Goal: Task Accomplishment & Management: Use online tool/utility

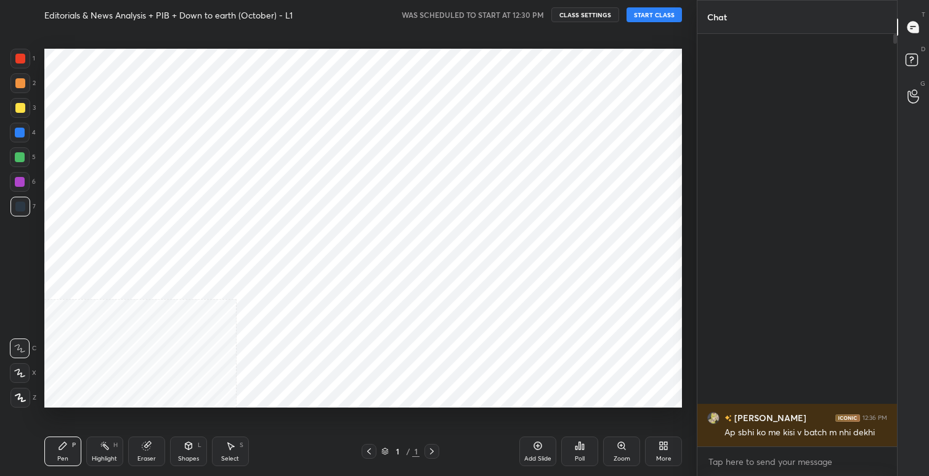
scroll to position [61200, 60949]
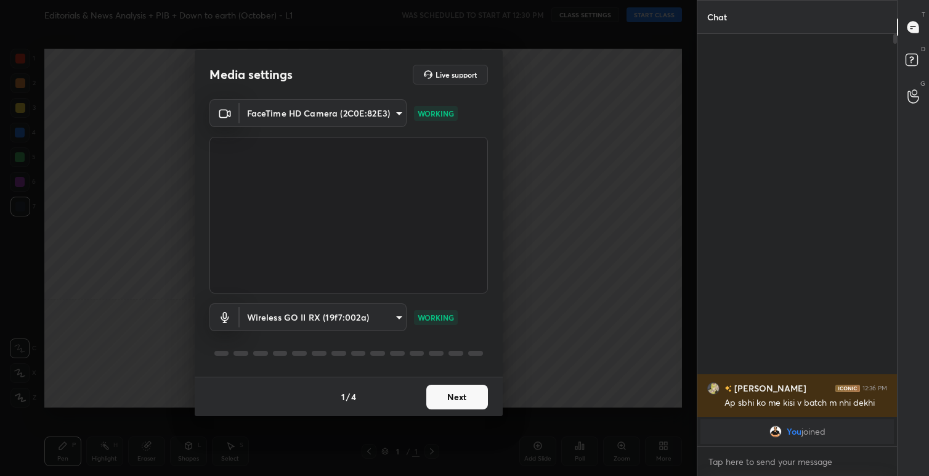
click at [471, 394] on button "Next" at bounding box center [457, 396] width 62 height 25
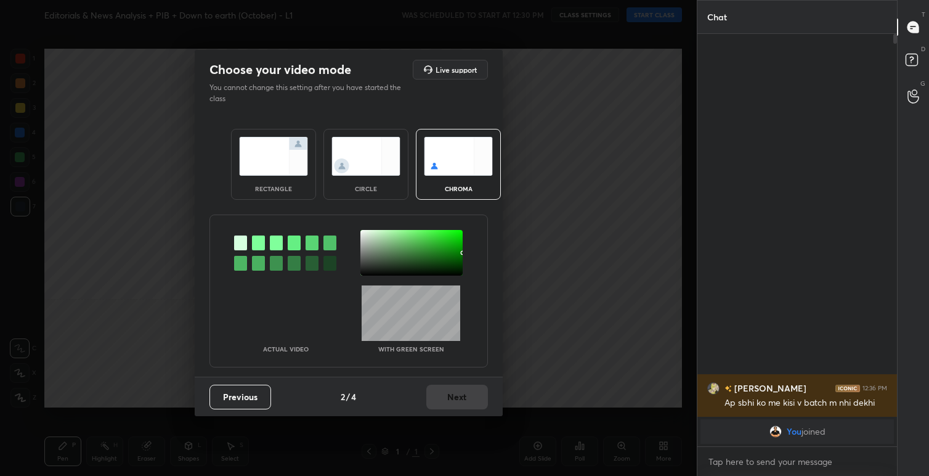
click at [279, 151] on img at bounding box center [273, 156] width 69 height 39
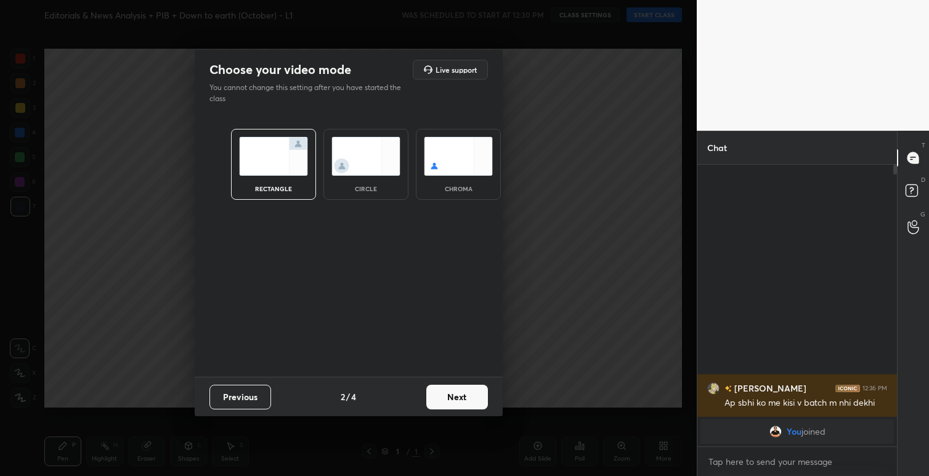
click at [464, 400] on button "Next" at bounding box center [457, 396] width 62 height 25
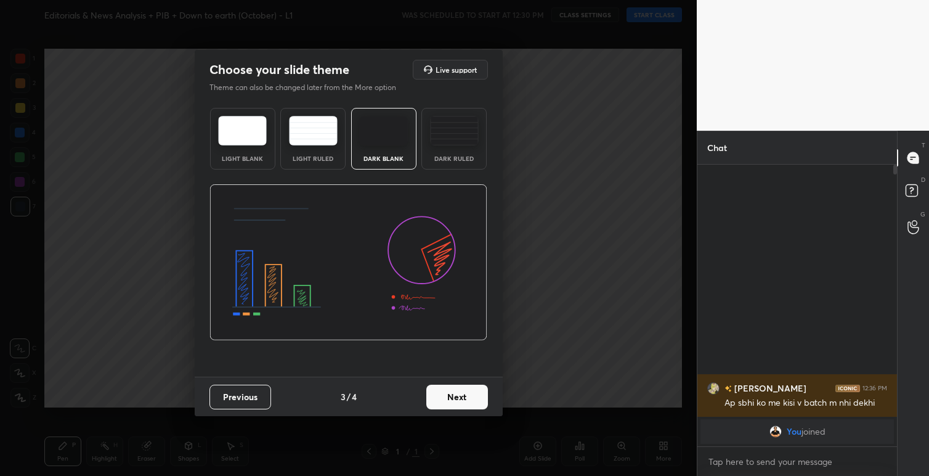
click at [246, 133] on img at bounding box center [242, 131] width 49 height 30
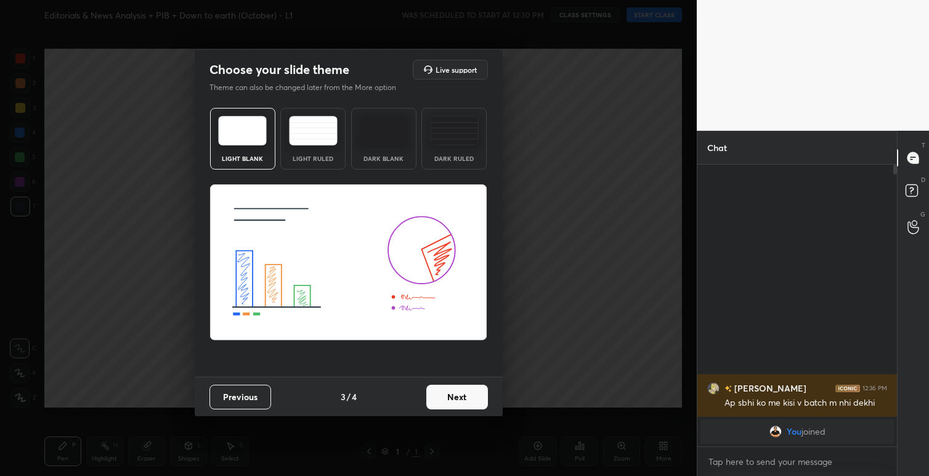
click at [463, 398] on button "Next" at bounding box center [457, 396] width 62 height 25
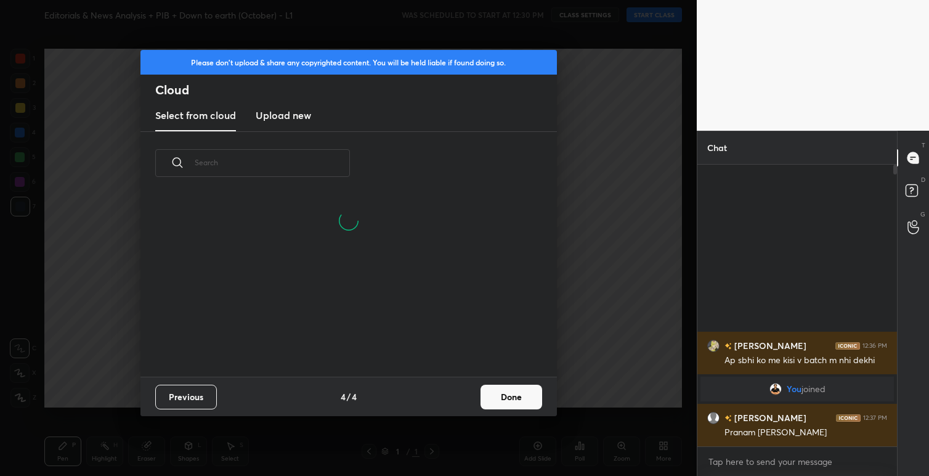
click at [500, 396] on button "Done" at bounding box center [511, 396] width 62 height 25
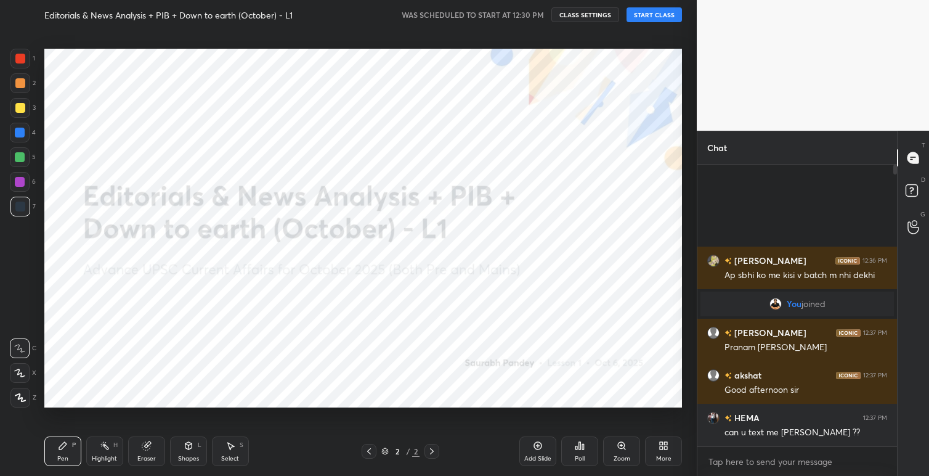
click at [646, 12] on button "START CLASS" at bounding box center [653, 14] width 55 height 15
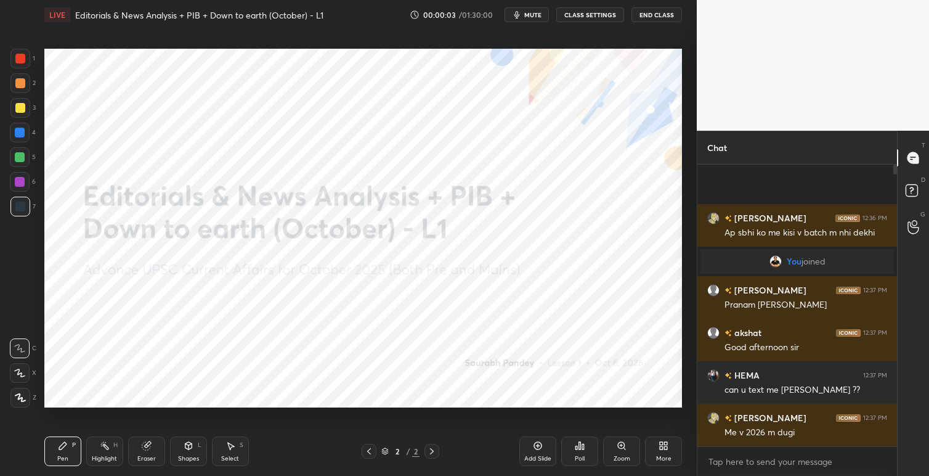
click at [533, 17] on span "mute" at bounding box center [532, 14] width 17 height 9
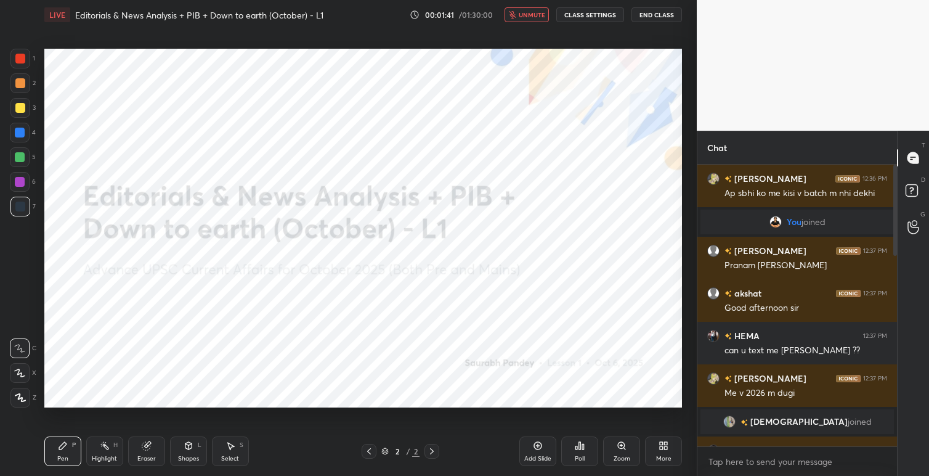
click at [528, 14] on span "unmute" at bounding box center [532, 14] width 26 height 9
click at [601, 10] on button "CLASS SETTINGS" at bounding box center [590, 14] width 68 height 15
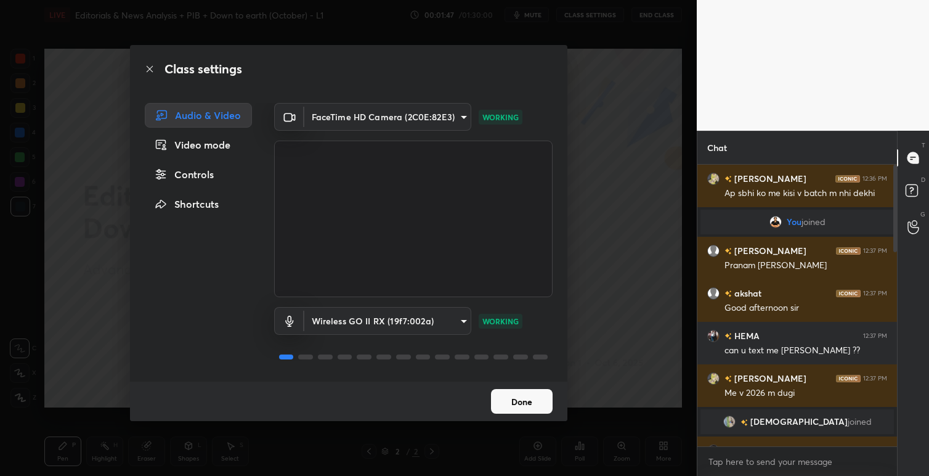
click at [505, 395] on button "Done" at bounding box center [522, 401] width 62 height 25
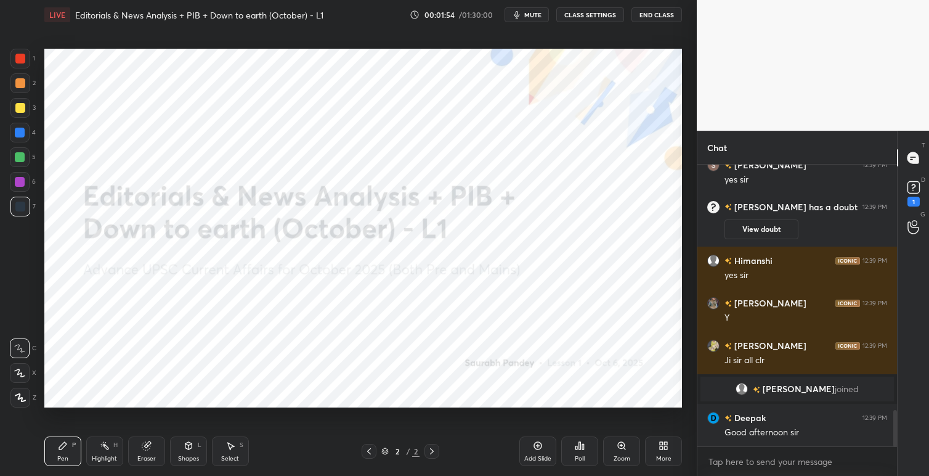
scroll to position [1884, 0]
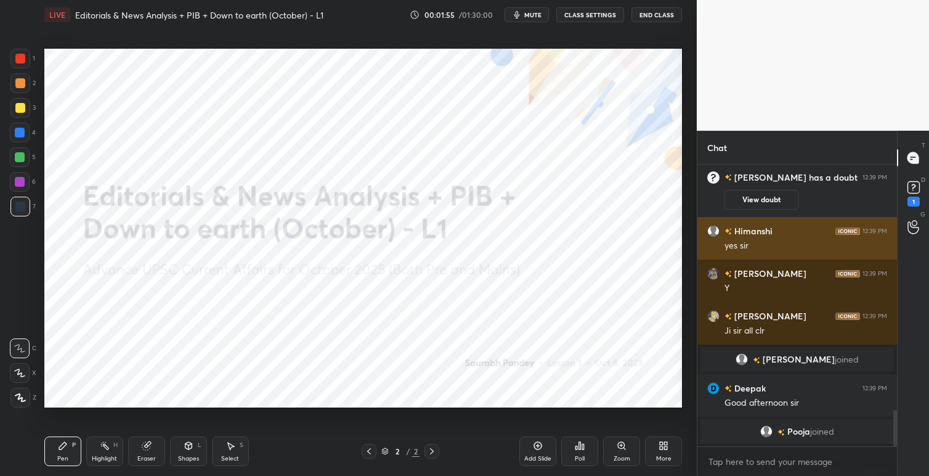
click at [771, 228] on h6 "Himanshi" at bounding box center [752, 230] width 41 height 13
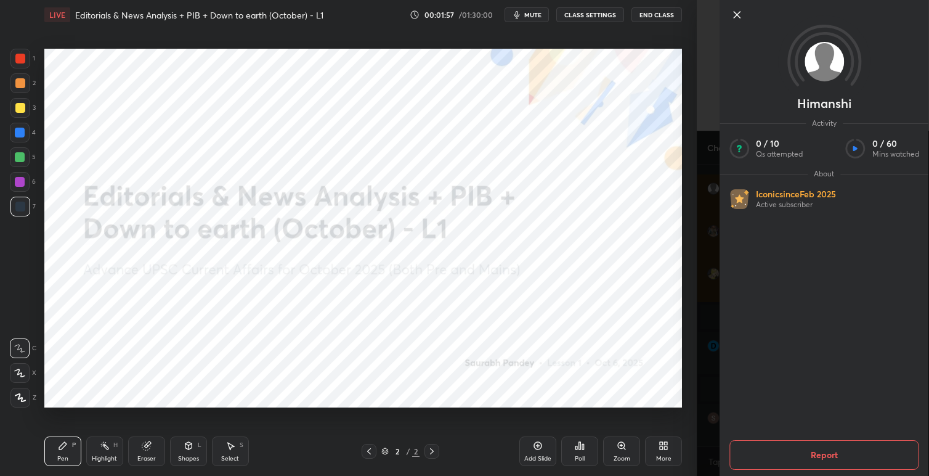
scroll to position [1975, 0]
click at [739, 14] on icon at bounding box center [736, 14] width 15 height 15
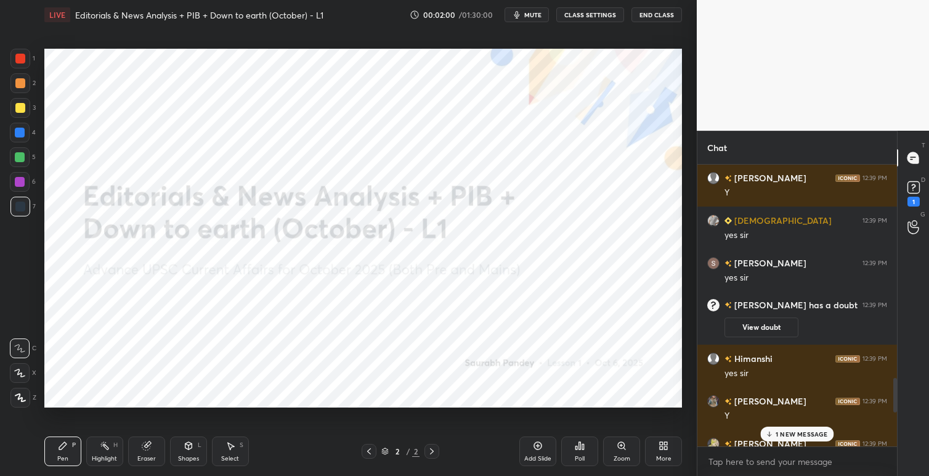
scroll to position [1800, 0]
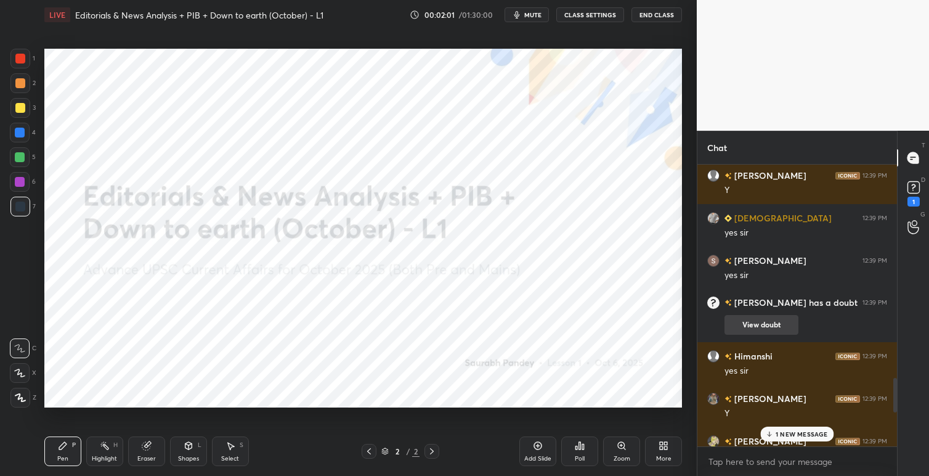
click at [770, 321] on button "View doubt" at bounding box center [761, 325] width 74 height 20
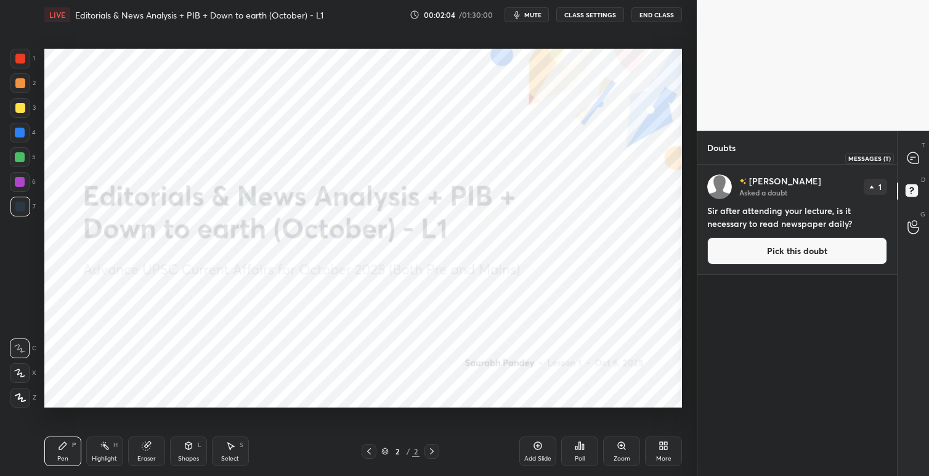
click at [912, 160] on icon at bounding box center [912, 157] width 11 height 11
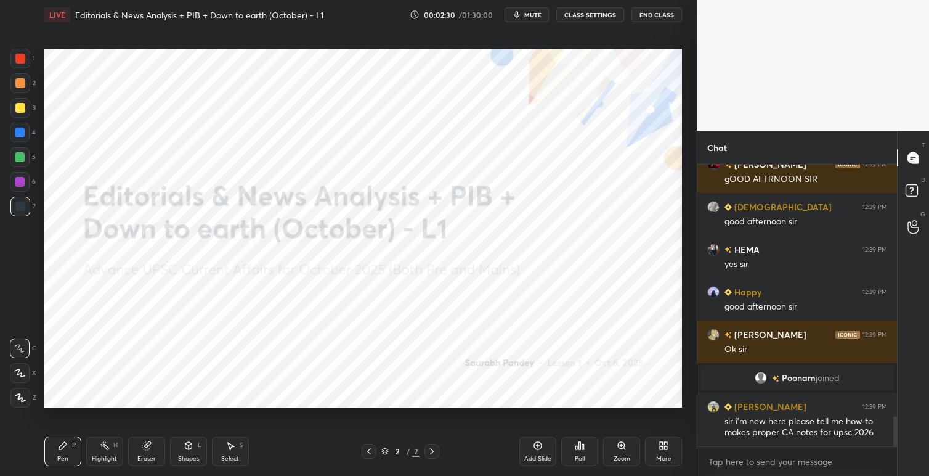
scroll to position [2358, 0]
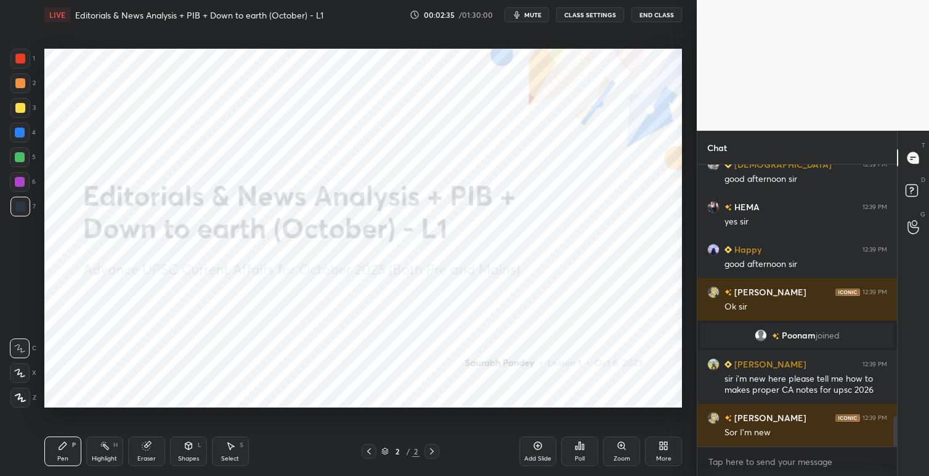
click at [665, 445] on icon at bounding box center [663, 445] width 10 height 10
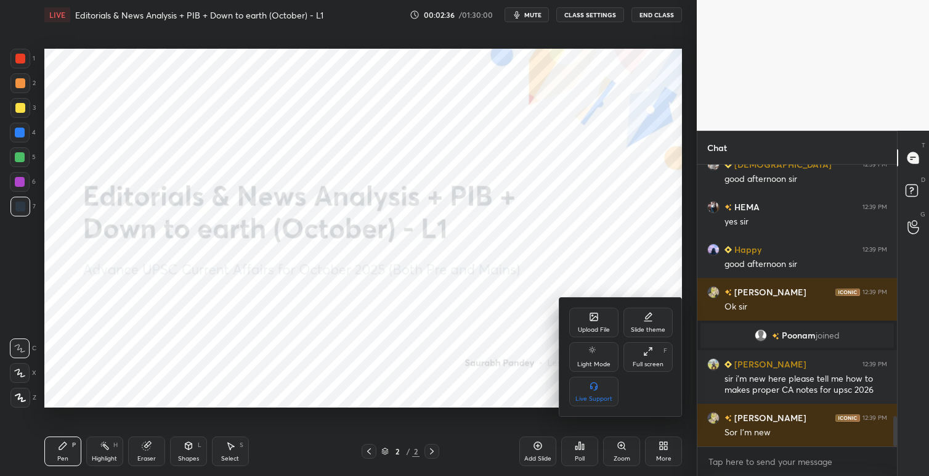
click at [604, 326] on div "Upload File" at bounding box center [594, 329] width 32 height 6
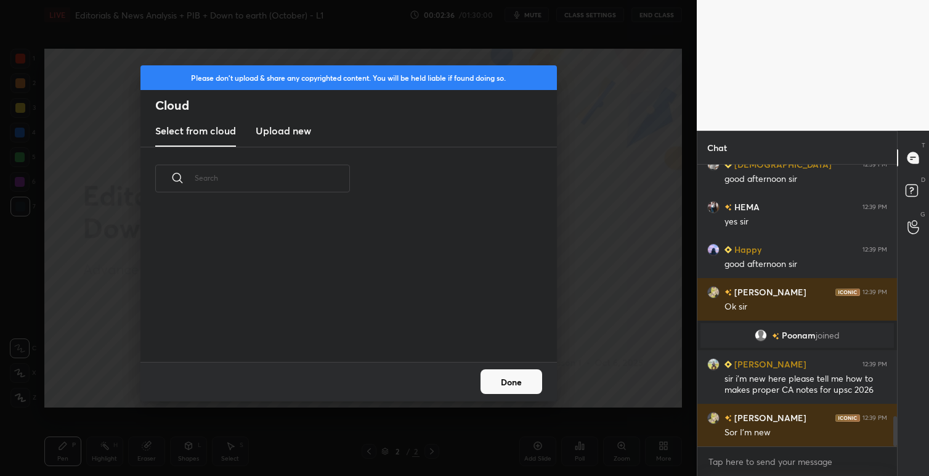
scroll to position [152, 395]
click at [302, 130] on h3 "Upload new" at bounding box center [283, 130] width 55 height 15
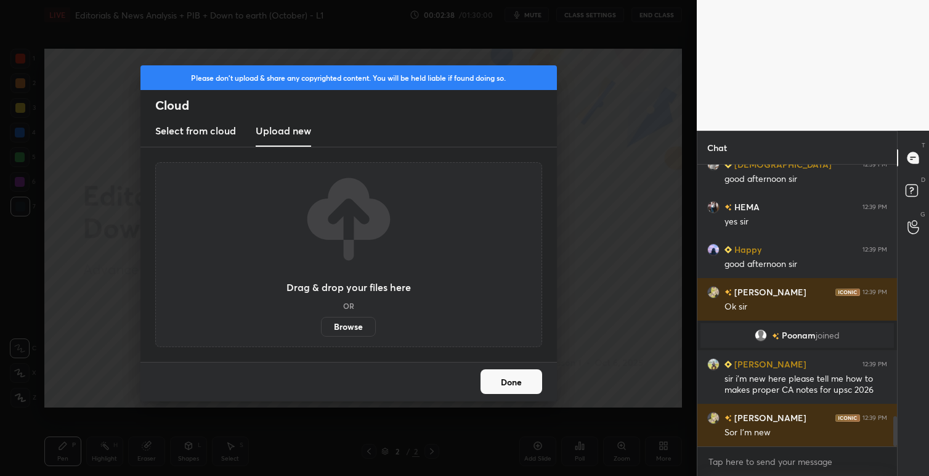
click at [356, 325] on label "Browse" at bounding box center [348, 327] width 55 height 20
click at [321, 325] on input "Browse" at bounding box center [321, 327] width 0 height 20
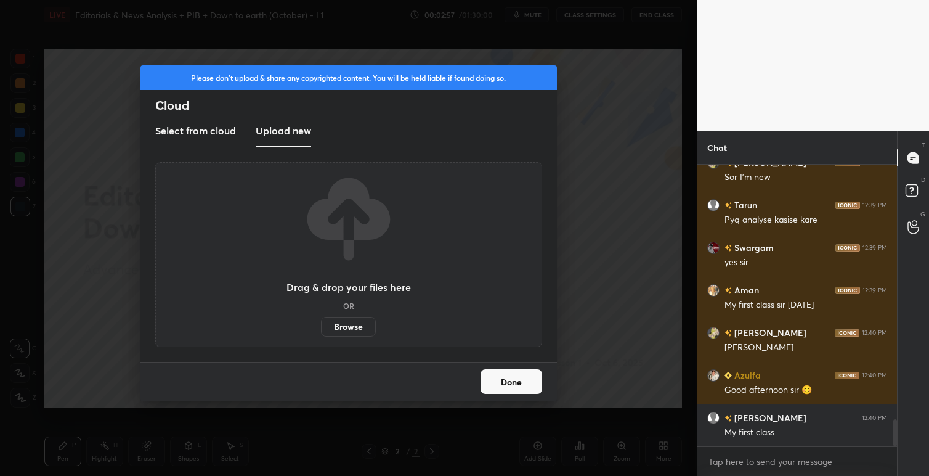
scroll to position [2642, 0]
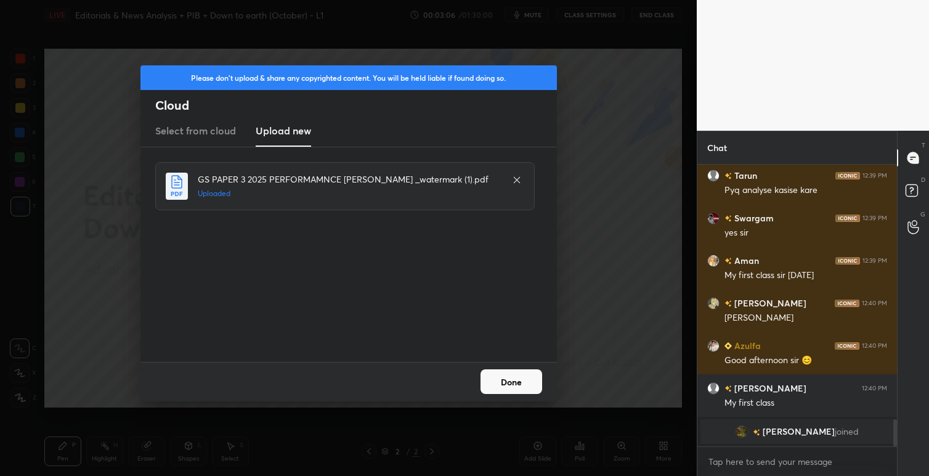
click at [513, 378] on button "Done" at bounding box center [511, 381] width 62 height 25
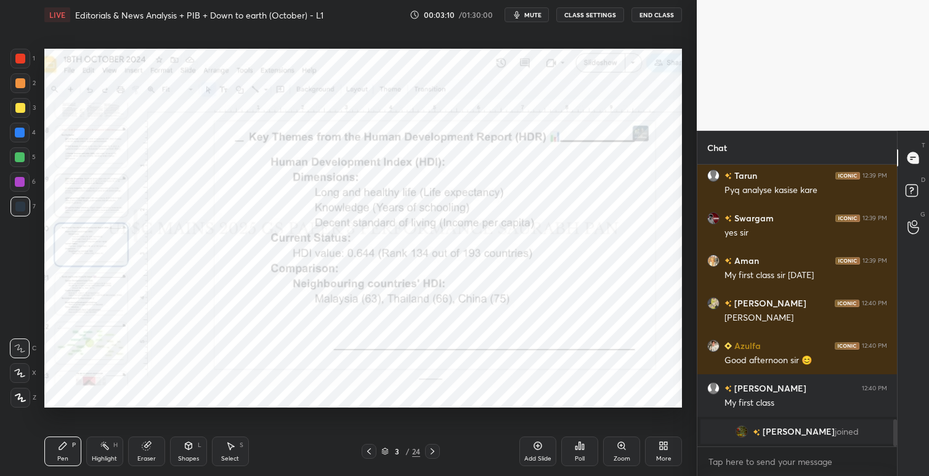
scroll to position [2658, 0]
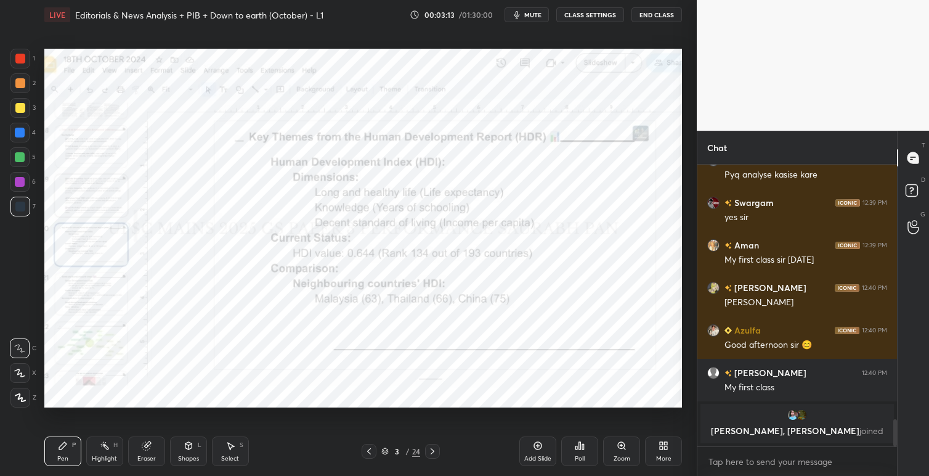
click at [21, 60] on div at bounding box center [20, 59] width 10 height 10
click at [529, 12] on span "mute" at bounding box center [532, 14] width 17 height 9
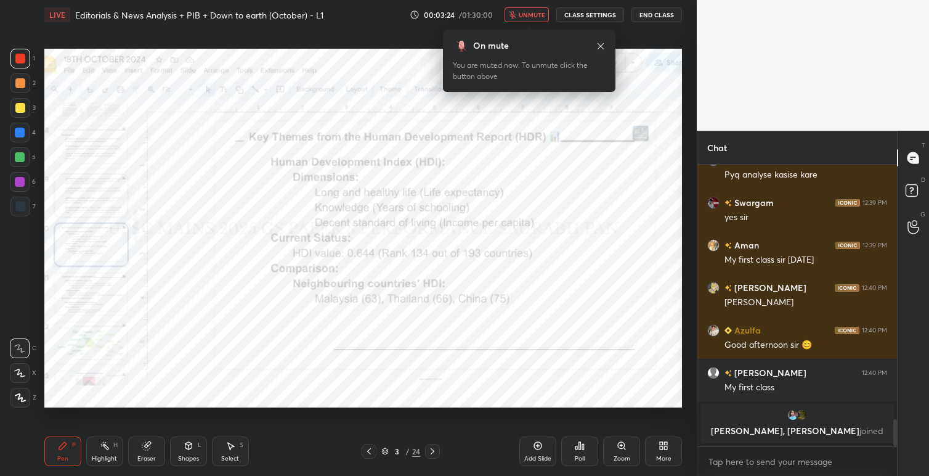
click at [538, 4] on div "LIVE Editorials & News Analysis + PIB + Down to earth (October) - L1 00:03:24 /…" at bounding box center [363, 15] width 638 height 30
click at [537, 10] on button "unmute" at bounding box center [526, 14] width 44 height 15
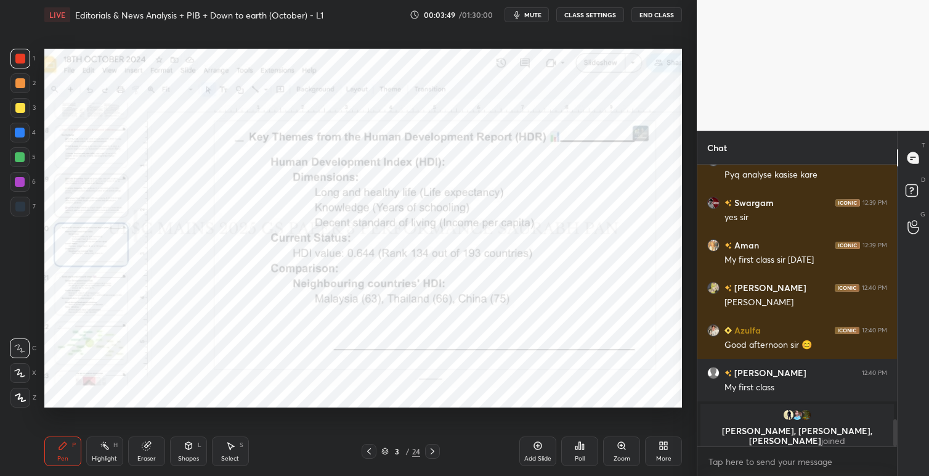
scroll to position [2643, 0]
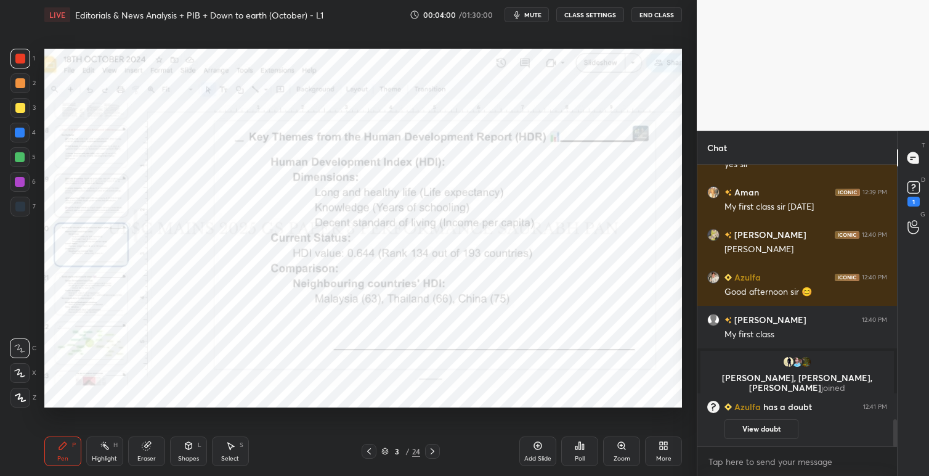
click at [434, 451] on icon at bounding box center [432, 451] width 10 height 10
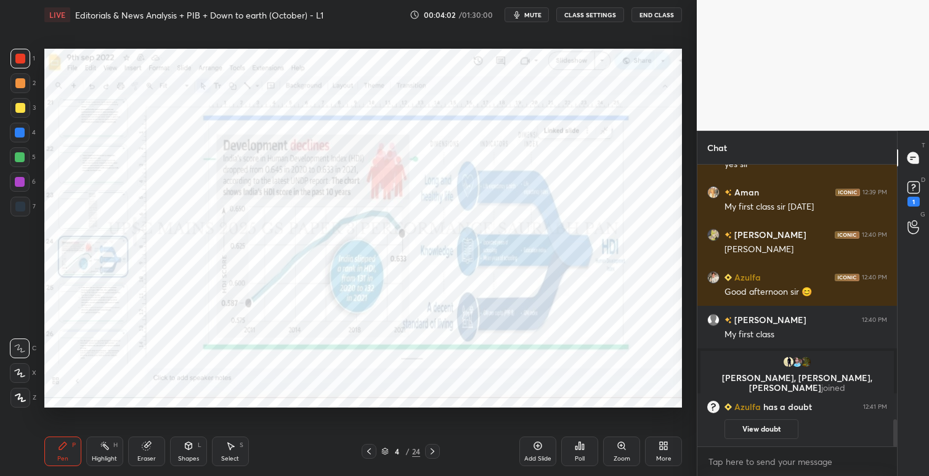
click at [435, 450] on icon at bounding box center [432, 451] width 10 height 10
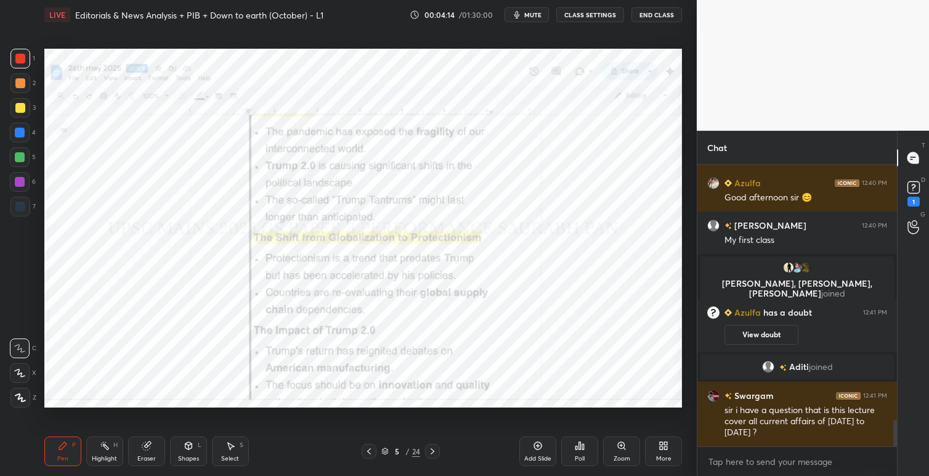
scroll to position [2732, 0]
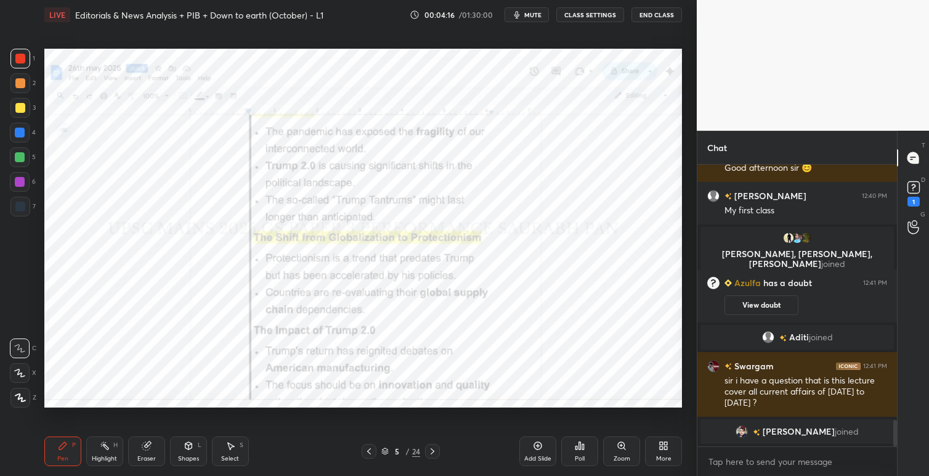
click at [433, 450] on icon at bounding box center [433, 451] width 4 height 6
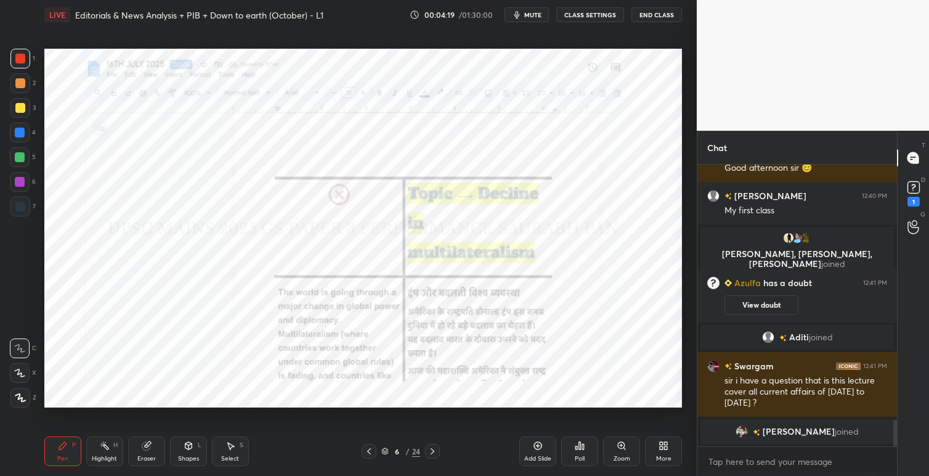
click at [435, 448] on icon at bounding box center [432, 451] width 10 height 10
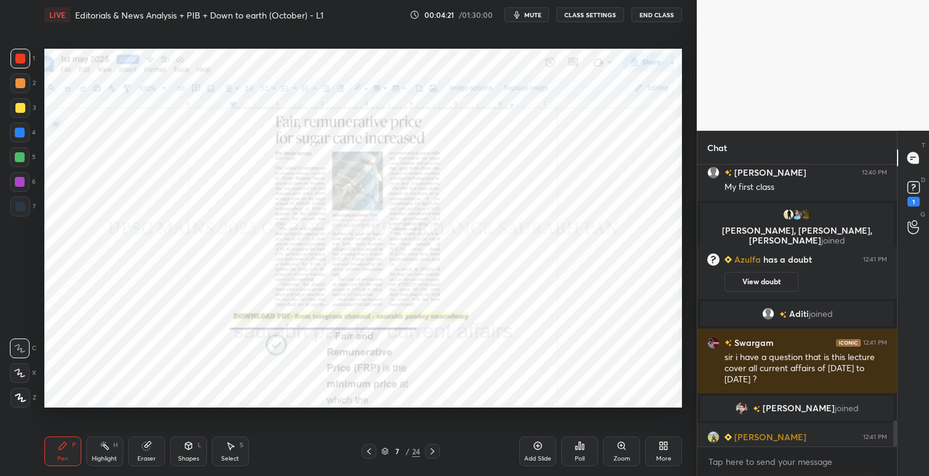
scroll to position [2773, 0]
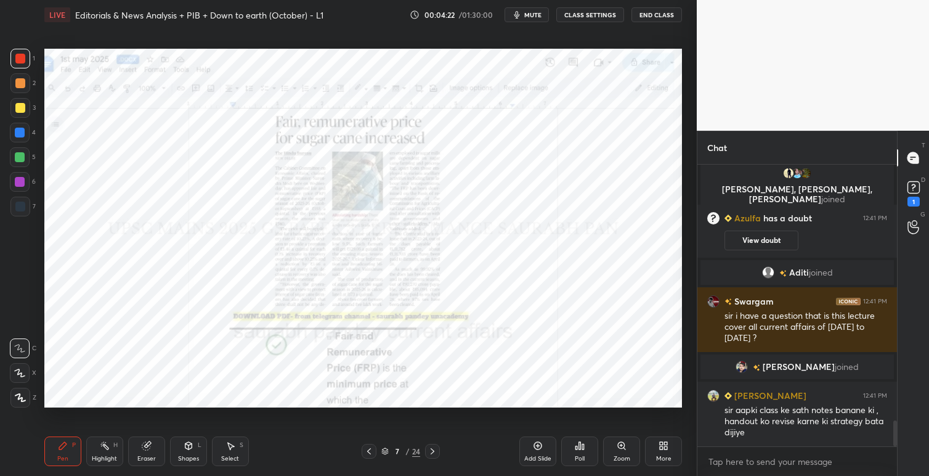
click at [434, 448] on icon at bounding box center [432, 451] width 10 height 10
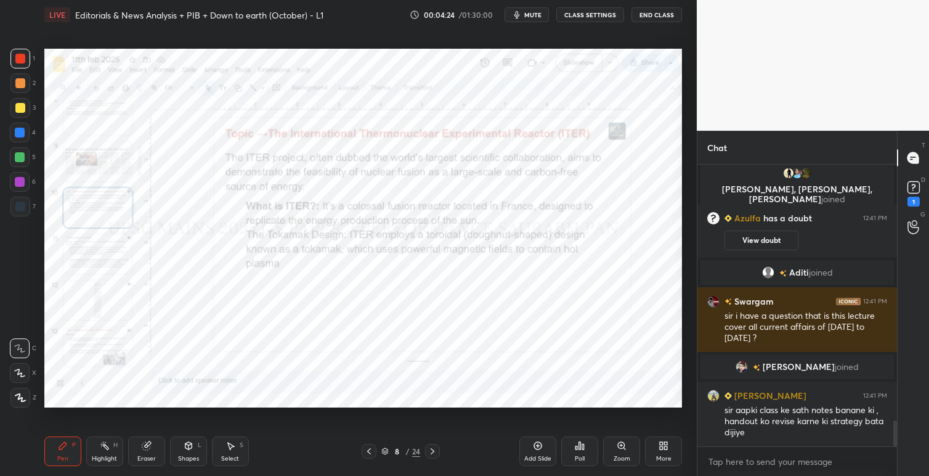
click at [432, 449] on icon at bounding box center [433, 451] width 4 height 6
click at [436, 448] on icon at bounding box center [432, 451] width 10 height 10
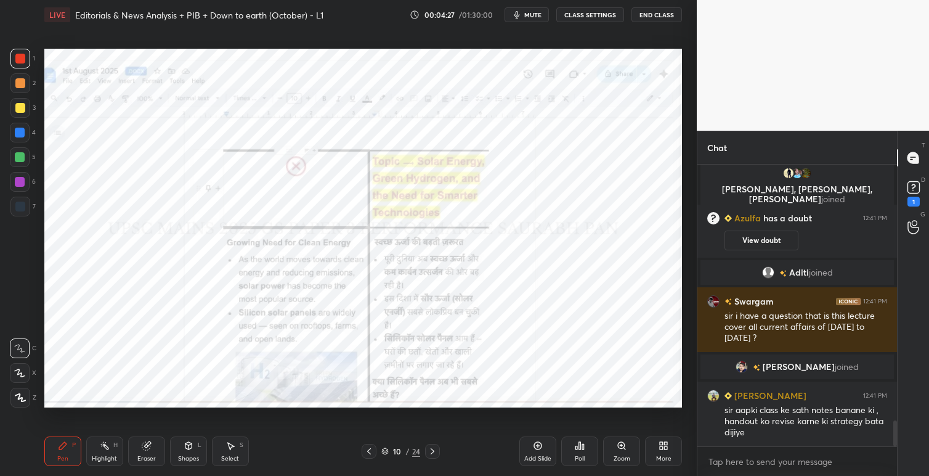
scroll to position [2826, 0]
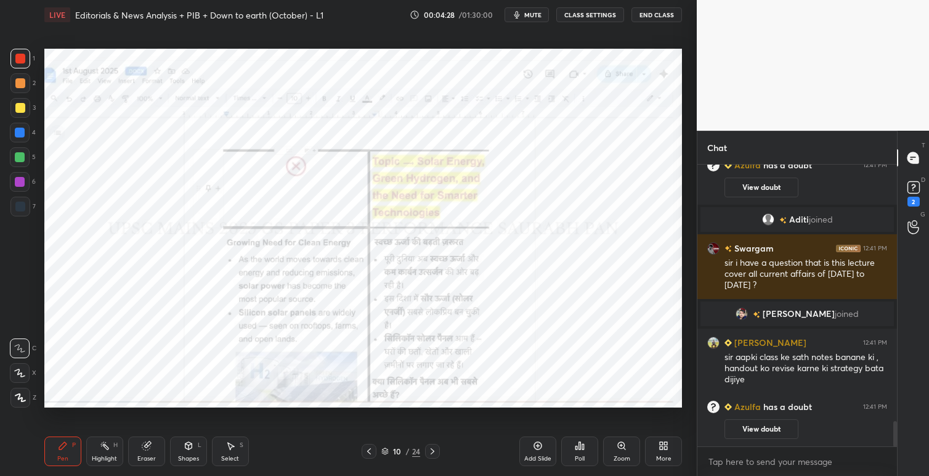
drag, startPoint x: 434, startPoint y: 450, endPoint x: 427, endPoint y: 413, distance: 38.1
click at [434, 450] on icon at bounding box center [432, 451] width 10 height 10
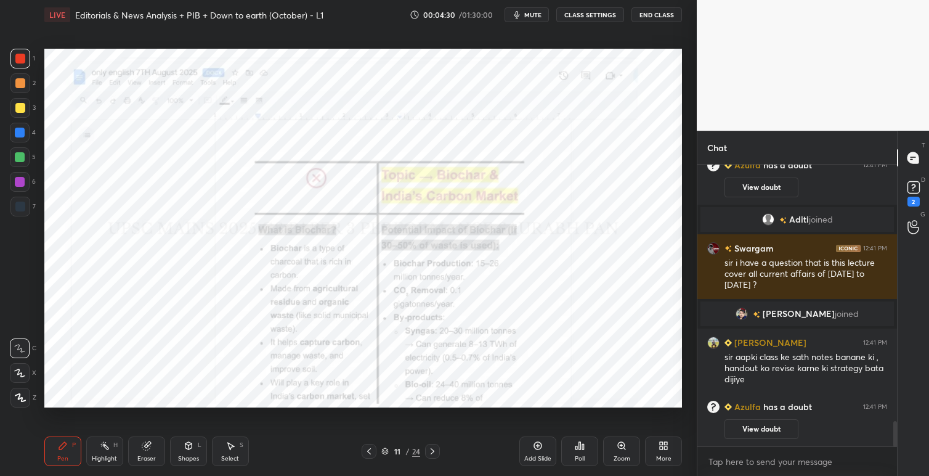
click at [433, 447] on icon at bounding box center [432, 451] width 10 height 10
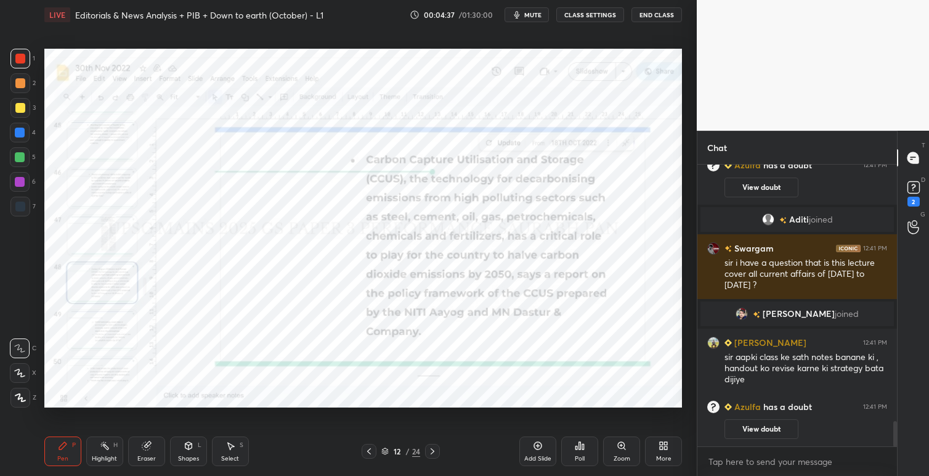
click at [434, 449] on icon at bounding box center [432, 451] width 10 height 10
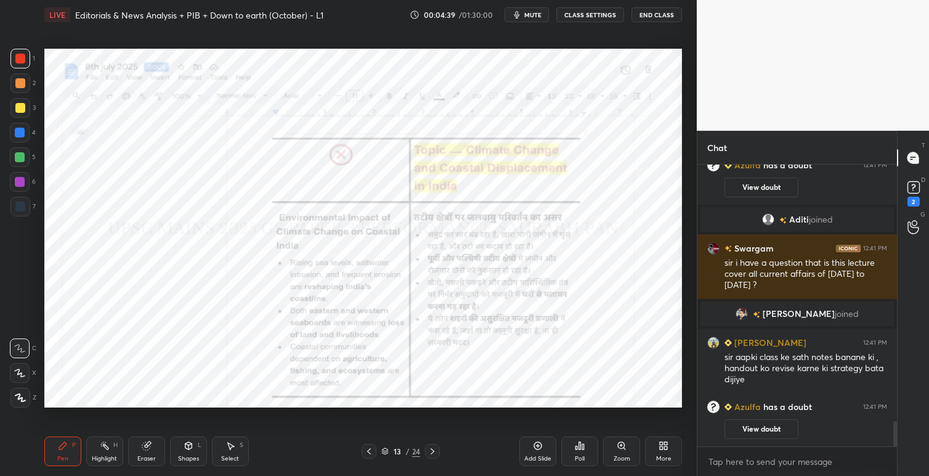
click at [433, 445] on div at bounding box center [432, 450] width 15 height 15
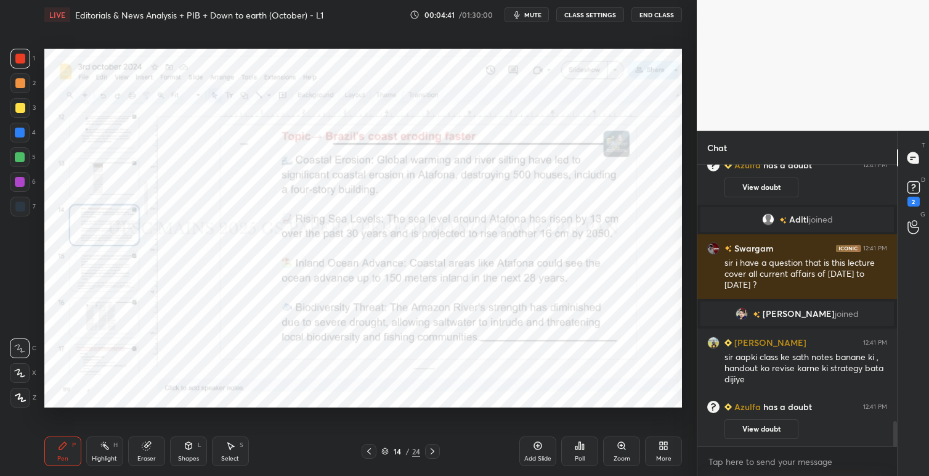
click at [432, 446] on div at bounding box center [432, 450] width 15 height 15
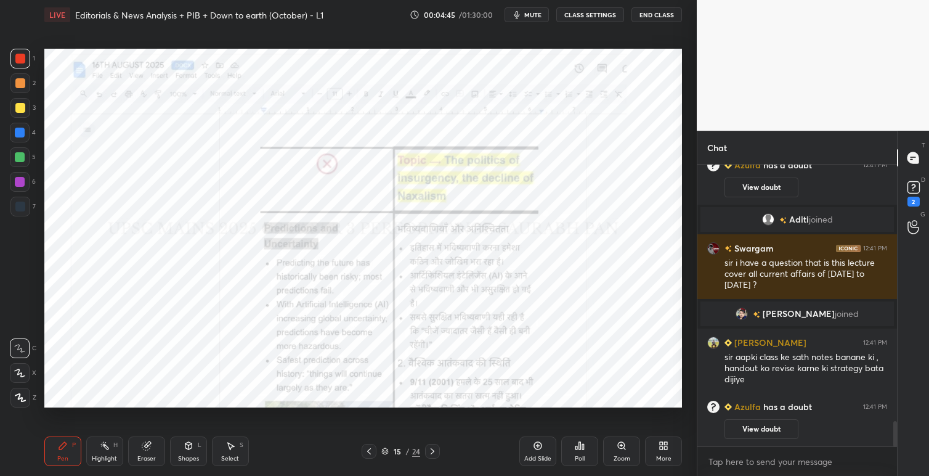
click at [434, 455] on icon at bounding box center [432, 451] width 10 height 10
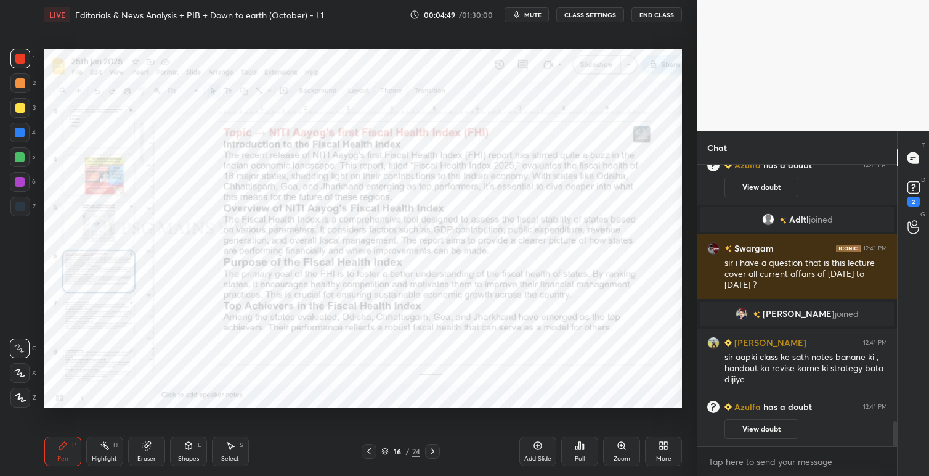
click at [435, 450] on icon at bounding box center [432, 451] width 10 height 10
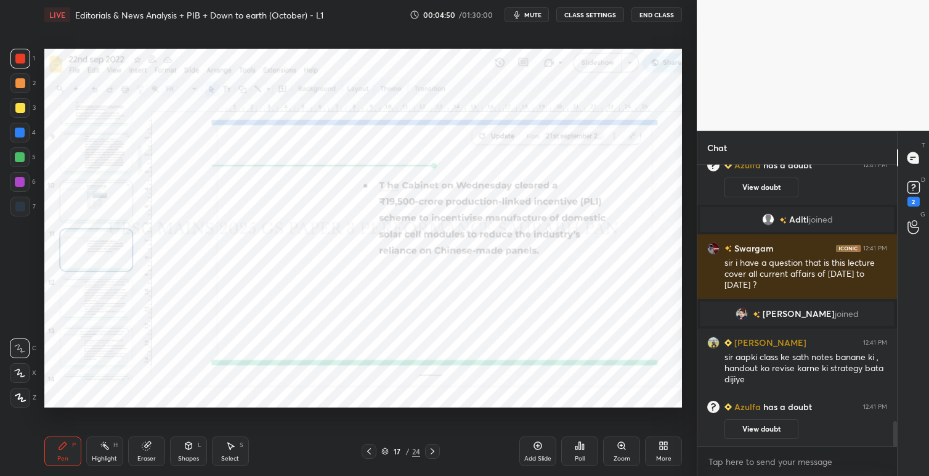
click at [438, 424] on div "Setting up your live class Poll for secs No correct answer Start poll" at bounding box center [362, 228] width 647 height 397
click at [433, 442] on div "Pen P Highlight H Eraser Shapes L Select S 17 / 24 Add Slide Poll Zoom More" at bounding box center [363, 450] width 638 height 49
click at [432, 452] on icon at bounding box center [432, 451] width 10 height 10
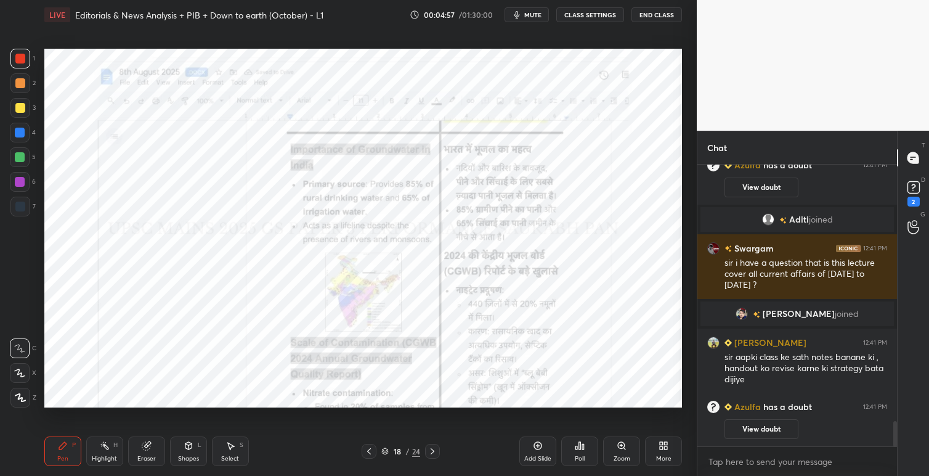
click at [438, 451] on div at bounding box center [432, 450] width 15 height 15
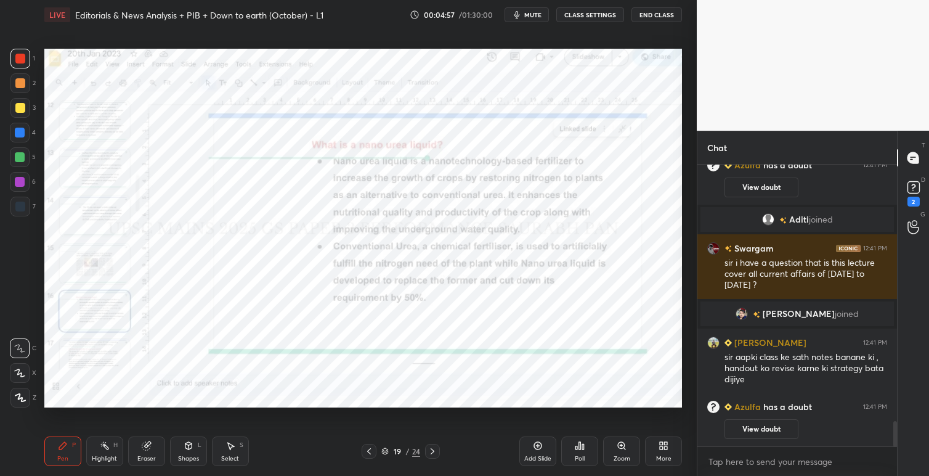
click at [436, 449] on icon at bounding box center [432, 451] width 10 height 10
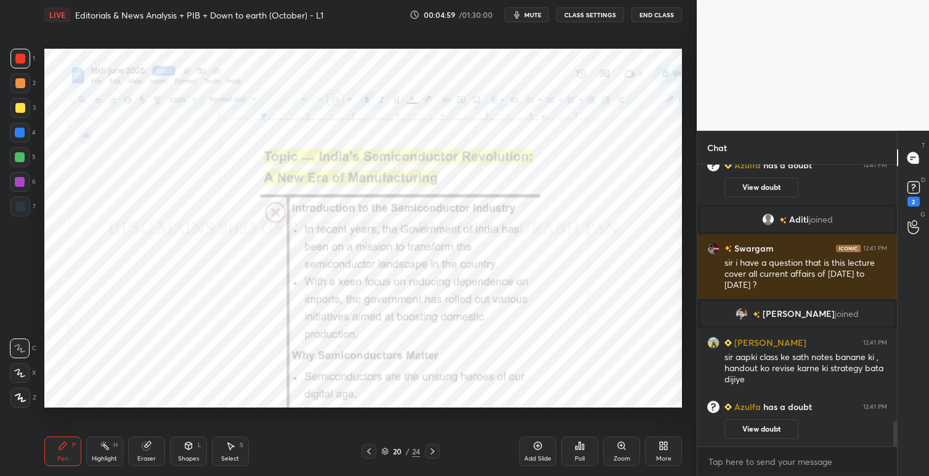
click at [435, 452] on icon at bounding box center [432, 451] width 10 height 10
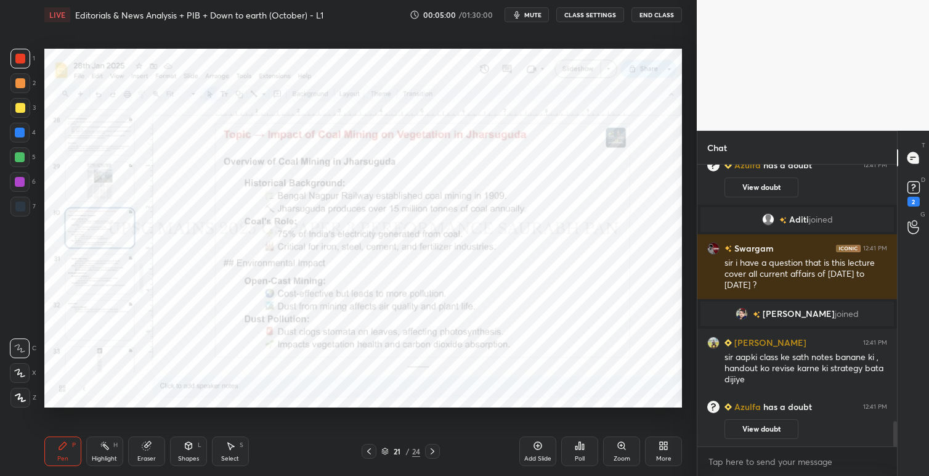
click at [435, 452] on icon at bounding box center [432, 451] width 10 height 10
click at [436, 451] on icon at bounding box center [432, 451] width 10 height 10
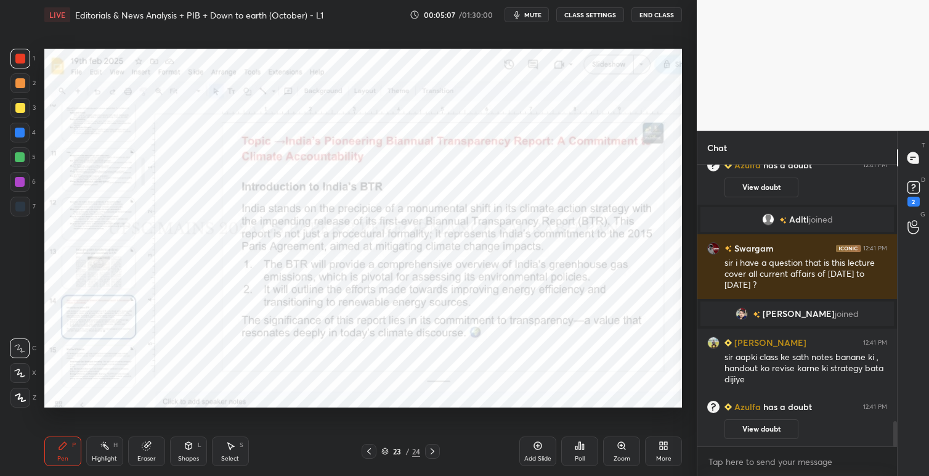
click at [435, 451] on icon at bounding box center [432, 451] width 10 height 10
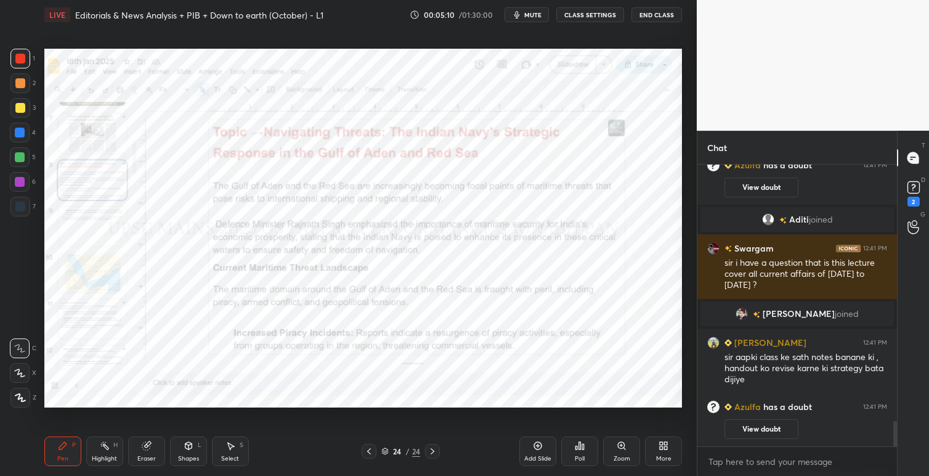
click at [435, 451] on icon at bounding box center [432, 451] width 10 height 10
click at [433, 452] on icon at bounding box center [433, 451] width 4 height 6
click at [434, 452] on icon at bounding box center [432, 451] width 10 height 10
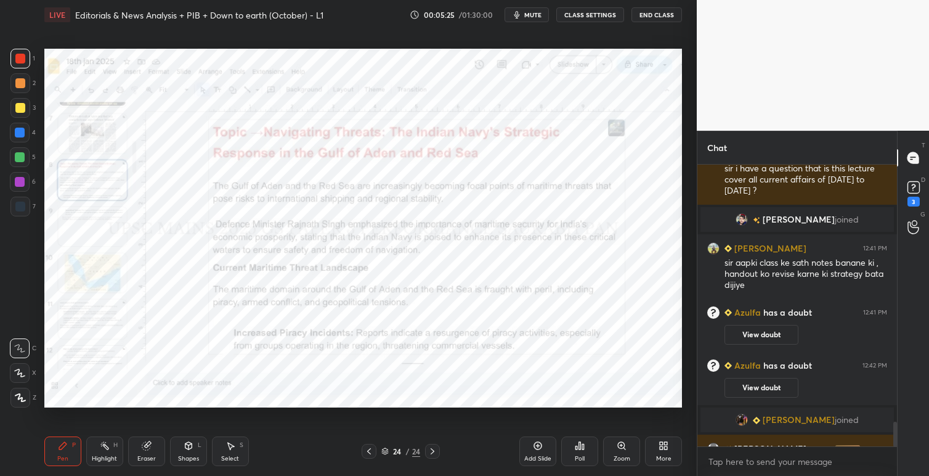
scroll to position [2904, 0]
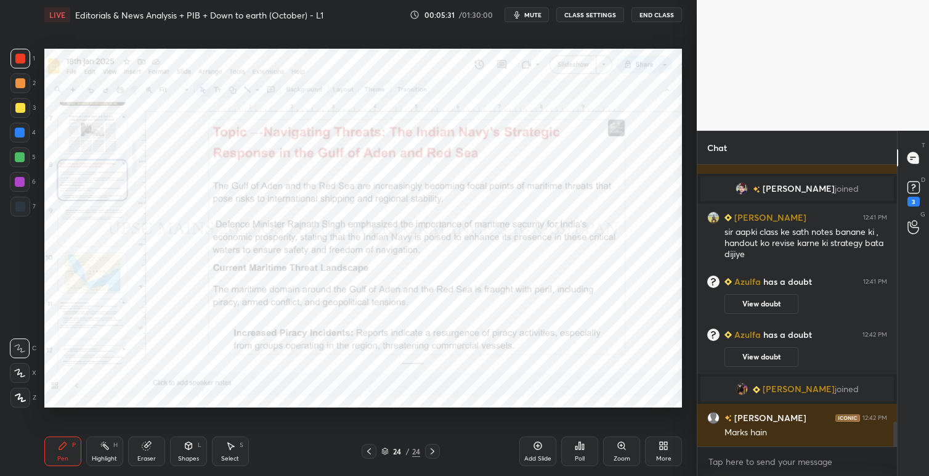
click at [669, 442] on div "More" at bounding box center [663, 451] width 37 height 30
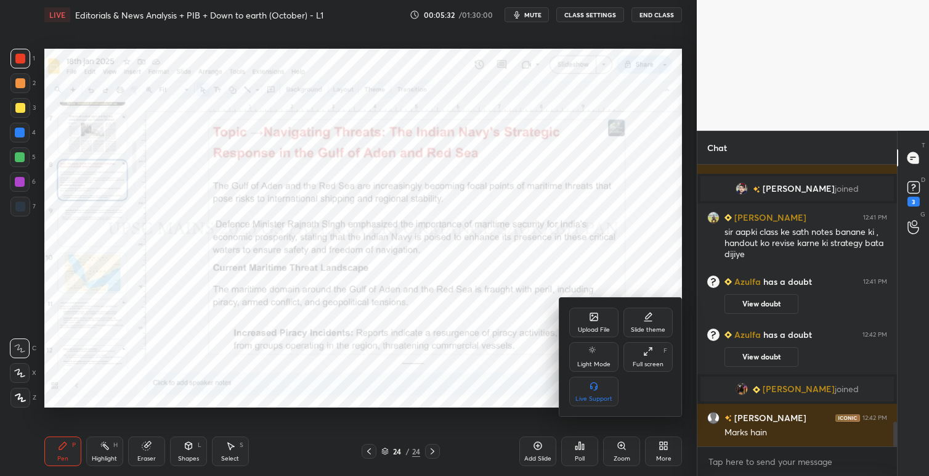
click at [598, 326] on div "Upload File" at bounding box center [594, 329] width 32 height 6
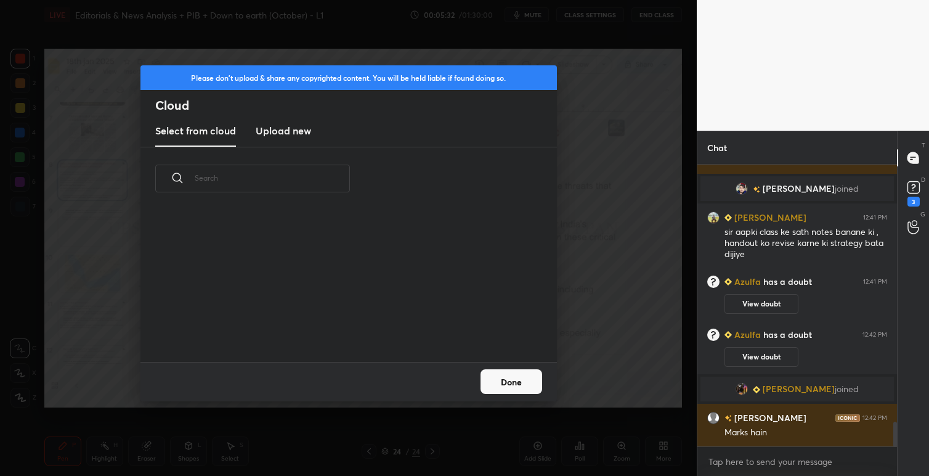
scroll to position [4, 7]
click at [294, 131] on h3 "Upload new" at bounding box center [283, 130] width 55 height 15
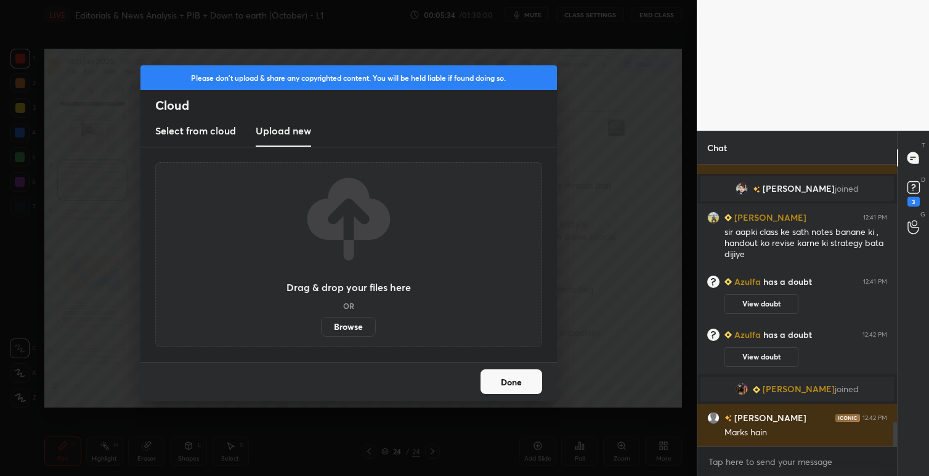
click at [358, 325] on label "Browse" at bounding box center [348, 327] width 55 height 20
click at [321, 325] on input "Browse" at bounding box center [321, 327] width 0 height 20
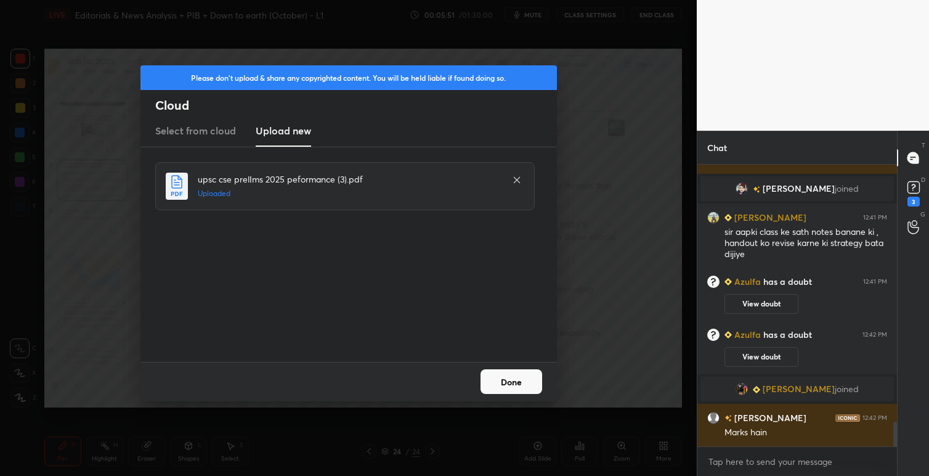
click at [517, 378] on button "Done" at bounding box center [511, 381] width 62 height 25
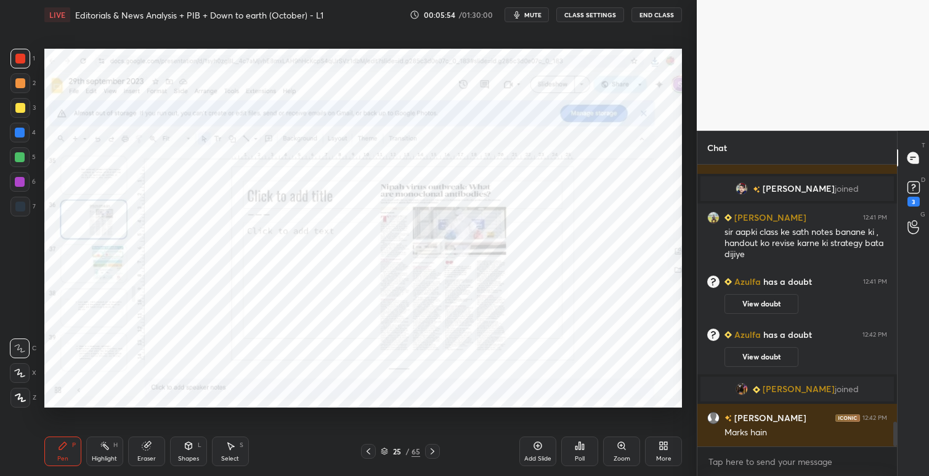
scroll to position [2934, 0]
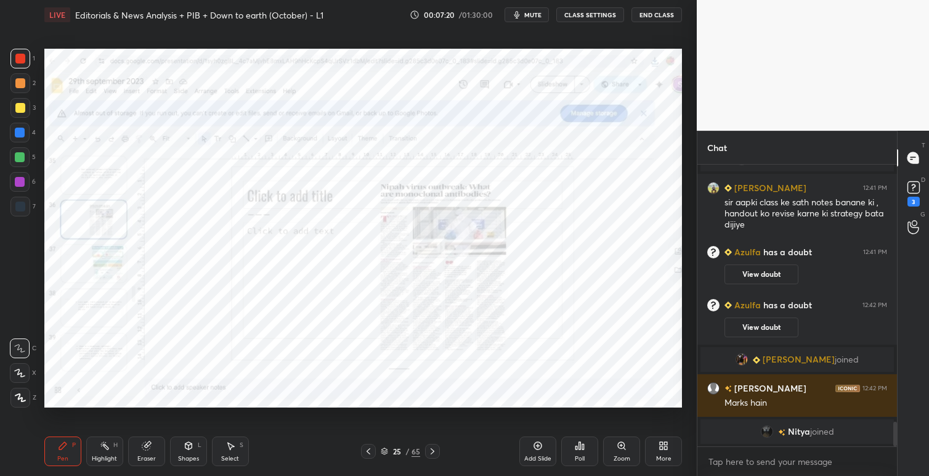
click at [434, 452] on icon at bounding box center [432, 451] width 10 height 10
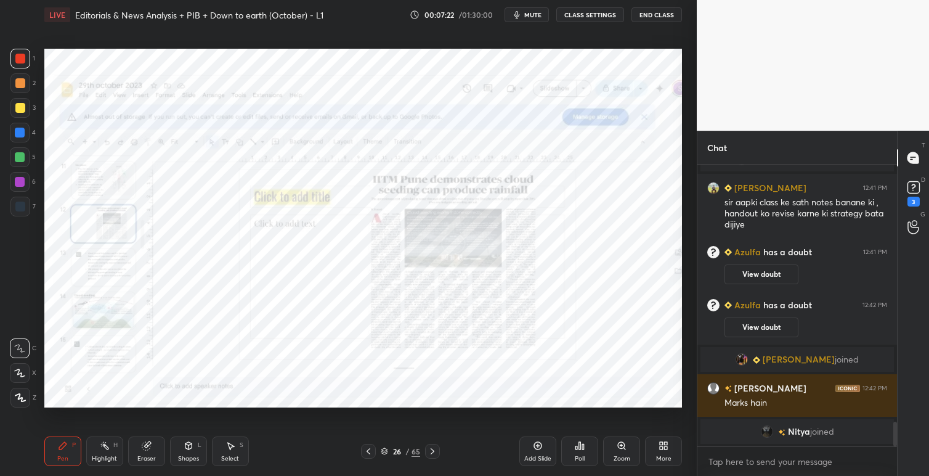
click at [431, 455] on icon at bounding box center [432, 451] width 10 height 10
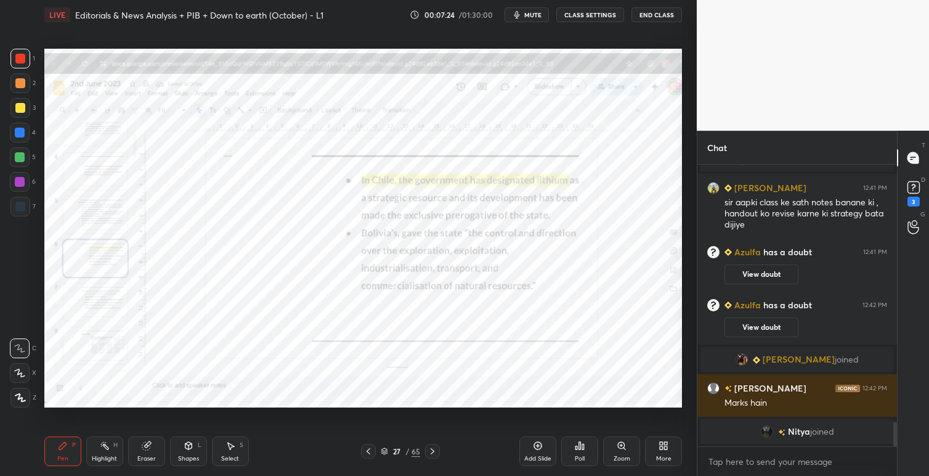
click at [435, 452] on icon at bounding box center [432, 451] width 10 height 10
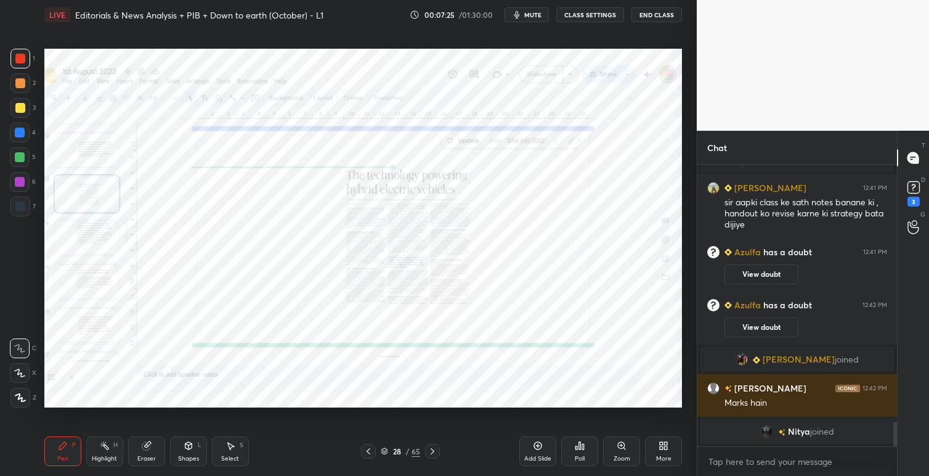
click at [436, 453] on icon at bounding box center [432, 451] width 10 height 10
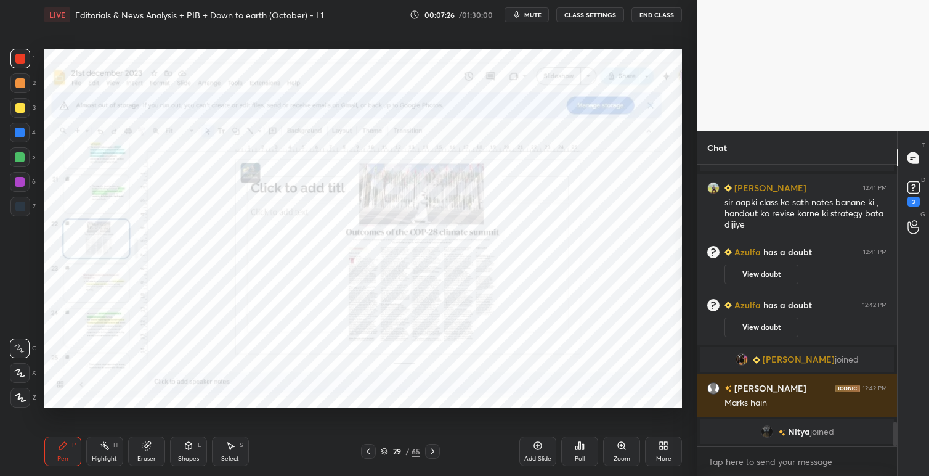
click at [435, 452] on icon at bounding box center [432, 451] width 10 height 10
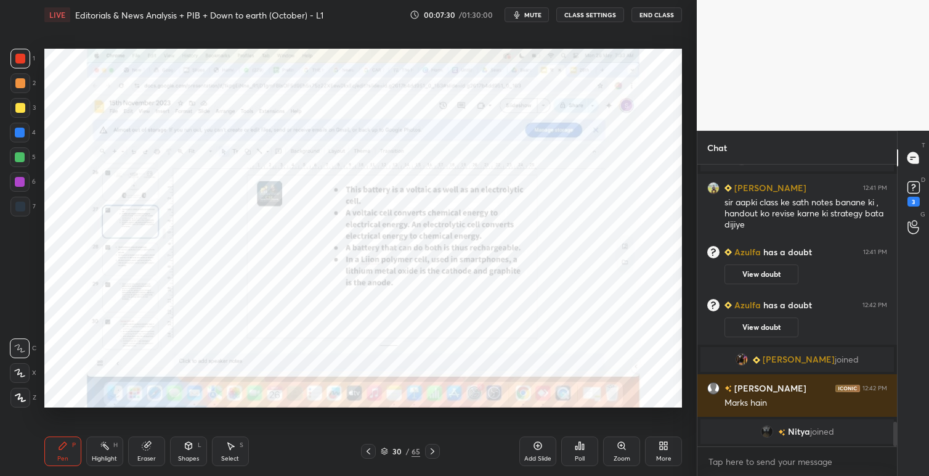
click at [434, 446] on icon at bounding box center [432, 451] width 10 height 10
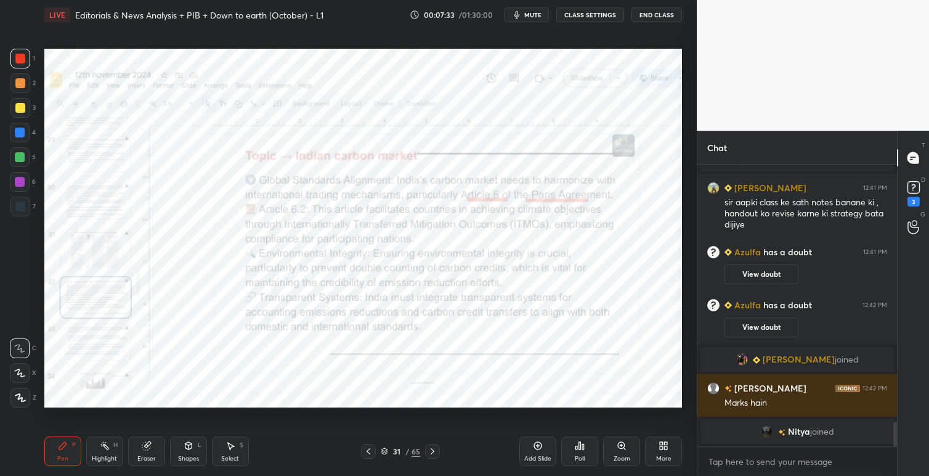
click at [437, 447] on div at bounding box center [432, 450] width 15 height 15
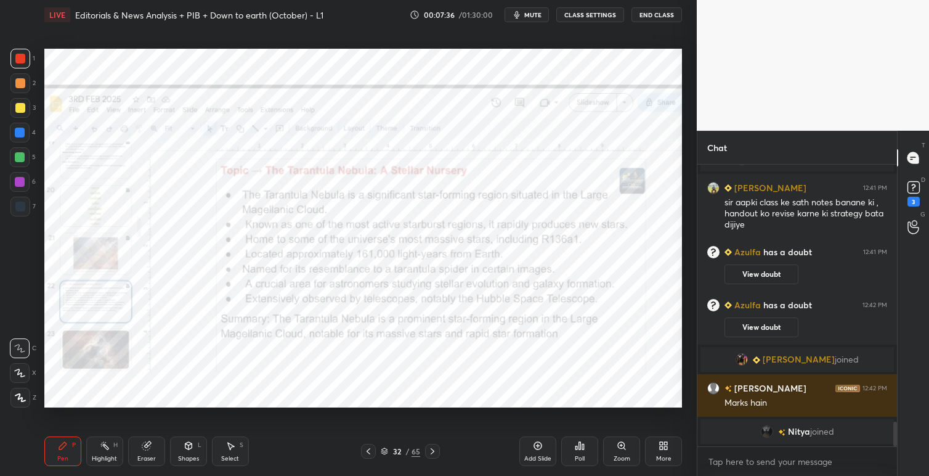
click at [432, 453] on icon at bounding box center [432, 451] width 10 height 10
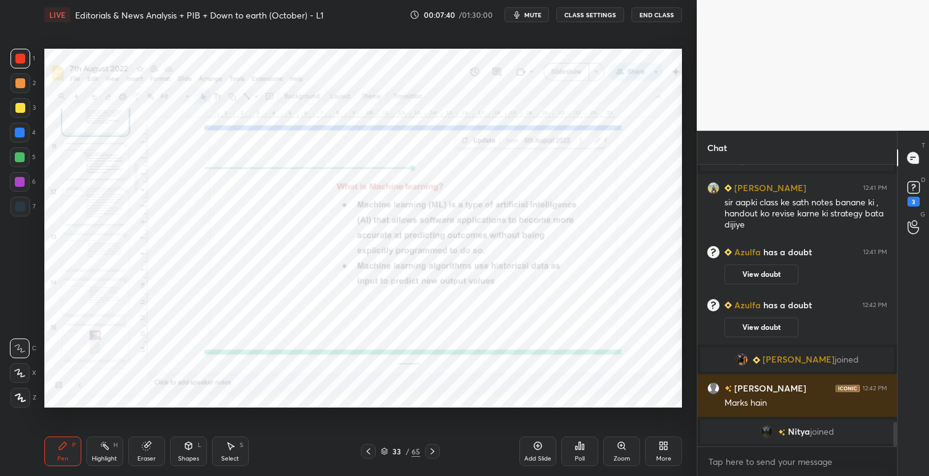
click at [433, 451] on icon at bounding box center [432, 451] width 10 height 10
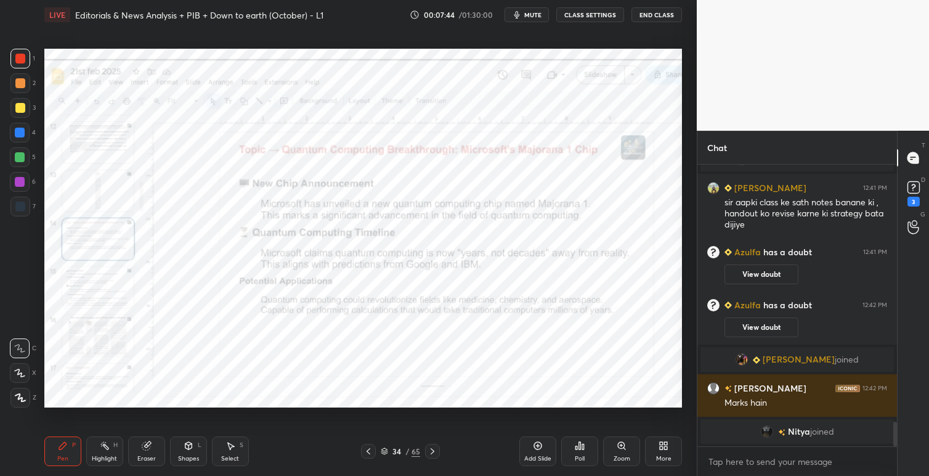
click at [433, 448] on icon at bounding box center [432, 451] width 10 height 10
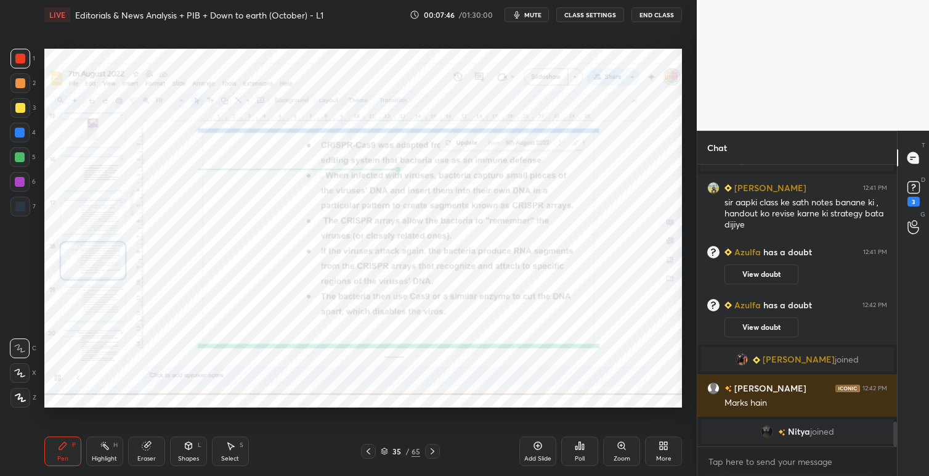
click at [433, 448] on icon at bounding box center [432, 451] width 10 height 10
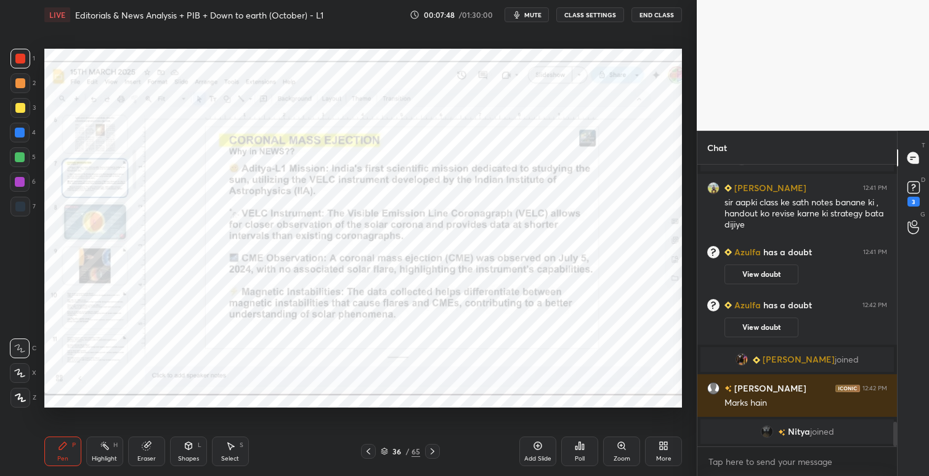
click at [433, 449] on icon at bounding box center [432, 451] width 10 height 10
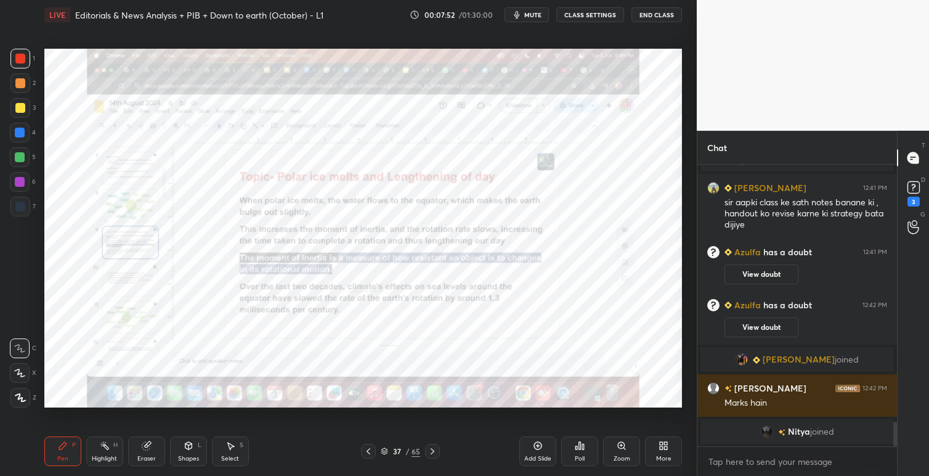
click at [431, 448] on icon at bounding box center [433, 451] width 4 height 6
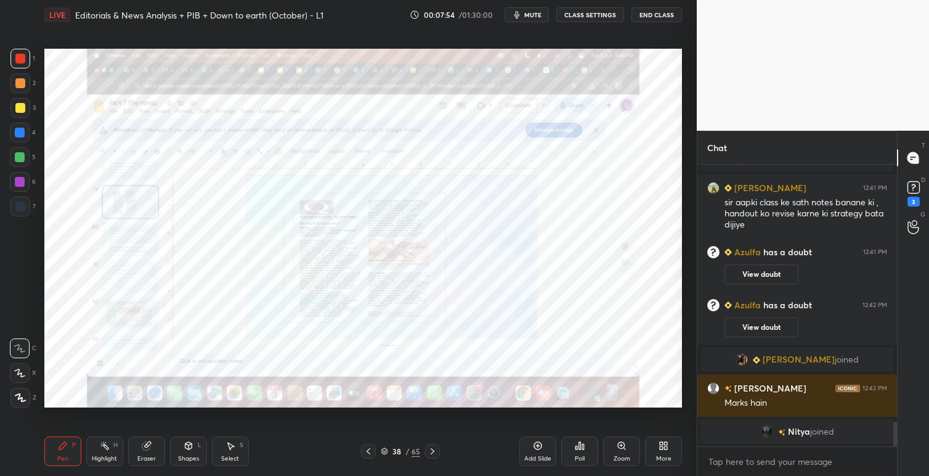
click at [435, 448] on icon at bounding box center [432, 451] width 10 height 10
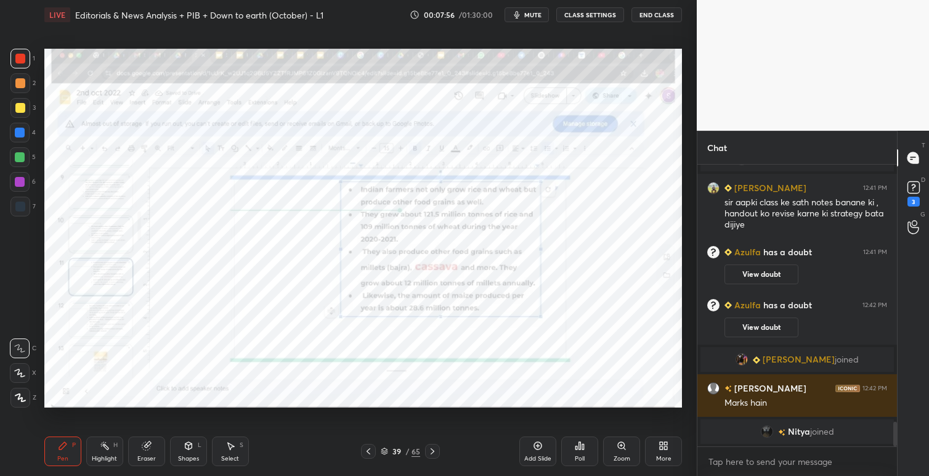
click at [432, 446] on icon at bounding box center [432, 451] width 10 height 10
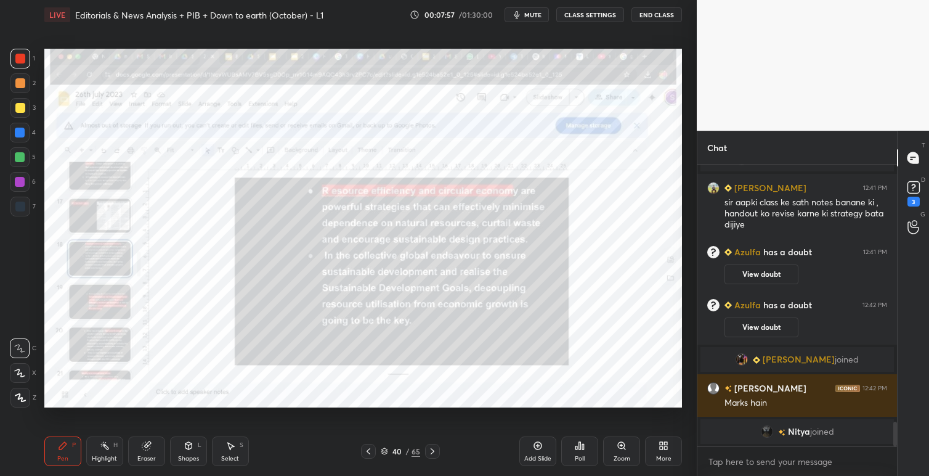
scroll to position [2949, 0]
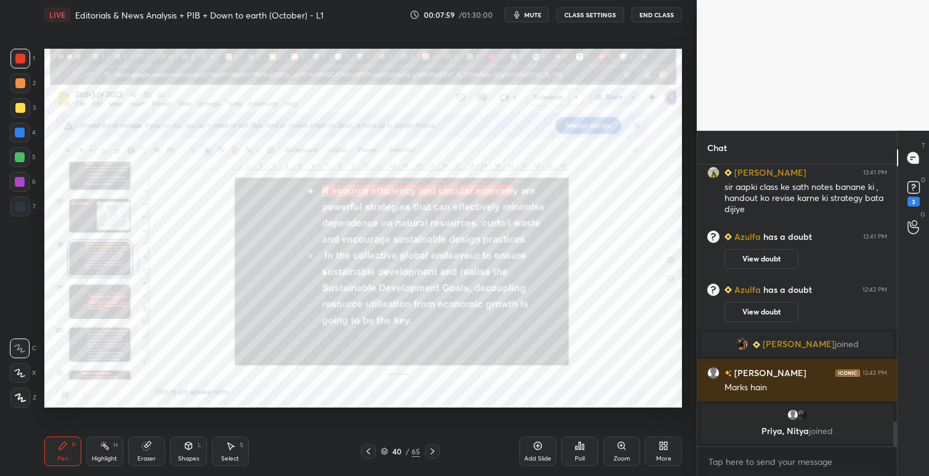
click at [432, 454] on icon at bounding box center [432, 451] width 10 height 10
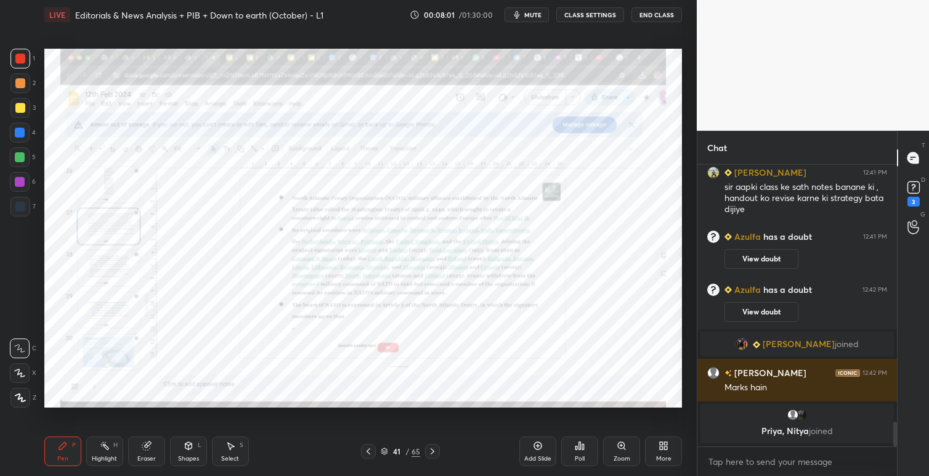
click at [436, 450] on icon at bounding box center [432, 451] width 10 height 10
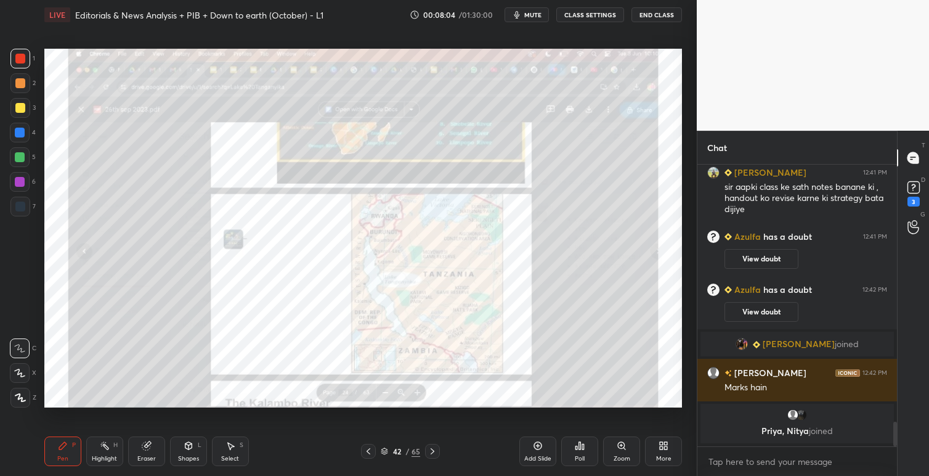
click at [432, 447] on icon at bounding box center [432, 451] width 10 height 10
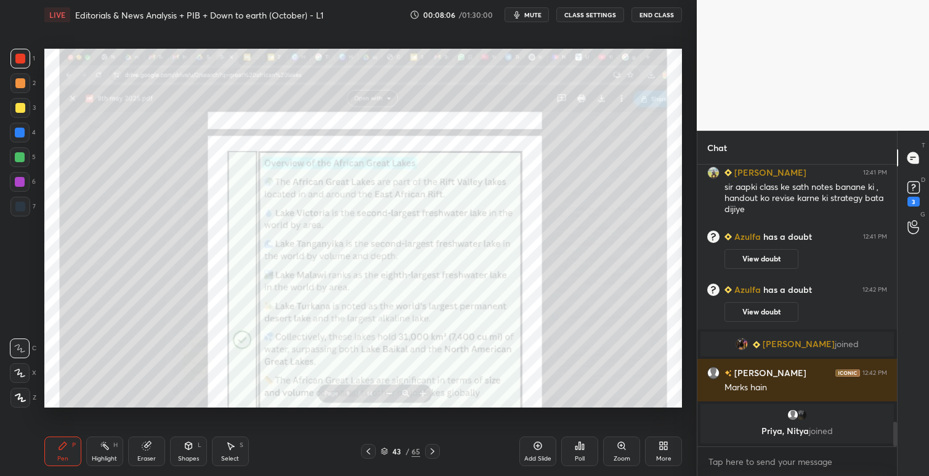
click at [435, 455] on icon at bounding box center [432, 451] width 10 height 10
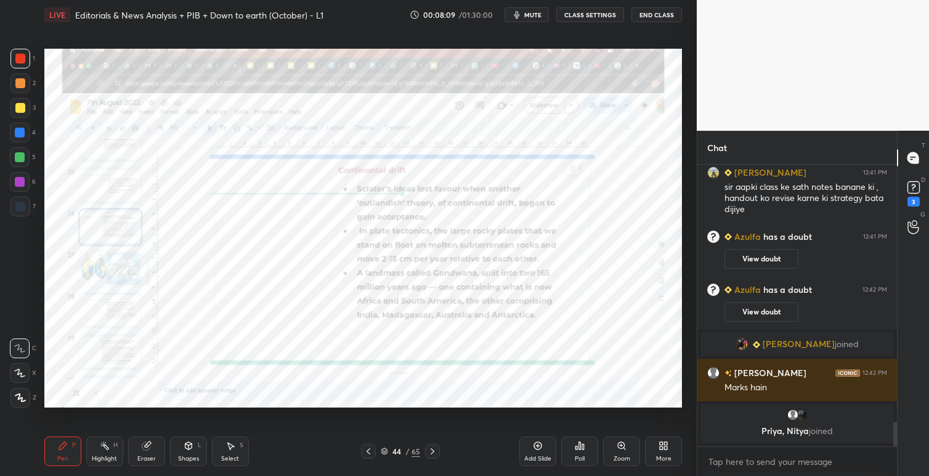
click at [434, 453] on icon at bounding box center [432, 451] width 10 height 10
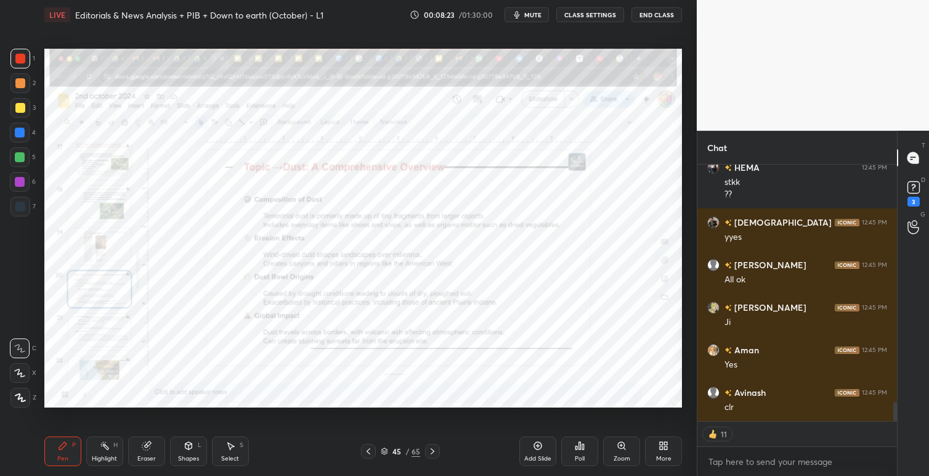
scroll to position [3263, 0]
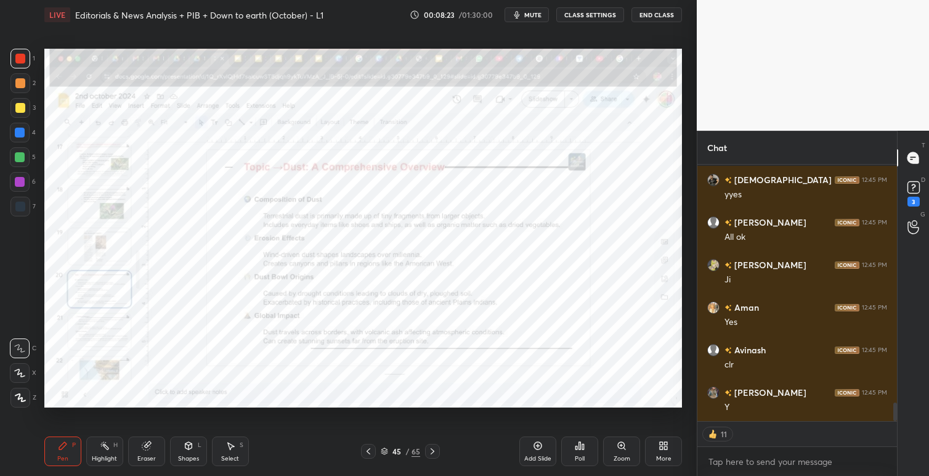
click at [434, 452] on icon at bounding box center [432, 451] width 10 height 10
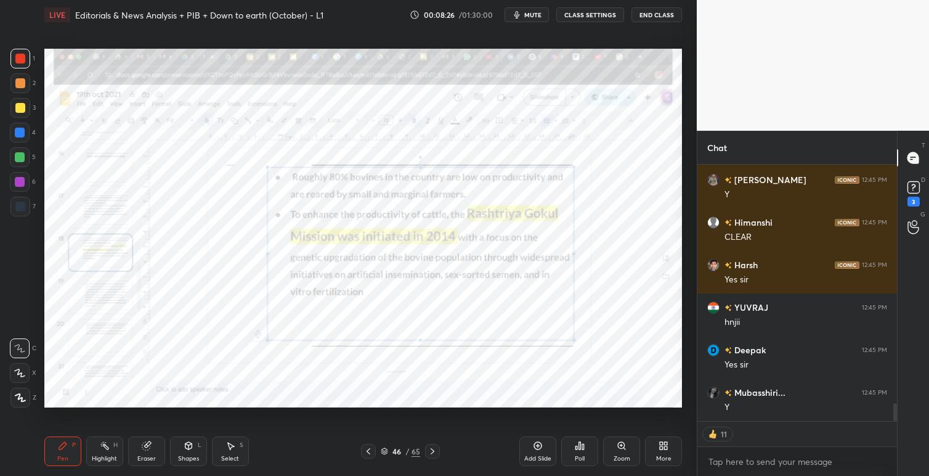
scroll to position [3518, 0]
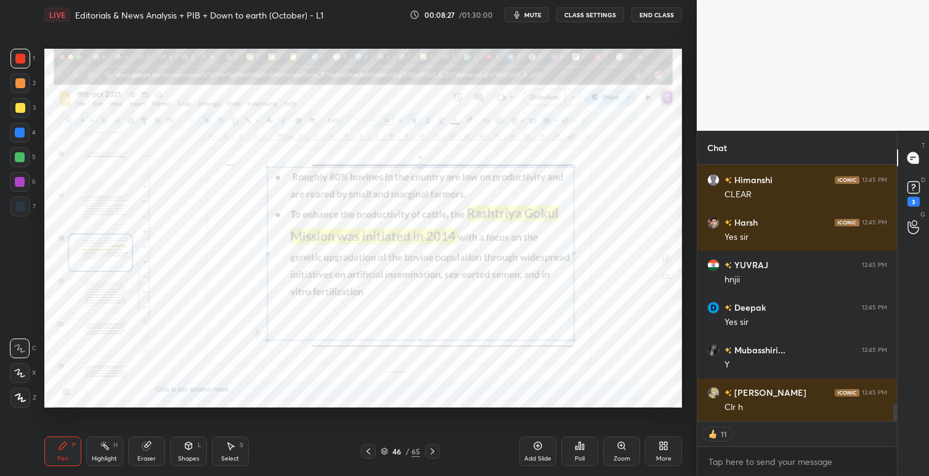
click at [433, 450] on icon at bounding box center [432, 451] width 10 height 10
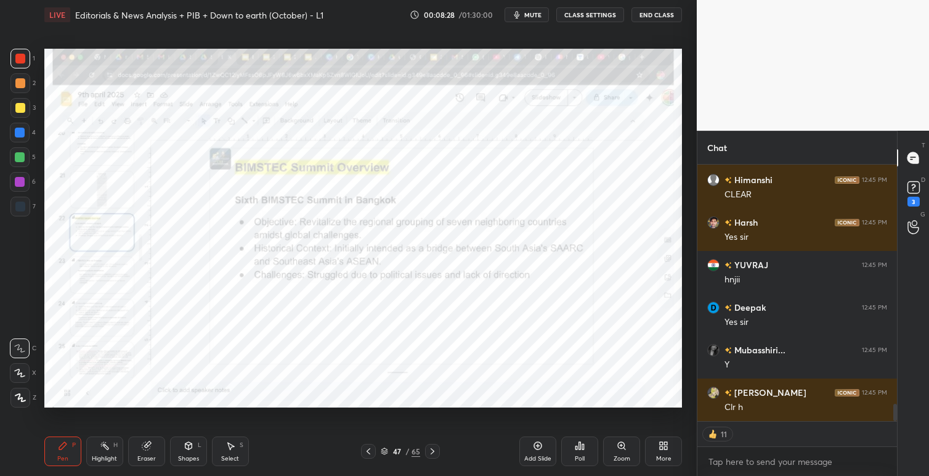
scroll to position [3560, 0]
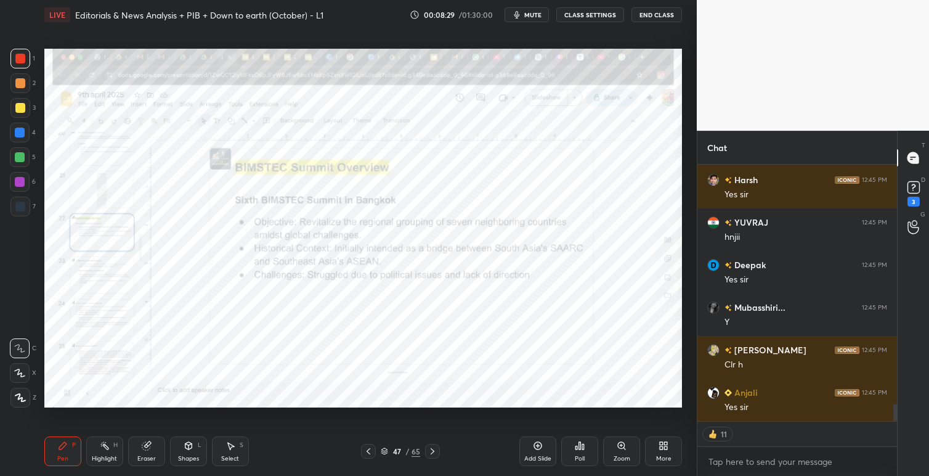
click at [435, 449] on icon at bounding box center [432, 451] width 10 height 10
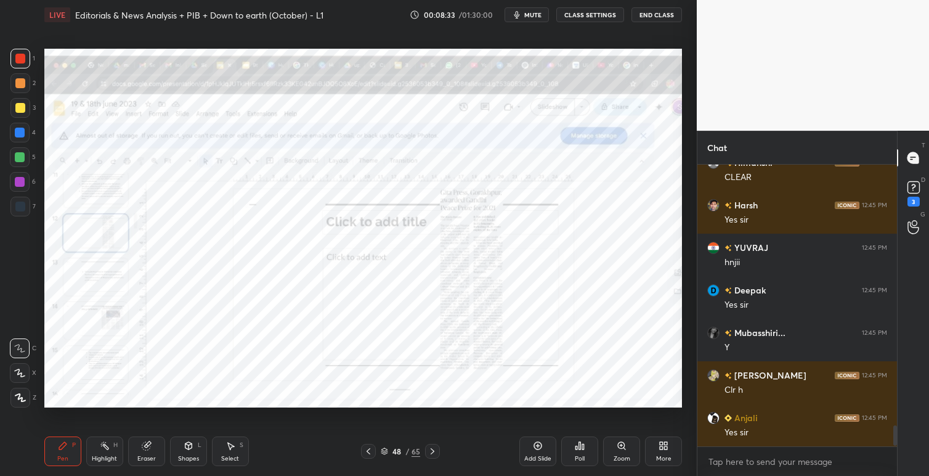
scroll to position [3565, 0]
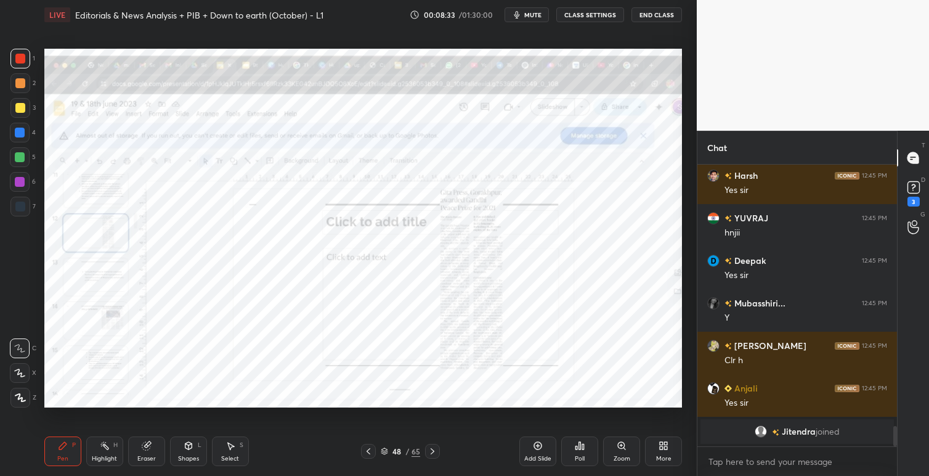
click at [434, 452] on icon at bounding box center [432, 451] width 10 height 10
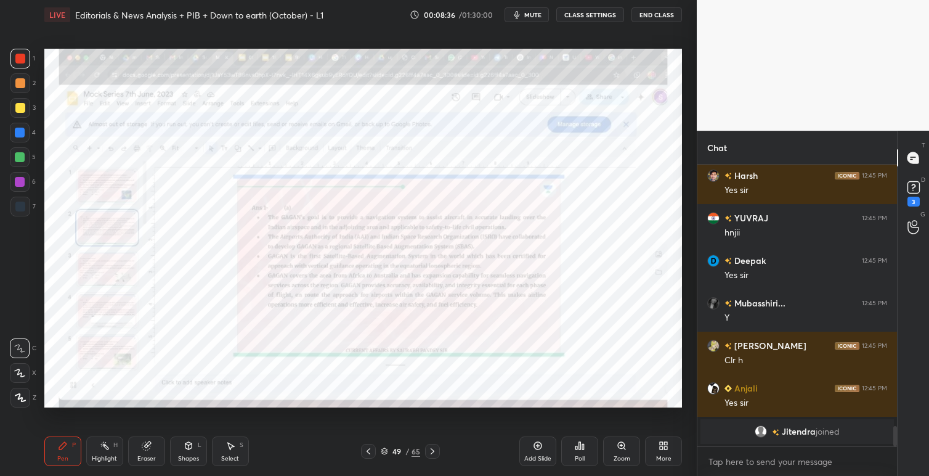
click at [433, 449] on icon at bounding box center [432, 451] width 10 height 10
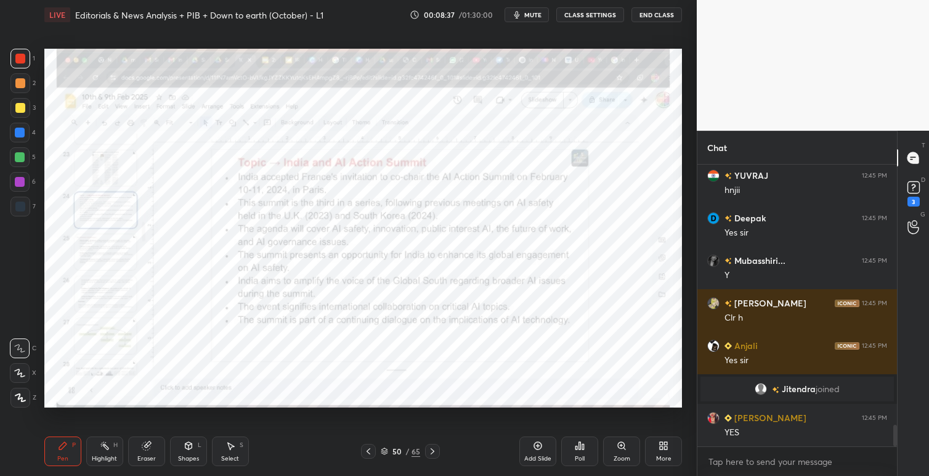
scroll to position [3379, 0]
click at [431, 450] on icon at bounding box center [432, 451] width 10 height 10
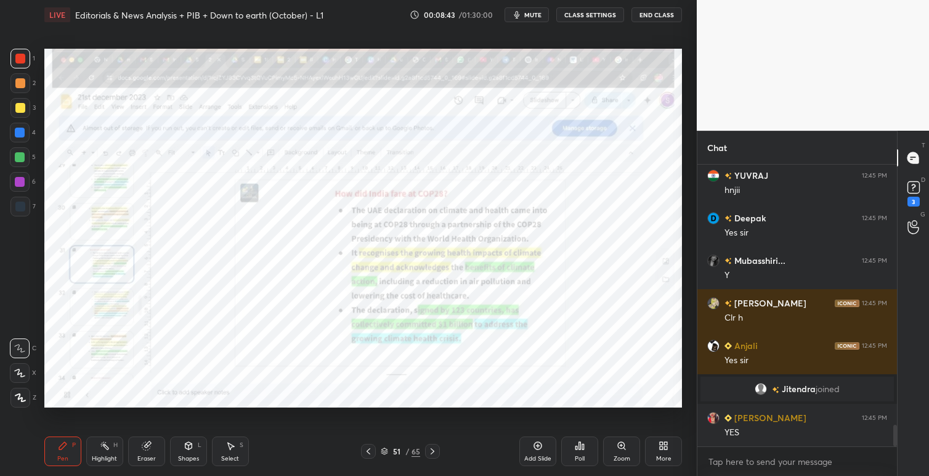
scroll to position [3422, 0]
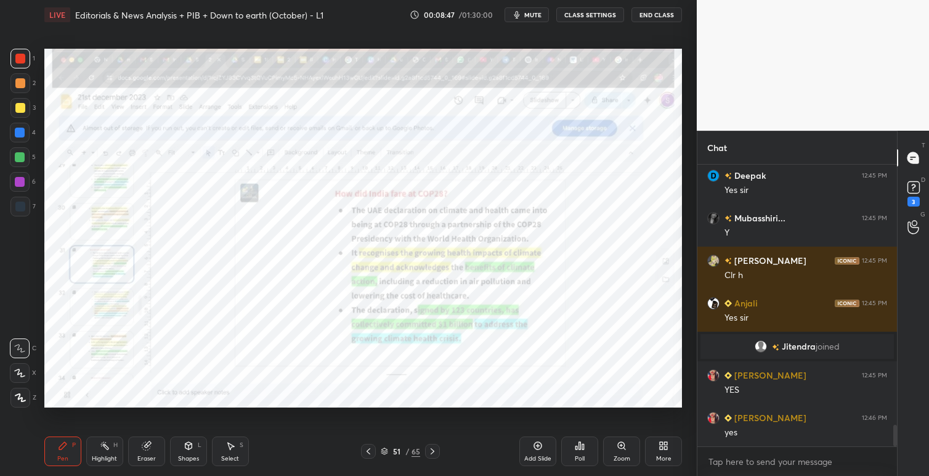
click at [433, 453] on icon at bounding box center [432, 451] width 10 height 10
click at [432, 453] on icon at bounding box center [432, 451] width 10 height 10
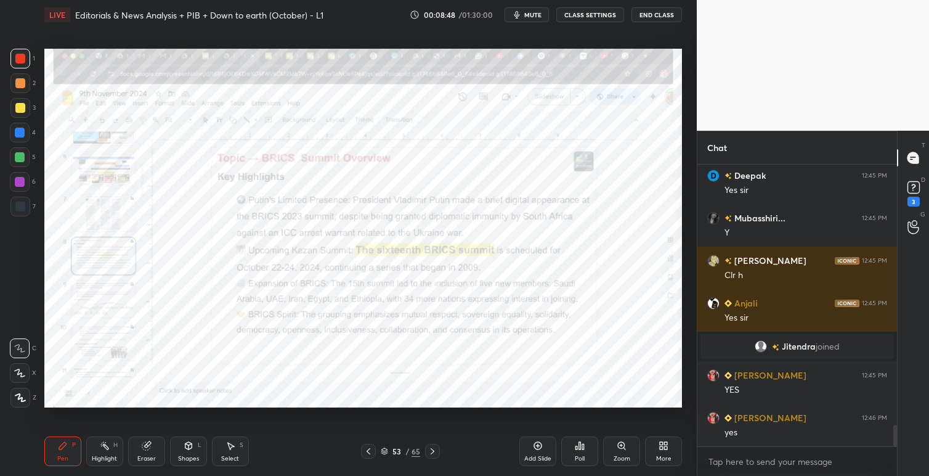
scroll to position [3434, 0]
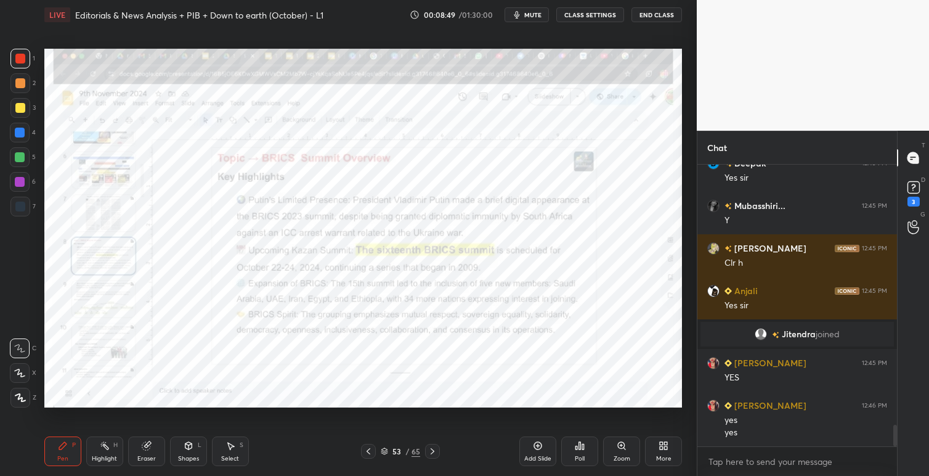
click at [366, 451] on icon at bounding box center [368, 451] width 10 height 10
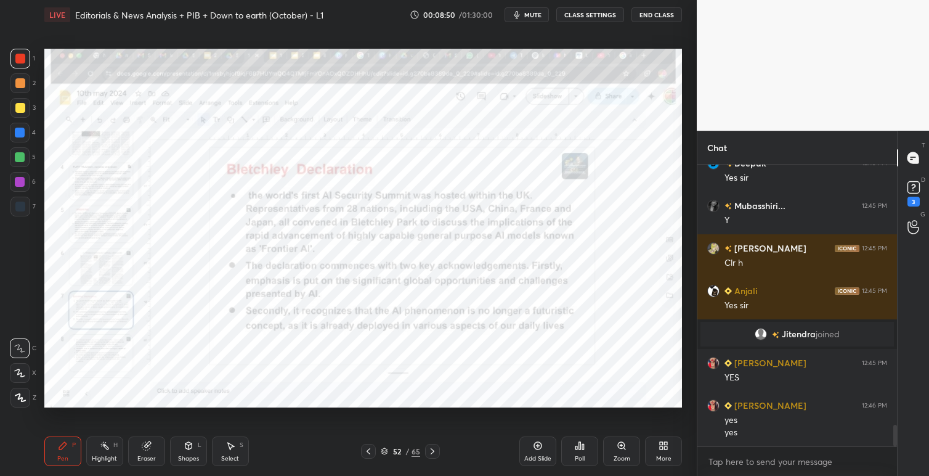
click at [431, 451] on icon at bounding box center [432, 451] width 10 height 10
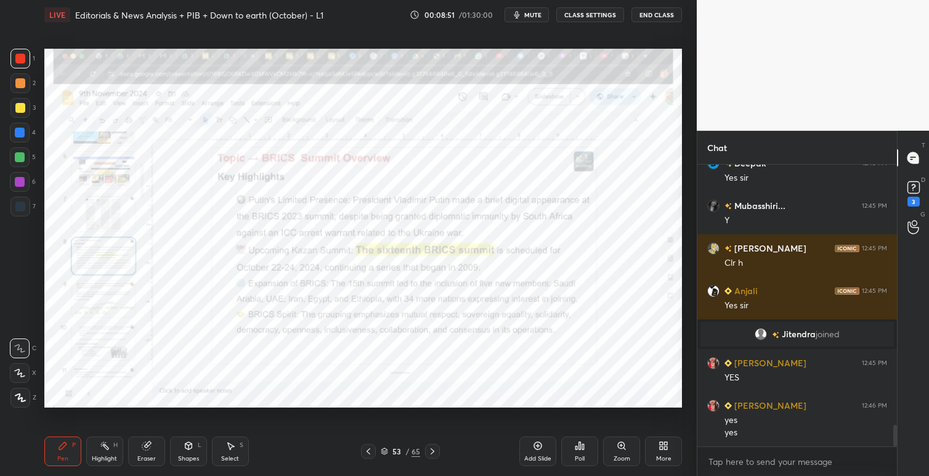
click at [434, 452] on icon at bounding box center [432, 451] width 10 height 10
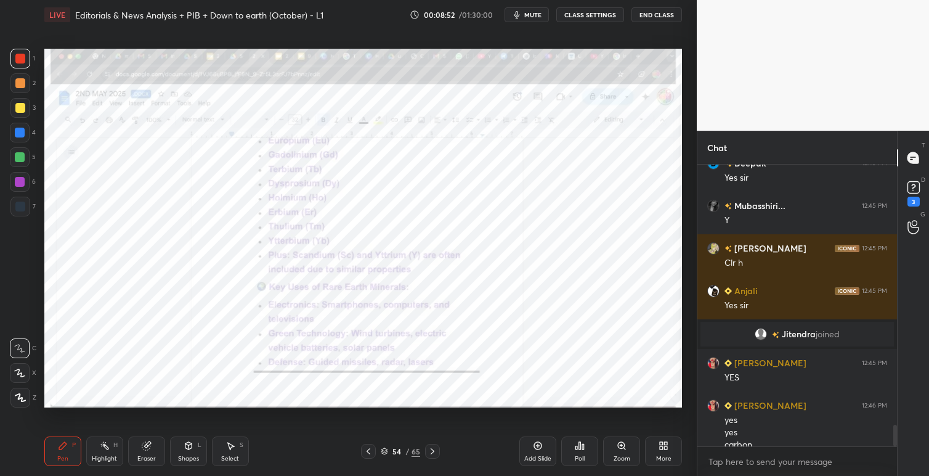
scroll to position [3446, 0]
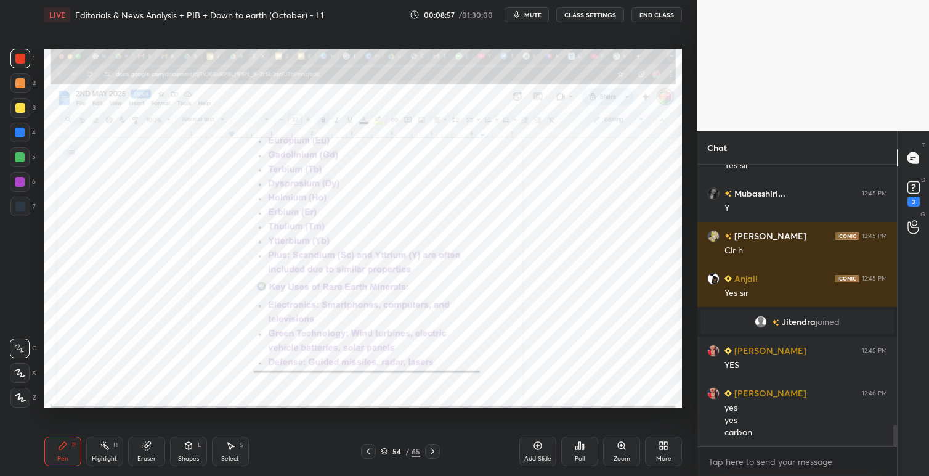
click at [435, 451] on icon at bounding box center [432, 451] width 10 height 10
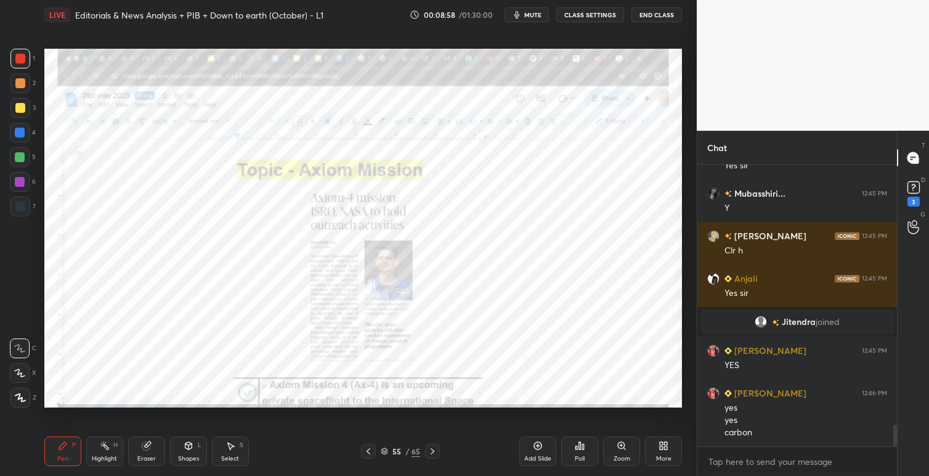
click at [433, 450] on icon at bounding box center [432, 451] width 10 height 10
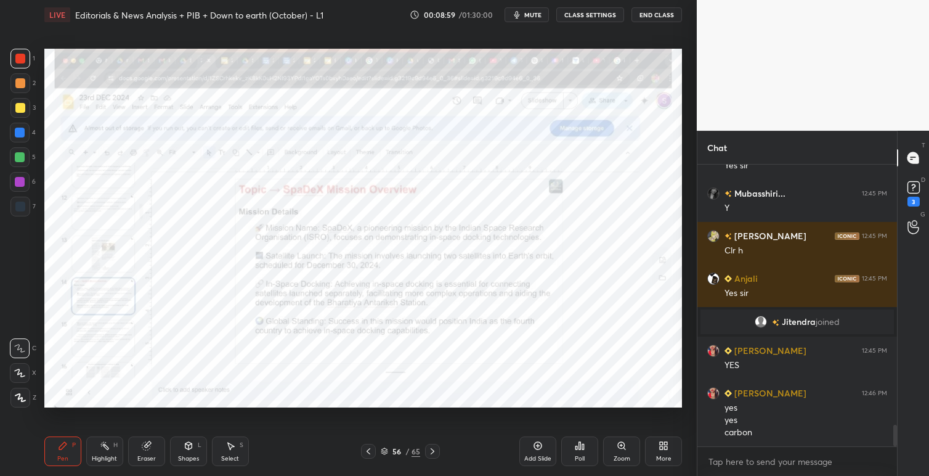
click at [435, 450] on icon at bounding box center [432, 451] width 10 height 10
click at [434, 452] on icon at bounding box center [432, 451] width 10 height 10
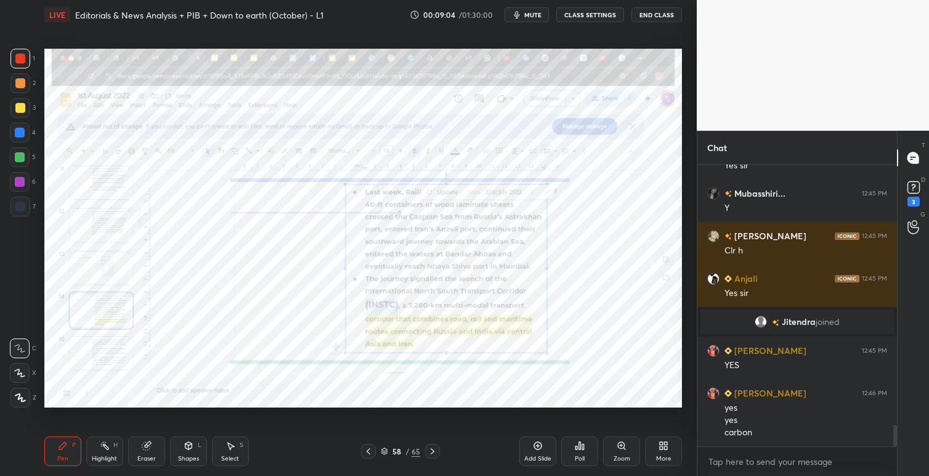
click at [435, 449] on icon at bounding box center [432, 451] width 10 height 10
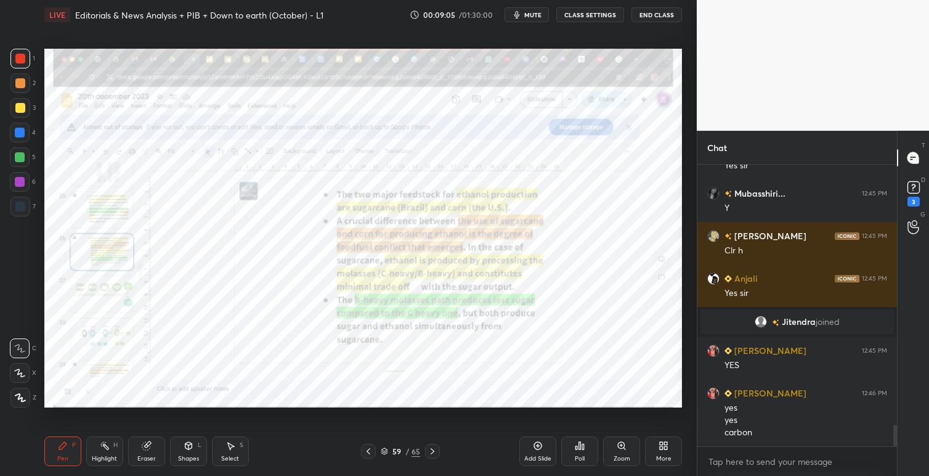
scroll to position [3476, 0]
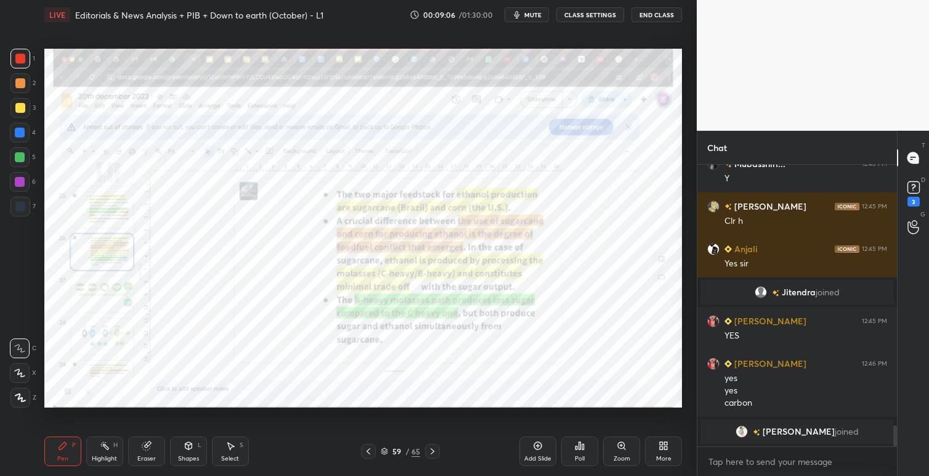
click at [431, 450] on icon at bounding box center [432, 451] width 10 height 10
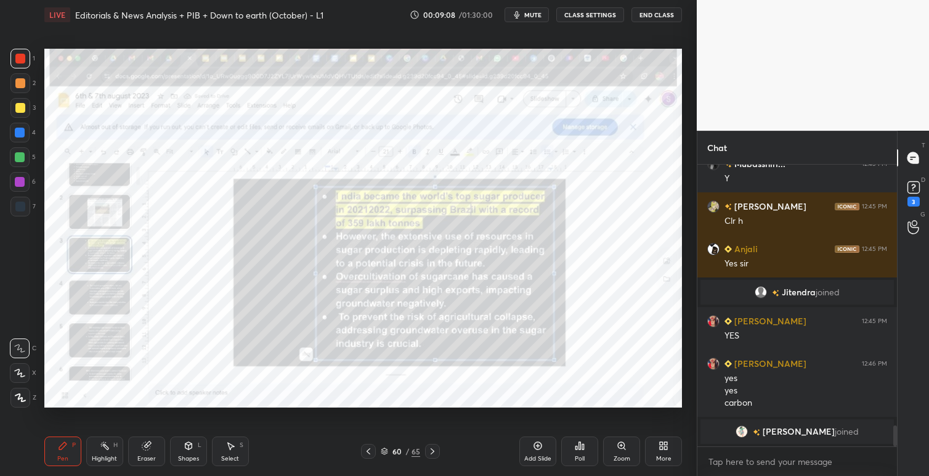
click at [432, 450] on icon at bounding box center [433, 451] width 4 height 6
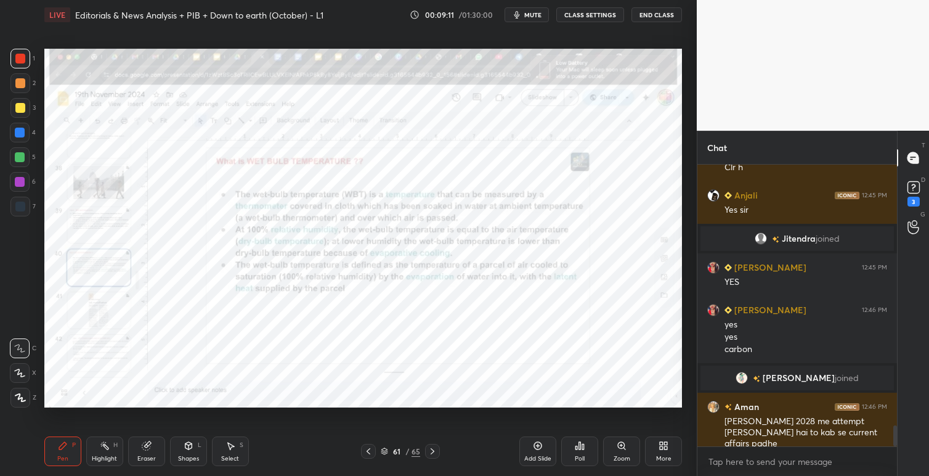
scroll to position [3549, 0]
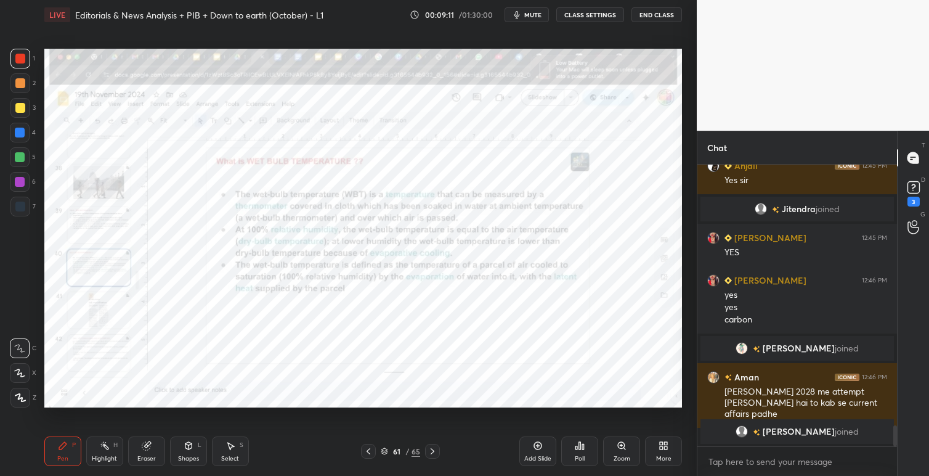
click at [432, 445] on div at bounding box center [432, 450] width 15 height 15
click at [430, 443] on div "Pen P Highlight H Eraser Shapes L Select S 62 / 65 Add Slide Poll Zoom More" at bounding box center [363, 450] width 638 height 49
click at [434, 448] on icon at bounding box center [432, 451] width 10 height 10
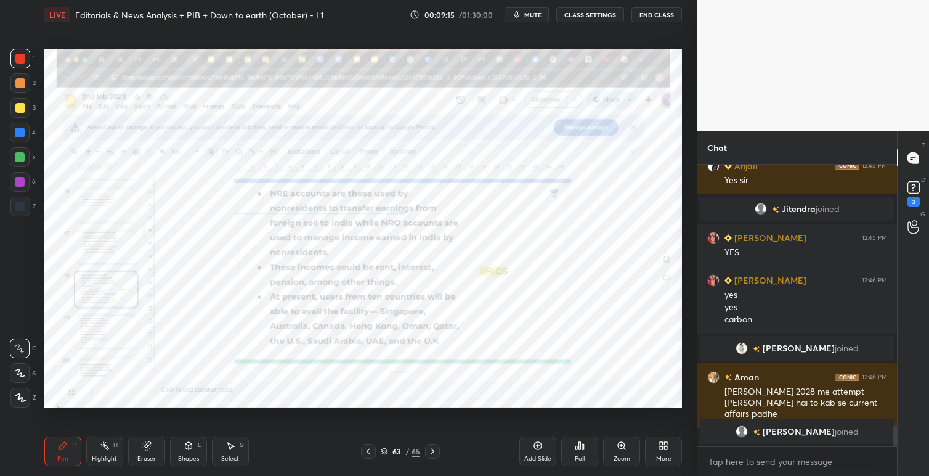
click at [434, 451] on icon at bounding box center [432, 451] width 10 height 10
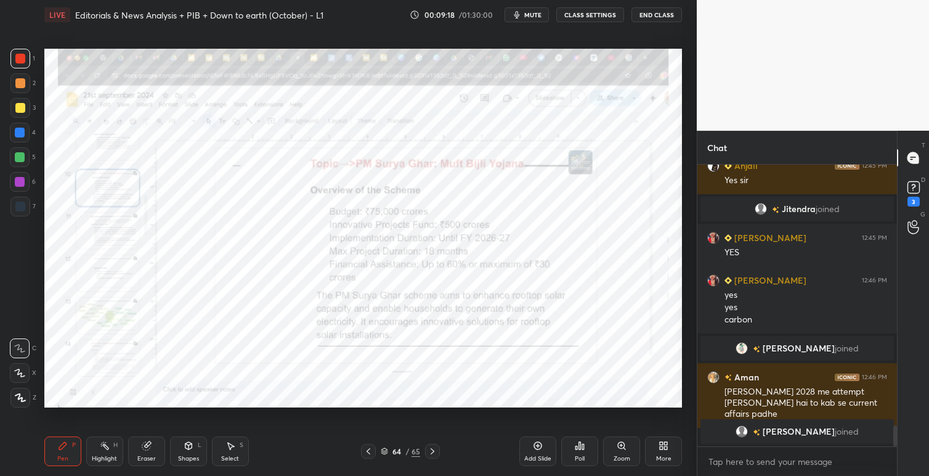
click at [434, 452] on icon at bounding box center [432, 451] width 10 height 10
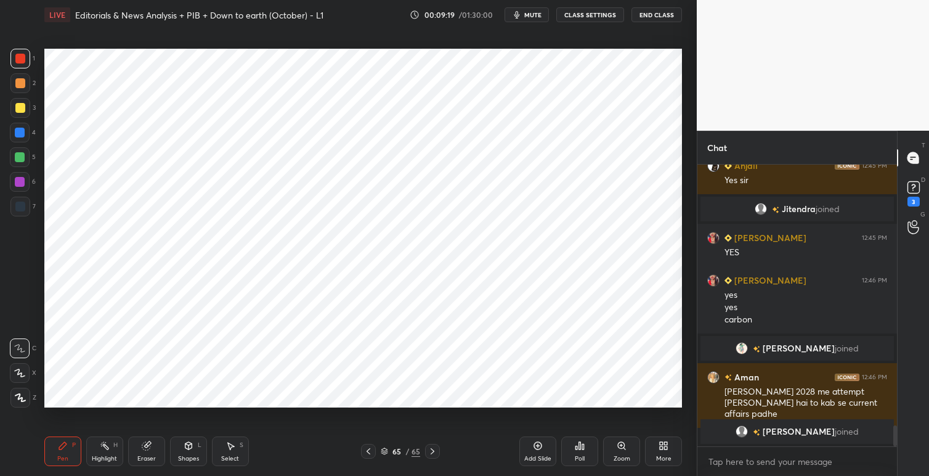
click at [371, 453] on icon at bounding box center [368, 451] width 10 height 10
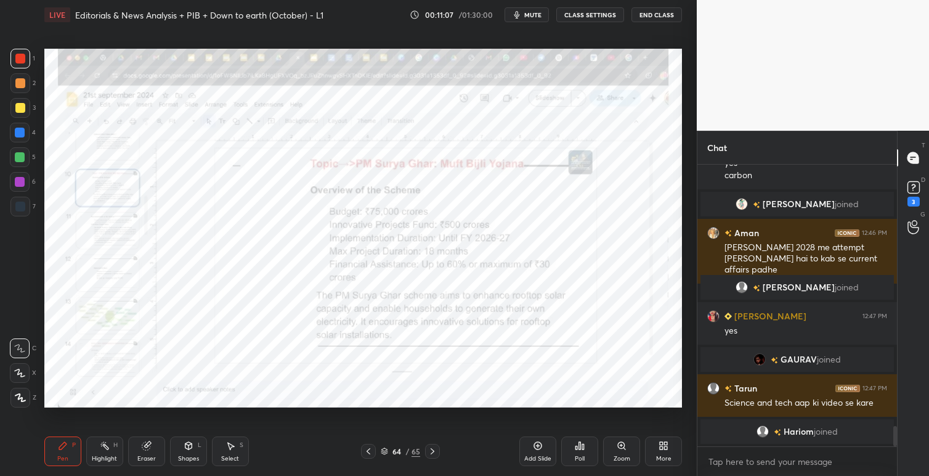
scroll to position [3650, 0]
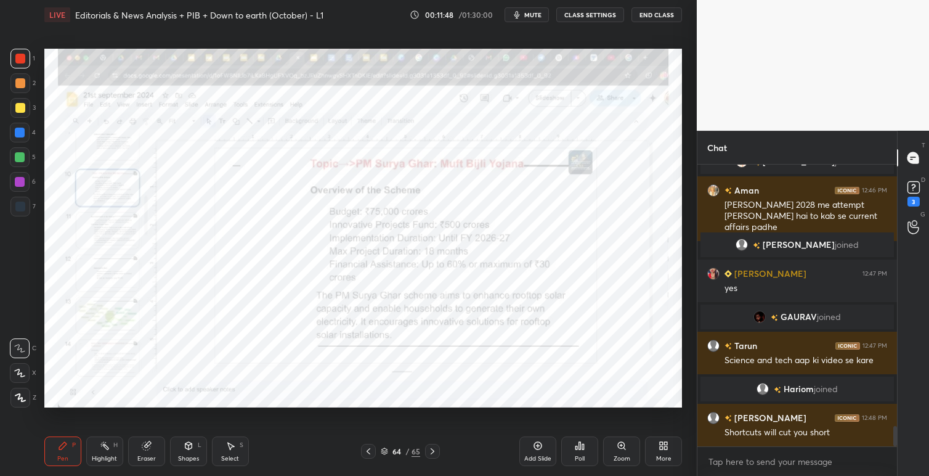
click at [528, 14] on span "mute" at bounding box center [532, 14] width 17 height 9
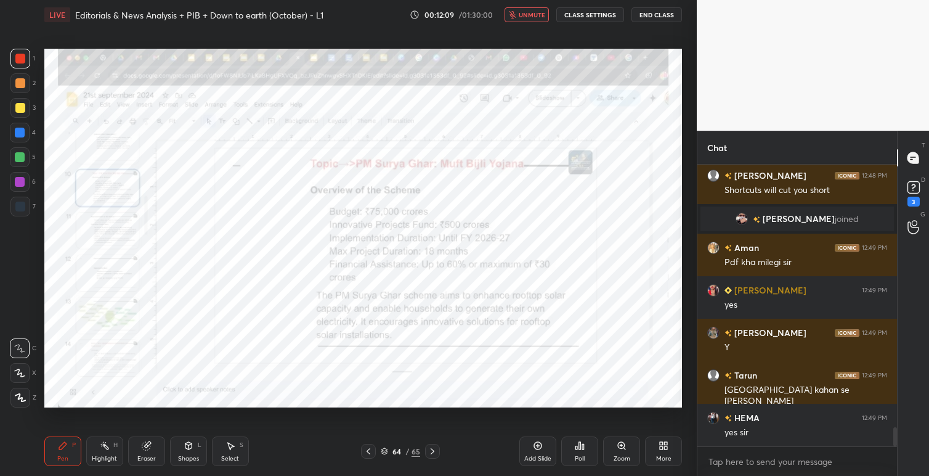
scroll to position [3923, 0]
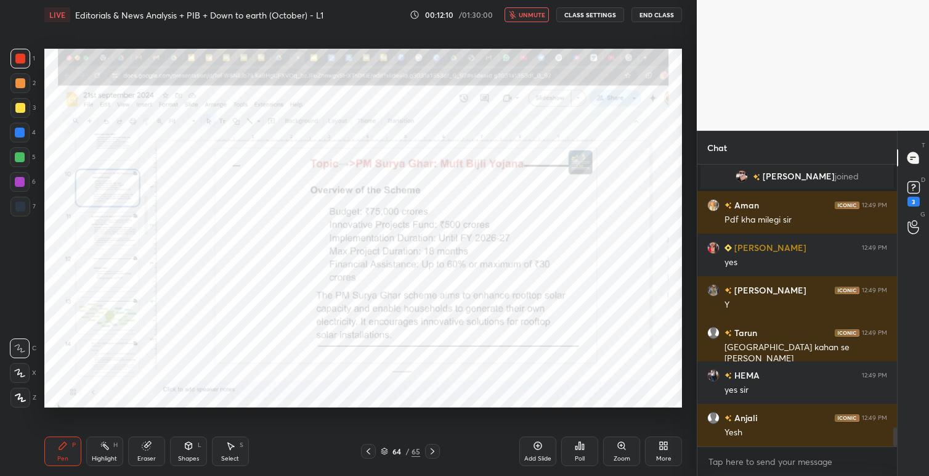
click at [528, 18] on span "unmute" at bounding box center [532, 14] width 26 height 9
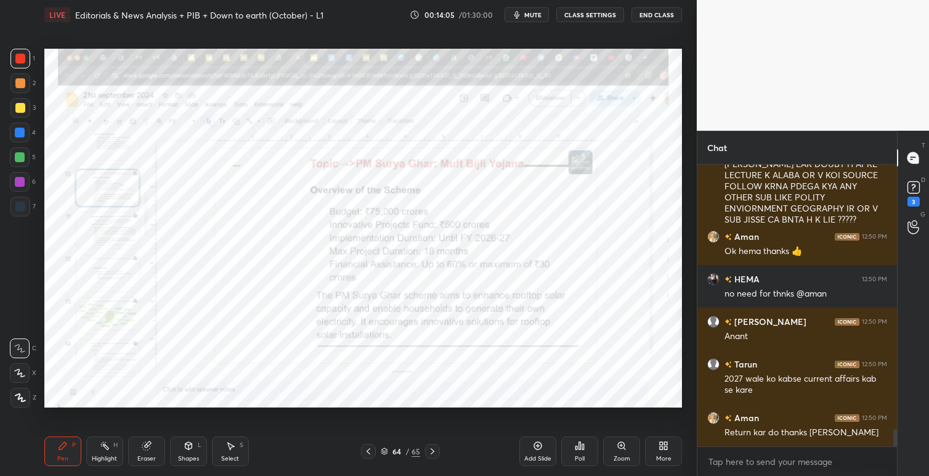
scroll to position [4380, 0]
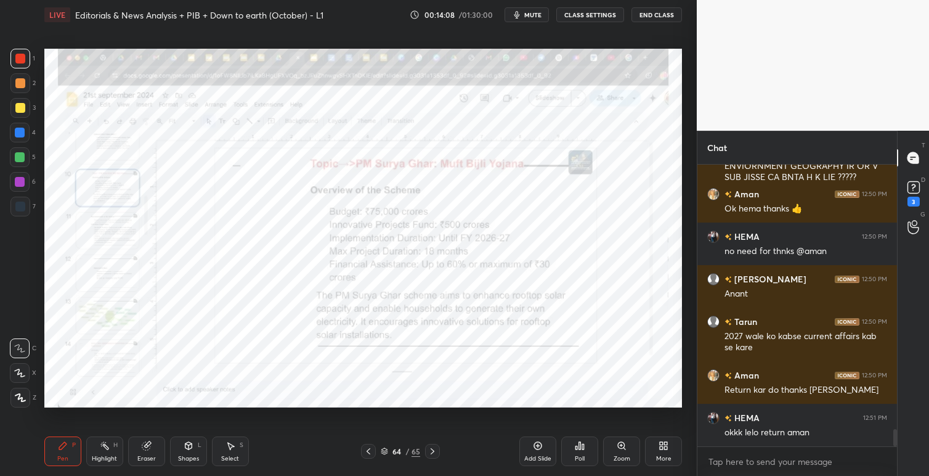
click at [664, 446] on icon at bounding box center [665, 447] width 3 height 3
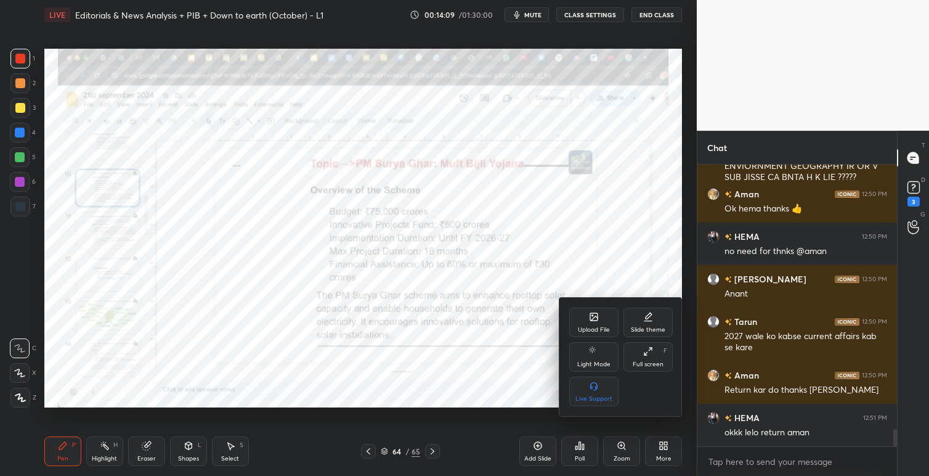
click at [599, 336] on div "Upload File" at bounding box center [593, 322] width 49 height 30
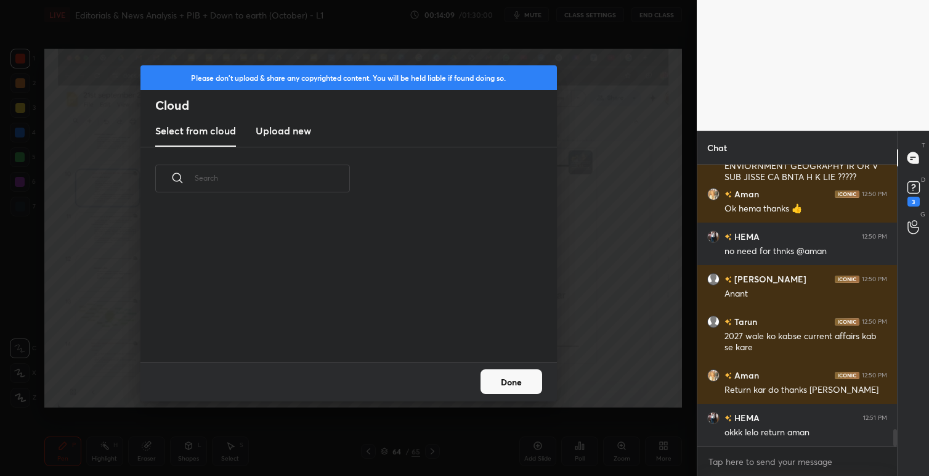
scroll to position [152, 395]
click at [293, 138] on new "Upload new" at bounding box center [283, 131] width 55 height 31
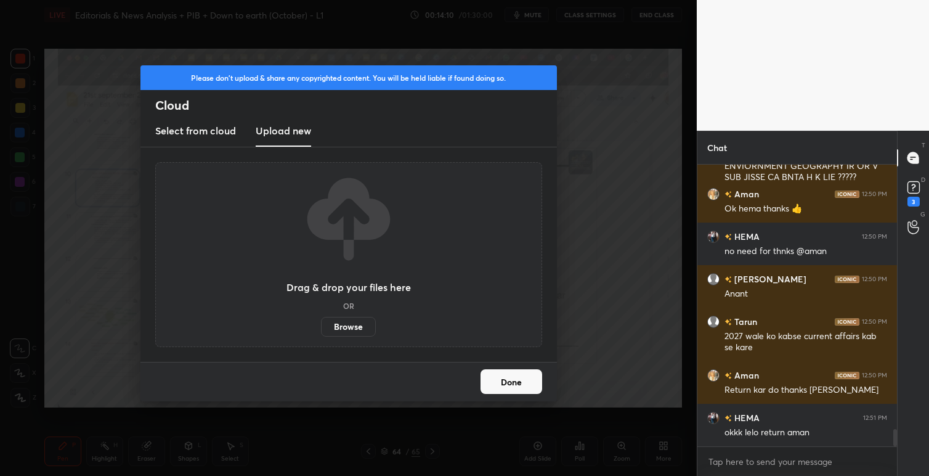
click at [349, 321] on label "Browse" at bounding box center [348, 327] width 55 height 20
click at [321, 321] on input "Browse" at bounding box center [321, 327] width 0 height 20
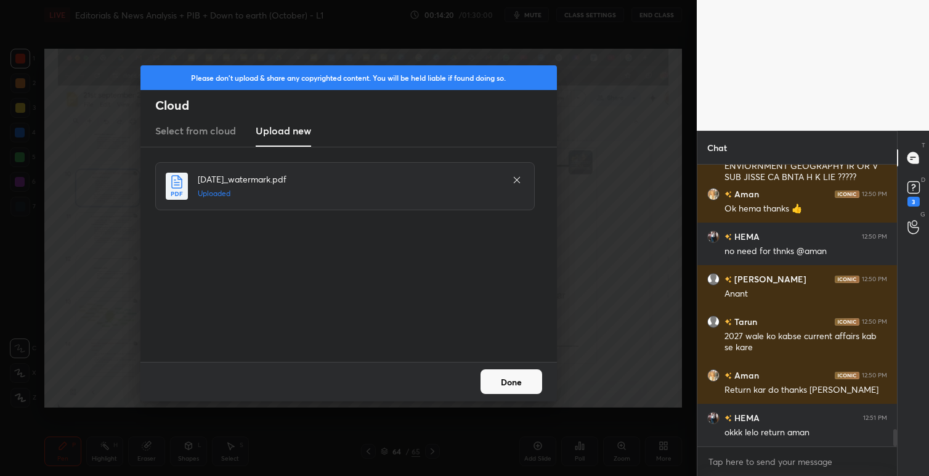
click at [506, 386] on button "Done" at bounding box center [511, 381] width 62 height 25
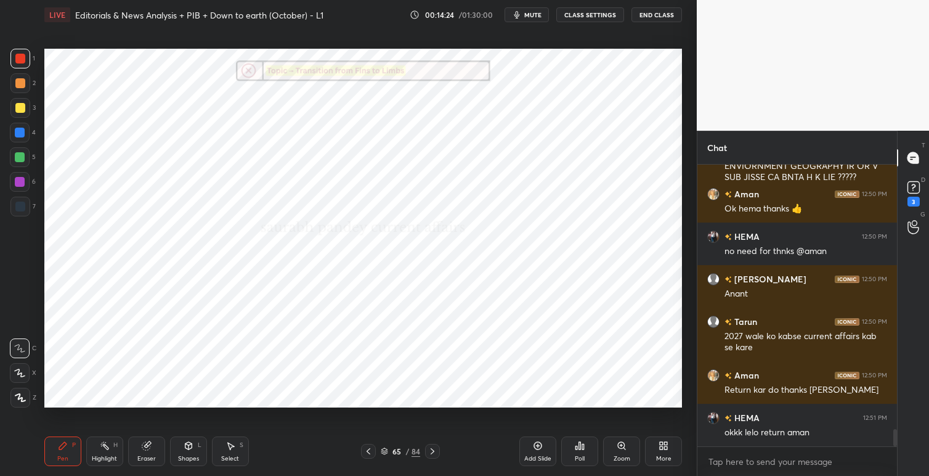
click at [368, 451] on icon at bounding box center [368, 451] width 10 height 10
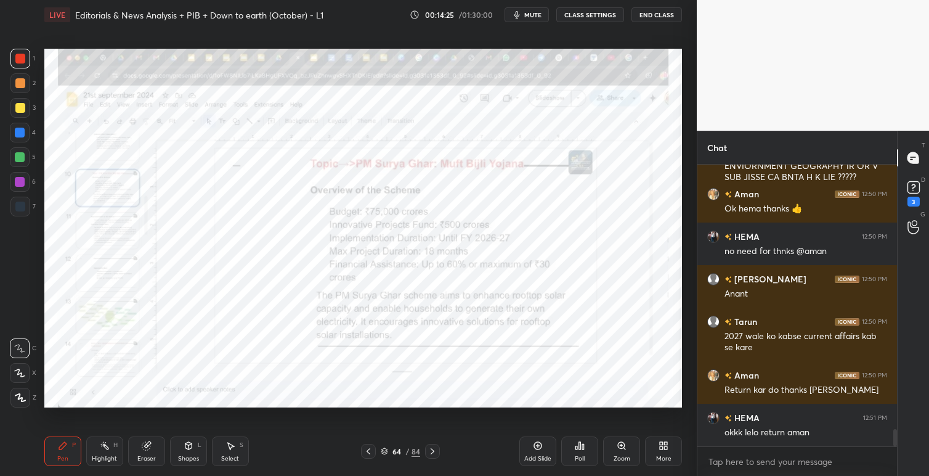
click at [664, 443] on icon at bounding box center [665, 443] width 3 height 3
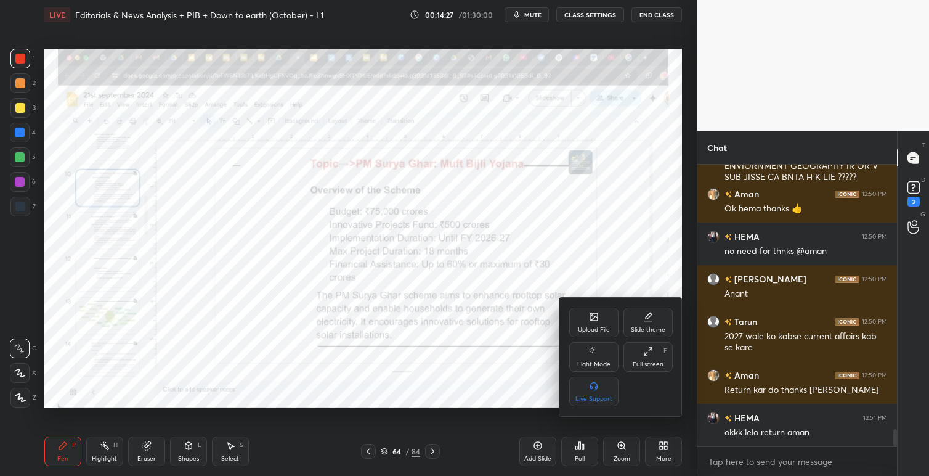
click at [642, 330] on div "Slide theme" at bounding box center [648, 329] width 34 height 6
click at [599, 392] on div "Dark Blank" at bounding box center [593, 391] width 49 height 30
click at [573, 318] on icon at bounding box center [569, 315] width 10 height 10
click at [482, 360] on div at bounding box center [464, 238] width 929 height 476
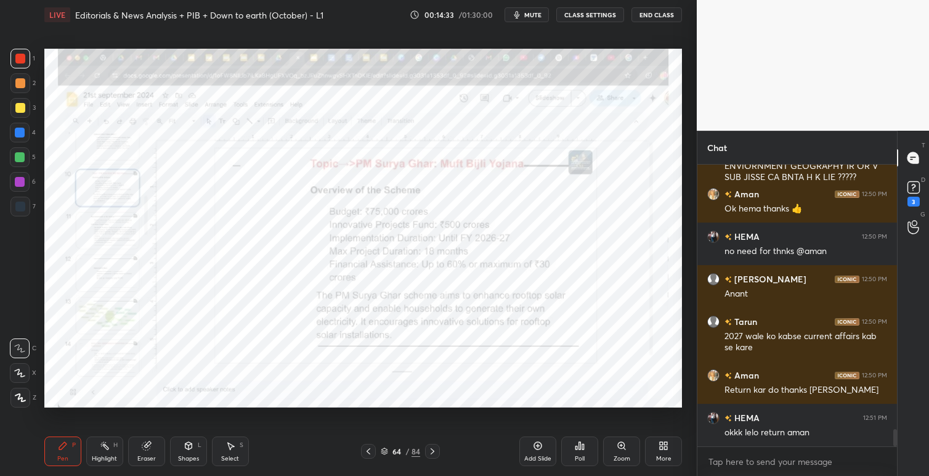
scroll to position [4423, 0]
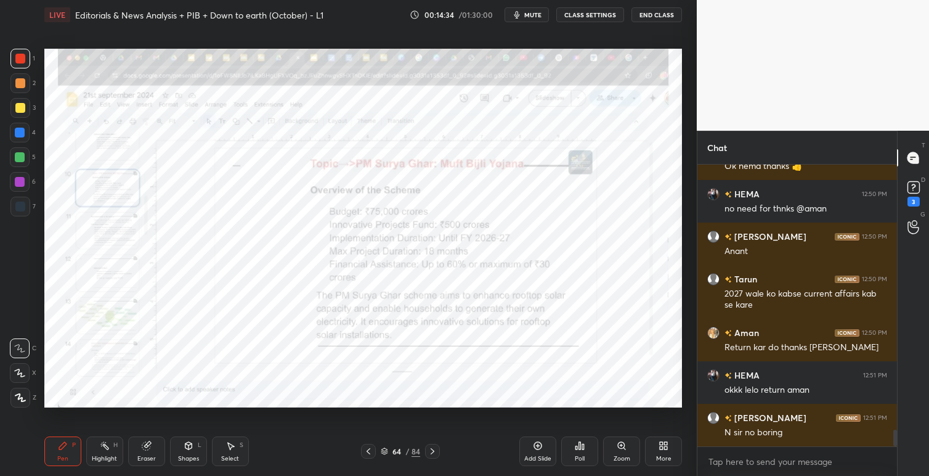
click at [540, 445] on icon at bounding box center [538, 445] width 10 height 10
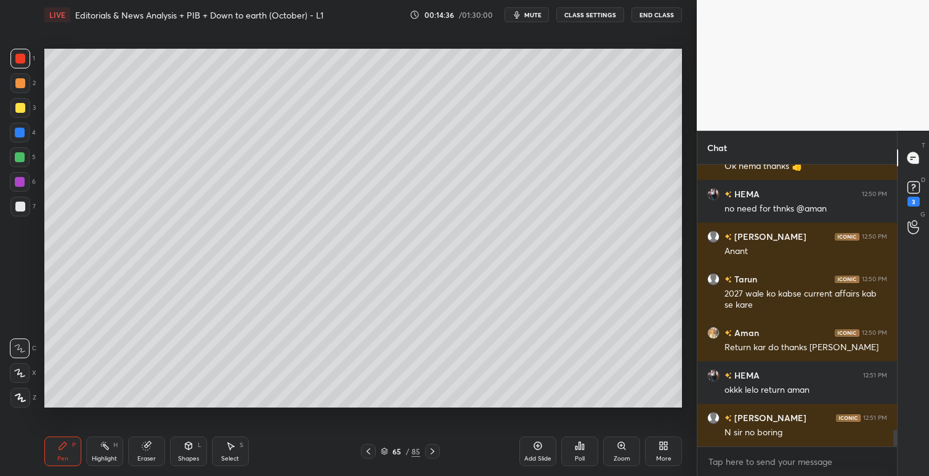
click at [664, 446] on icon at bounding box center [665, 447] width 3 height 3
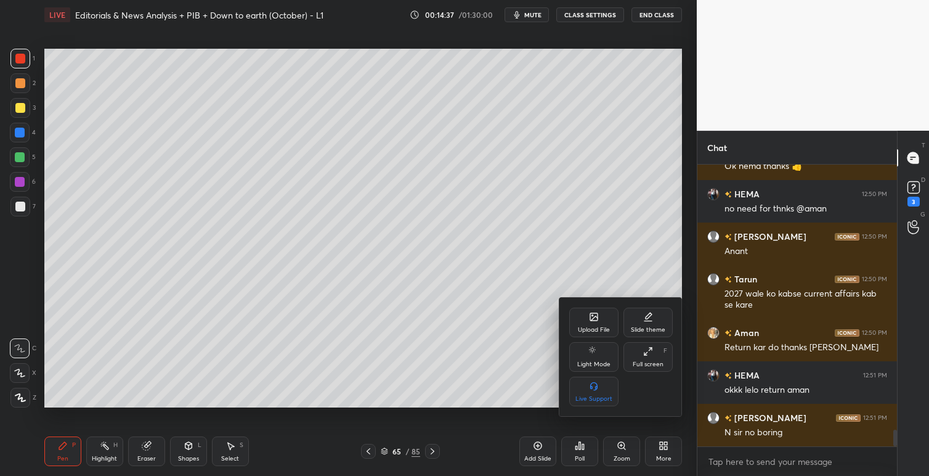
click at [597, 322] on div "Upload File" at bounding box center [593, 322] width 49 height 30
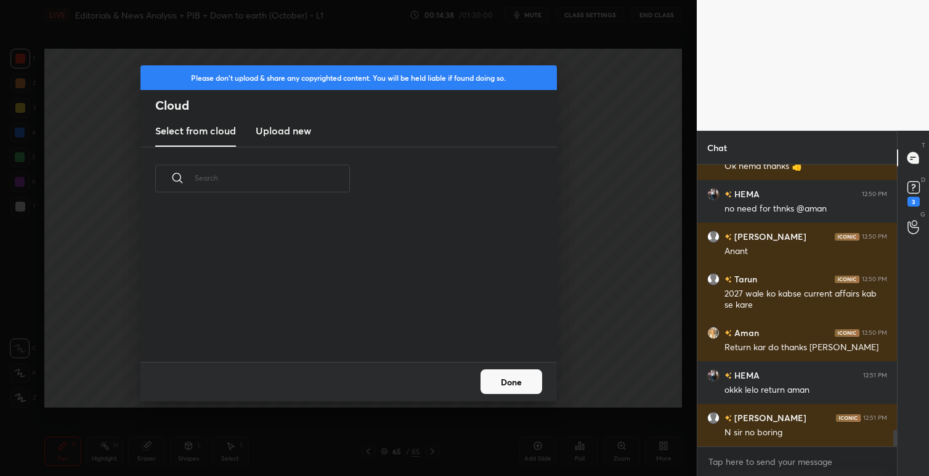
scroll to position [152, 395]
click at [280, 122] on new "Upload new" at bounding box center [283, 131] width 55 height 31
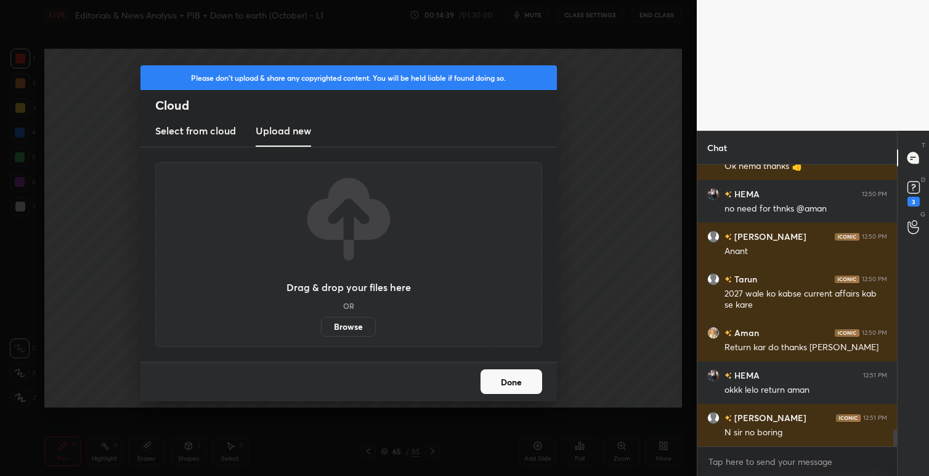
click at [350, 325] on label "Browse" at bounding box center [348, 327] width 55 height 20
click at [321, 325] on input "Browse" at bounding box center [321, 327] width 0 height 20
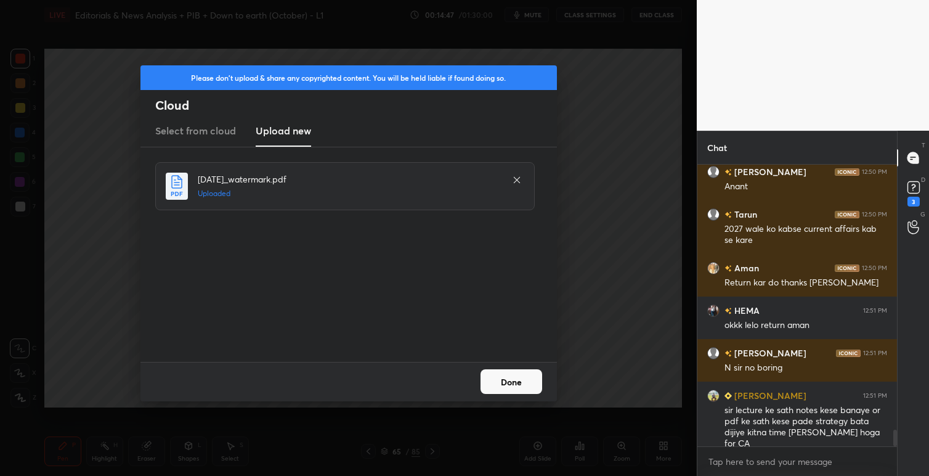
click at [514, 380] on button "Done" at bounding box center [511, 381] width 62 height 25
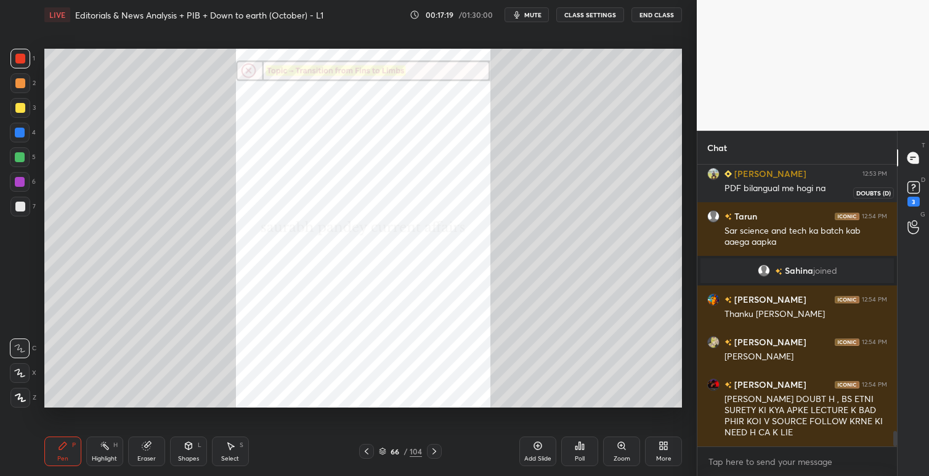
scroll to position [4966, 0]
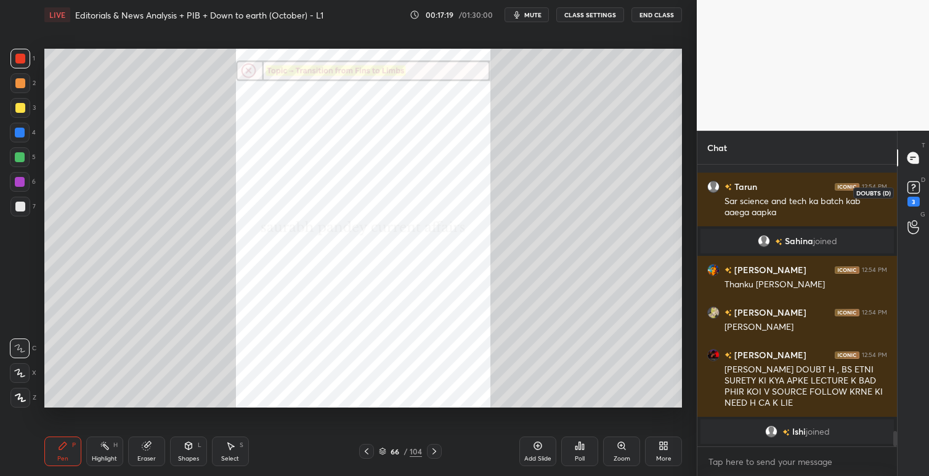
click at [912, 189] on rect at bounding box center [913, 188] width 12 height 12
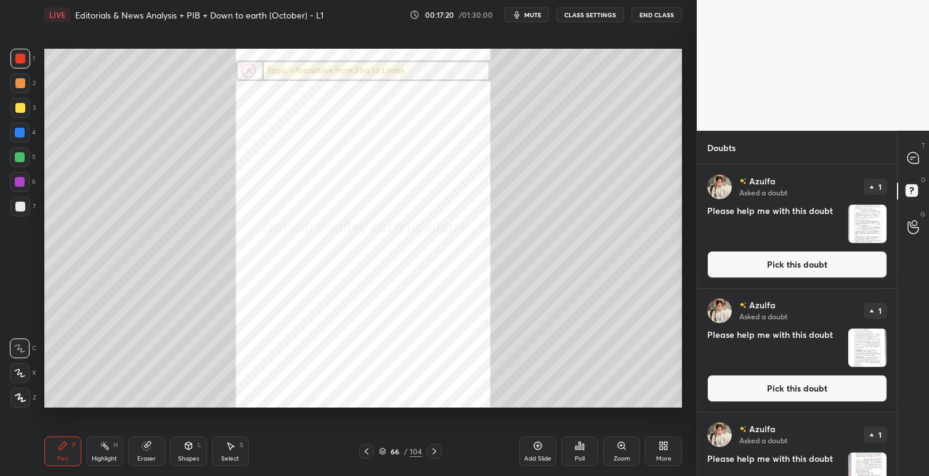
click at [768, 267] on button "Pick this doubt" at bounding box center [797, 264] width 180 height 27
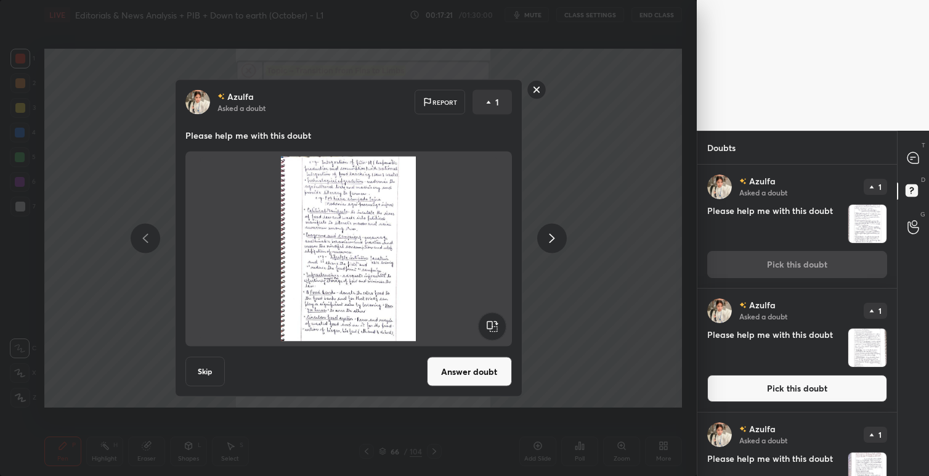
click at [470, 377] on button "Answer doubt" at bounding box center [469, 372] width 85 height 30
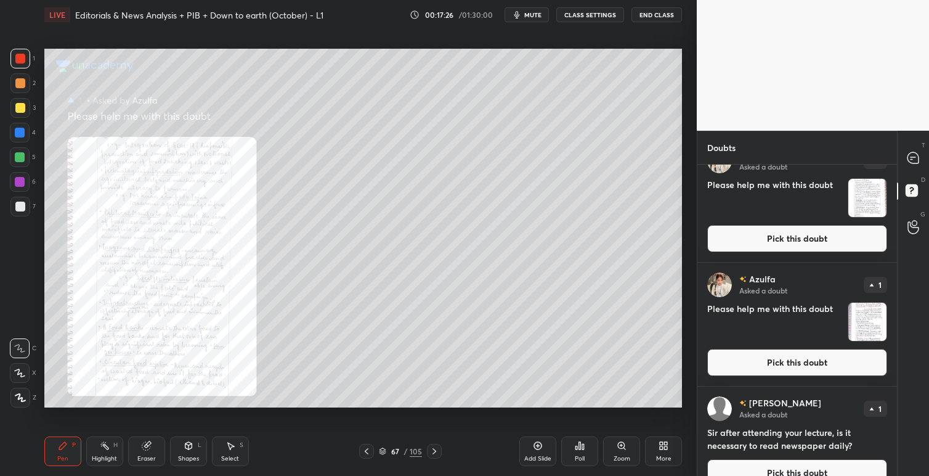
scroll to position [47, 0]
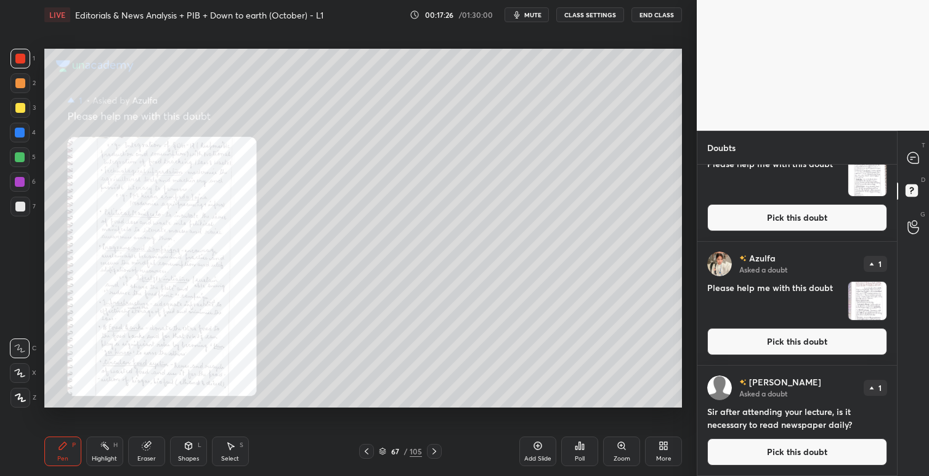
click at [796, 340] on button "Pick this doubt" at bounding box center [797, 341] width 180 height 27
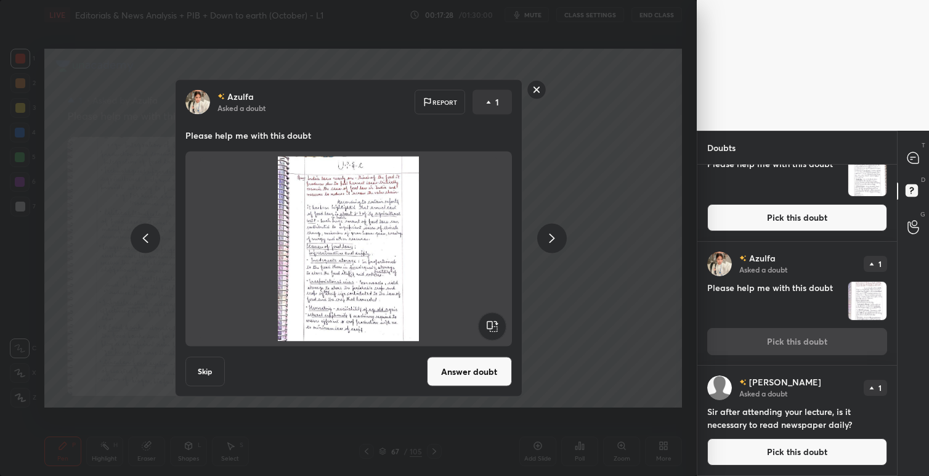
click at [472, 373] on button "Answer doubt" at bounding box center [469, 372] width 85 height 30
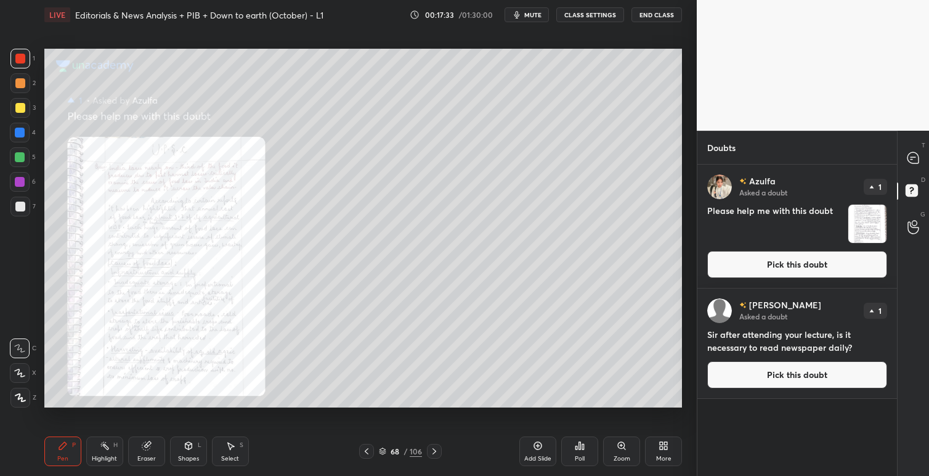
click at [364, 453] on icon at bounding box center [367, 451] width 10 height 10
click at [439, 447] on icon at bounding box center [434, 451] width 10 height 10
click at [915, 155] on icon at bounding box center [912, 157] width 11 height 11
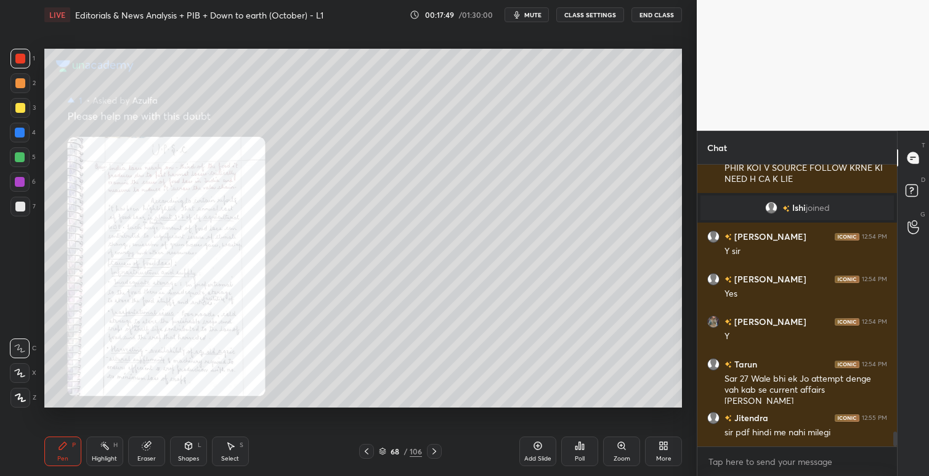
scroll to position [5007, 0]
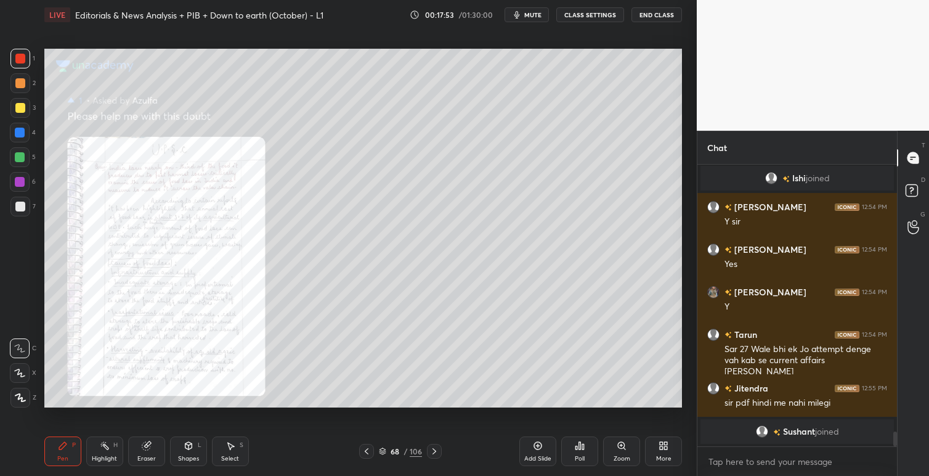
click at [368, 450] on icon at bounding box center [367, 451] width 10 height 10
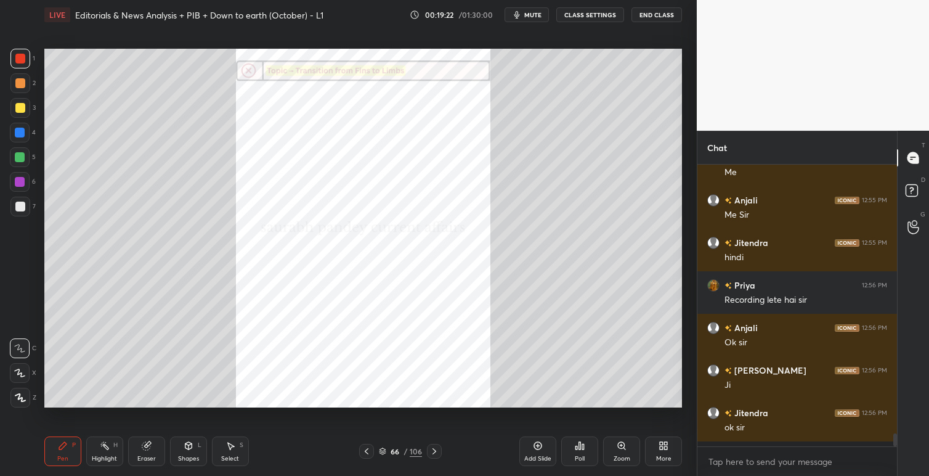
scroll to position [4, 4]
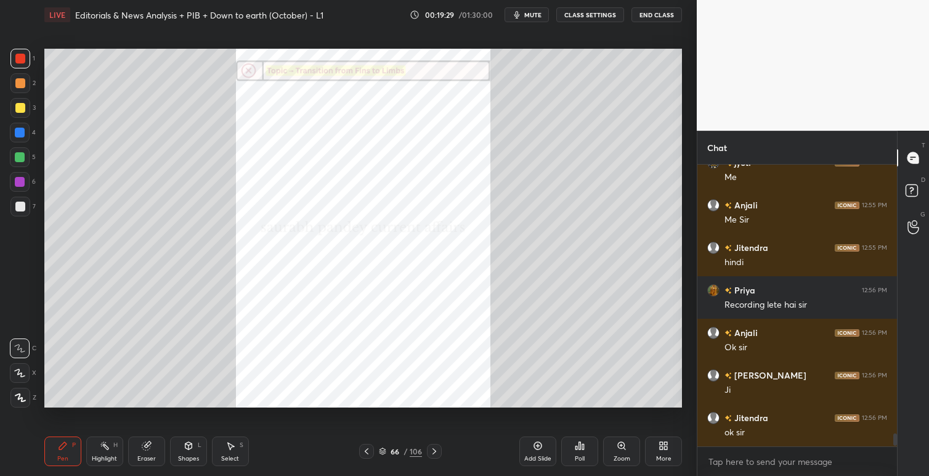
click at [625, 444] on icon at bounding box center [621, 445] width 7 height 7
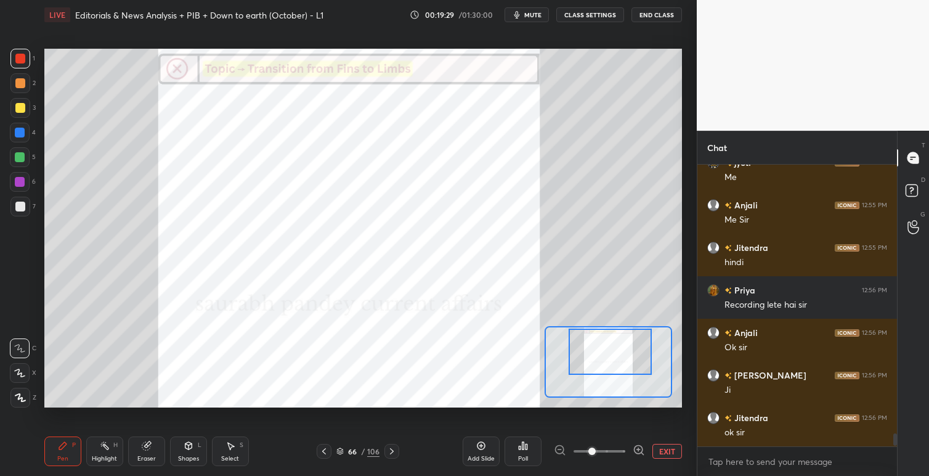
drag, startPoint x: 615, startPoint y: 348, endPoint x: 619, endPoint y: 333, distance: 16.0
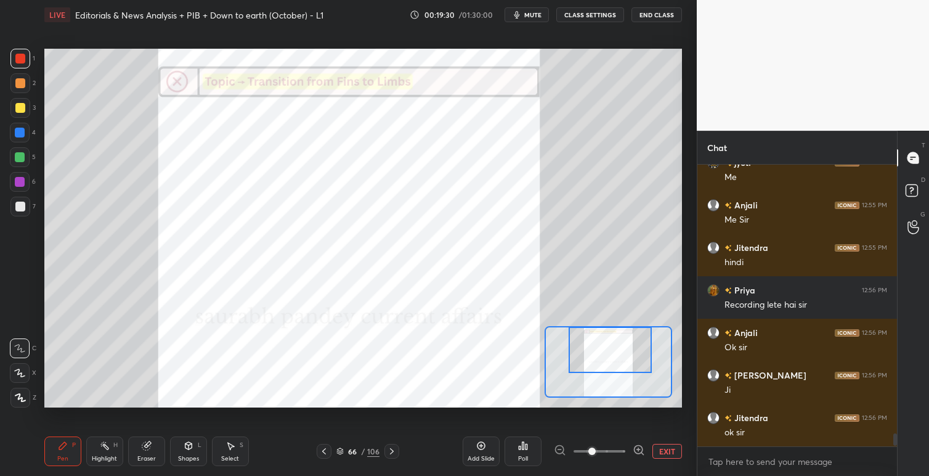
drag, startPoint x: 617, startPoint y: 349, endPoint x: 622, endPoint y: 336, distance: 13.8
click at [620, 338] on div at bounding box center [610, 349] width 83 height 46
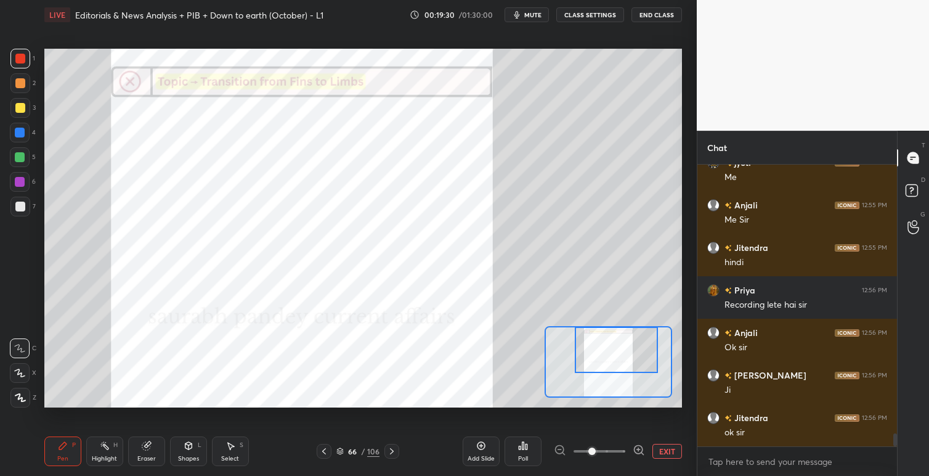
scroll to position [5731, 0]
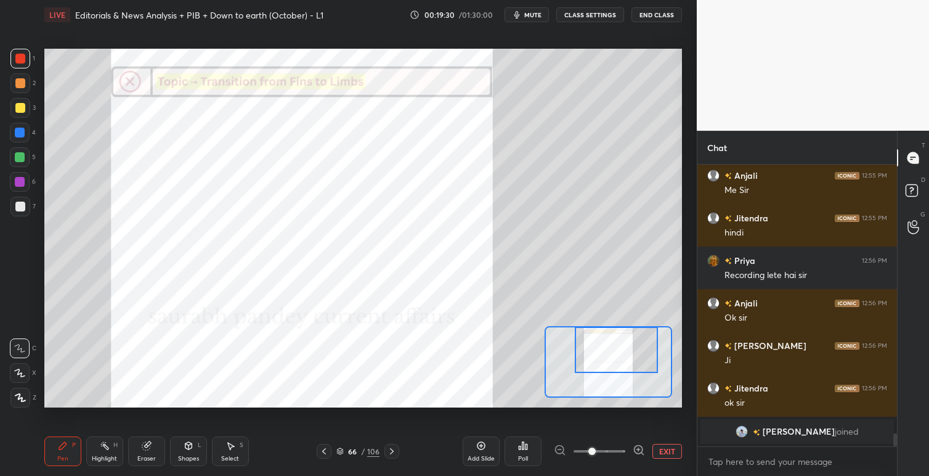
click at [626, 336] on div at bounding box center [616, 349] width 83 height 46
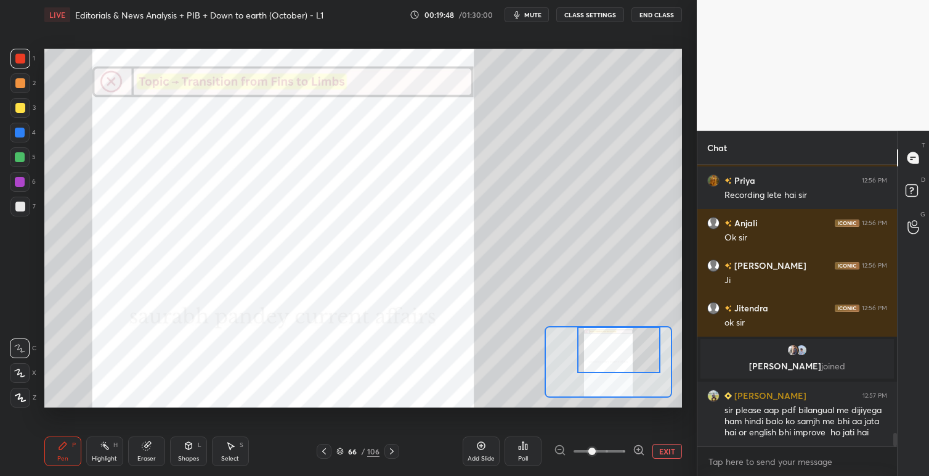
scroll to position [5542, 0]
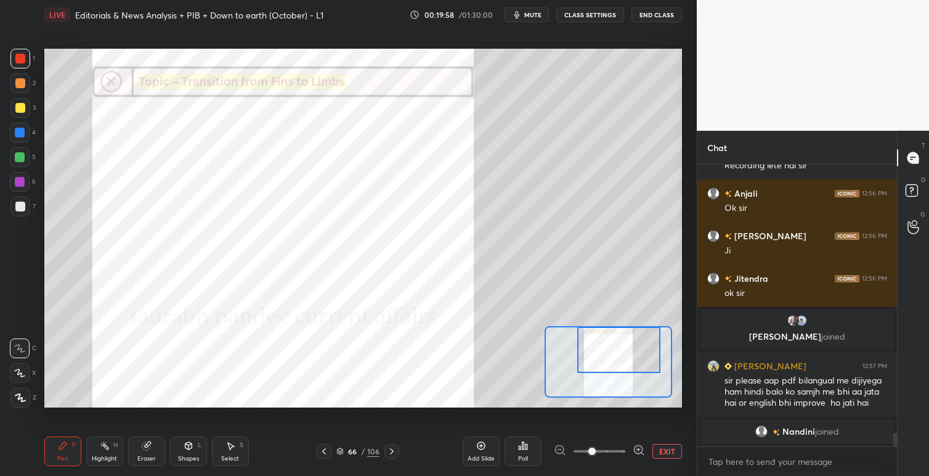
click at [392, 453] on icon at bounding box center [392, 451] width 10 height 10
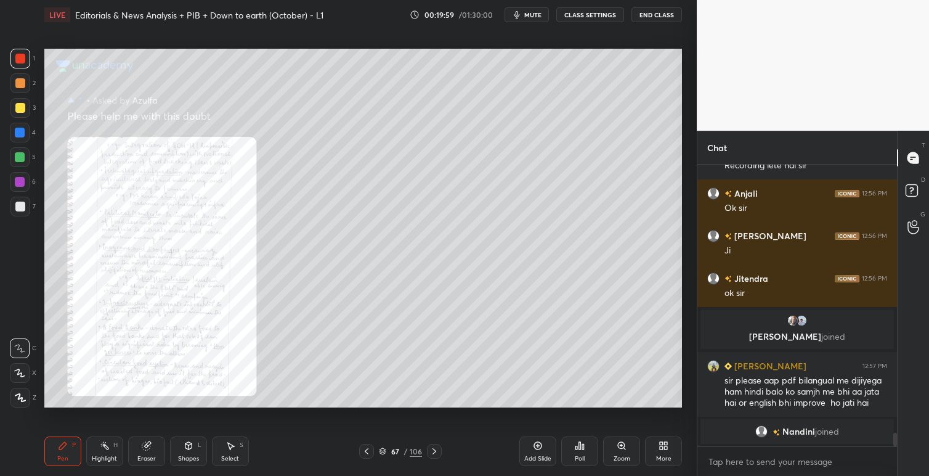
click at [431, 452] on icon at bounding box center [434, 451] width 10 height 10
click at [436, 452] on icon at bounding box center [434, 451] width 10 height 10
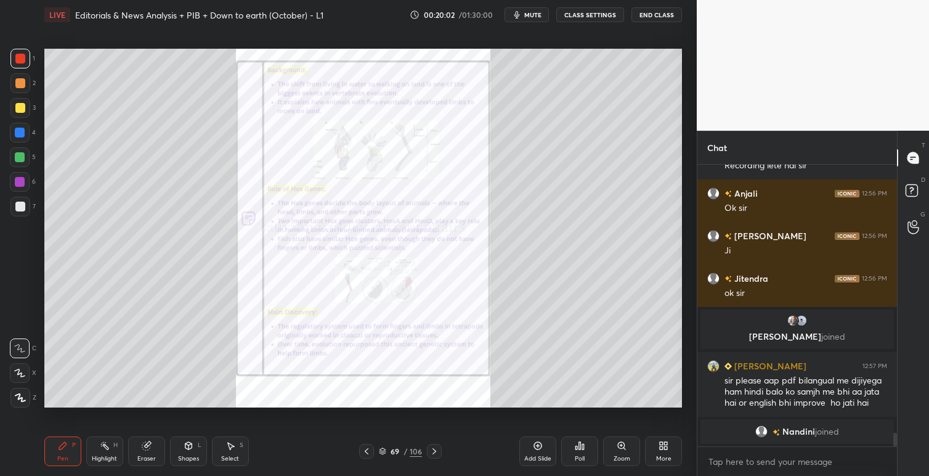
click at [623, 445] on icon at bounding box center [621, 445] width 7 height 7
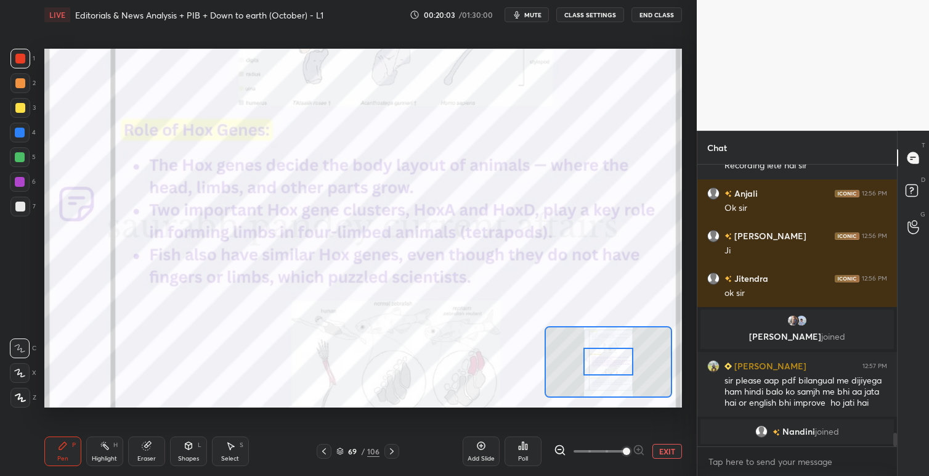
click at [630, 347] on div at bounding box center [608, 361] width 50 height 28
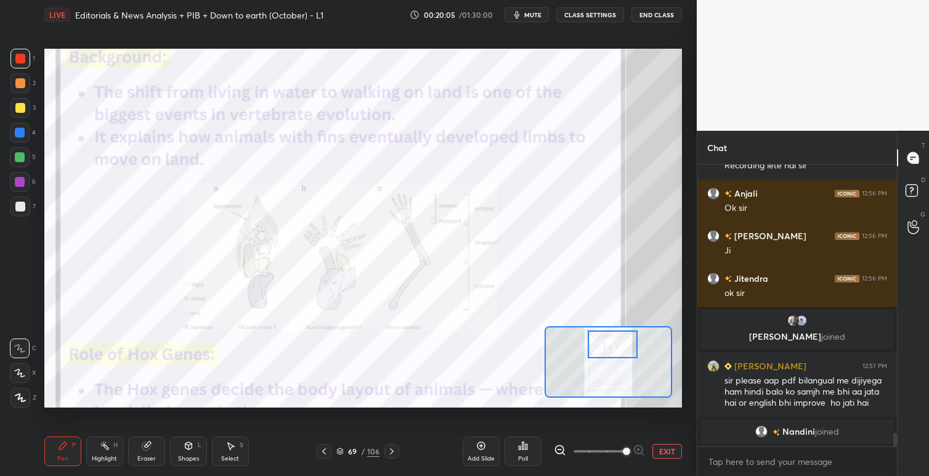
click at [626, 347] on div at bounding box center [613, 344] width 50 height 28
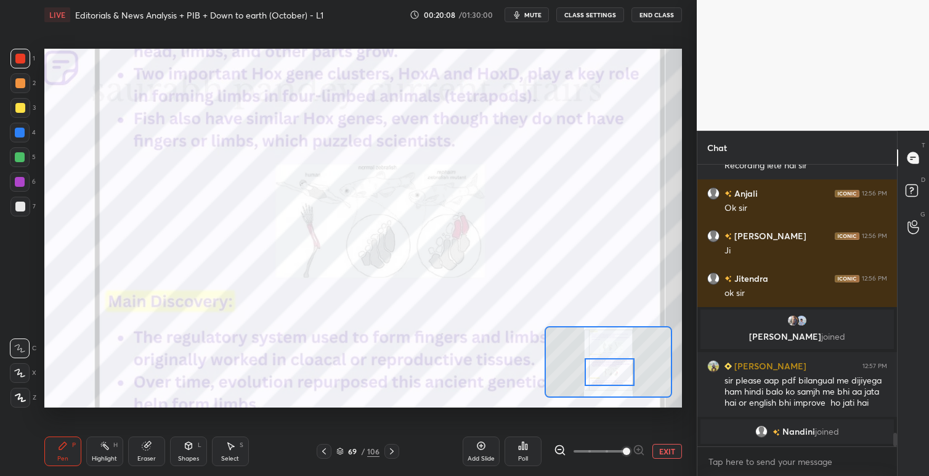
drag, startPoint x: 609, startPoint y: 361, endPoint x: 615, endPoint y: 367, distance: 8.3
click at [606, 369] on div at bounding box center [610, 372] width 50 height 28
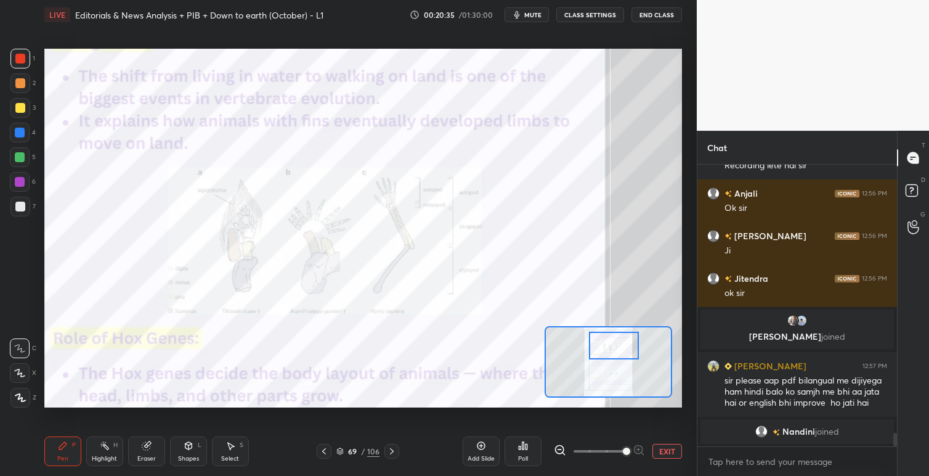
drag, startPoint x: 615, startPoint y: 367, endPoint x: 619, endPoint y: 355, distance: 12.3
click at [618, 350] on div at bounding box center [614, 345] width 50 height 28
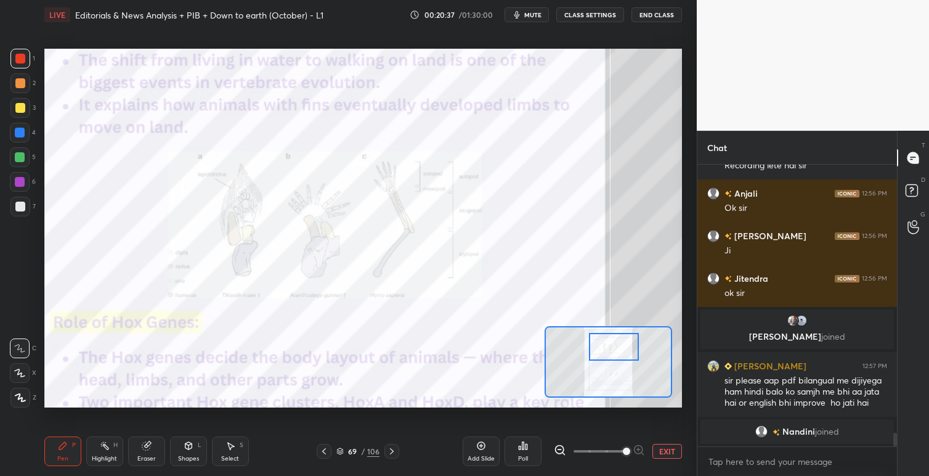
click at [599, 452] on span at bounding box center [599, 451] width 52 height 18
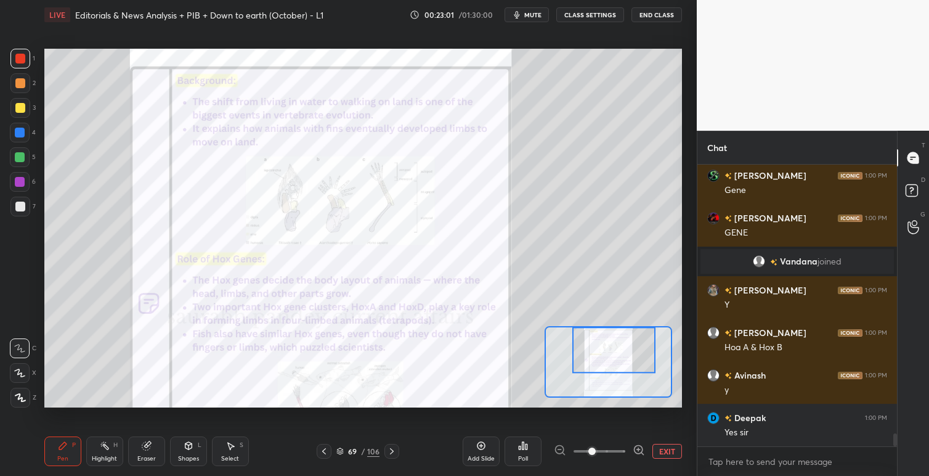
scroll to position [5868, 0]
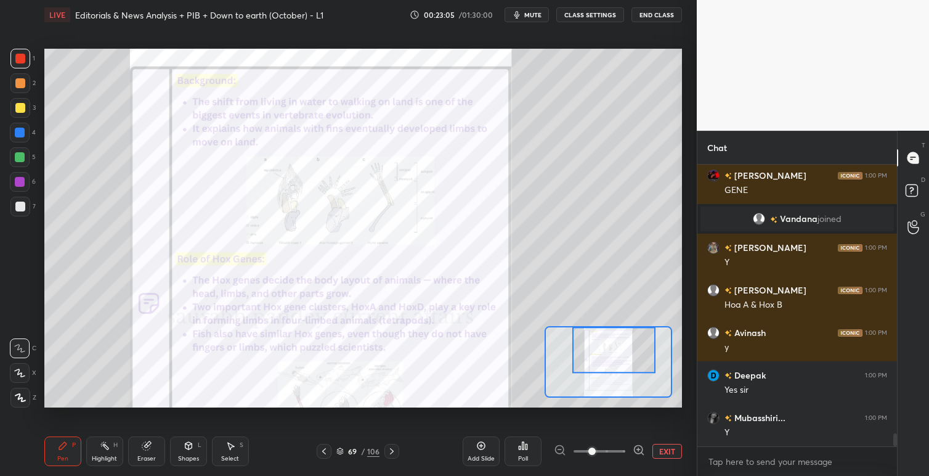
click at [332, 417] on div "Setting up your live class Poll for secs No correct answer Start poll" at bounding box center [362, 228] width 647 height 397
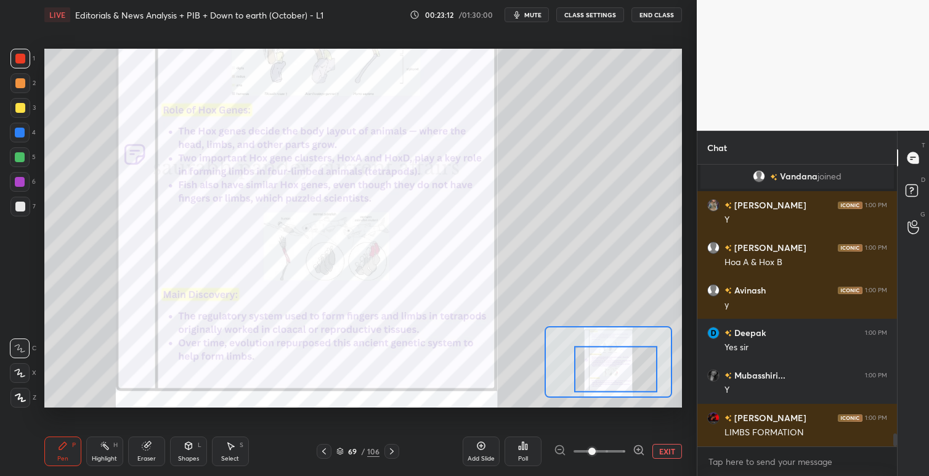
drag, startPoint x: 612, startPoint y: 347, endPoint x: 613, endPoint y: 367, distance: 19.7
click at [613, 367] on div at bounding box center [615, 369] width 83 height 46
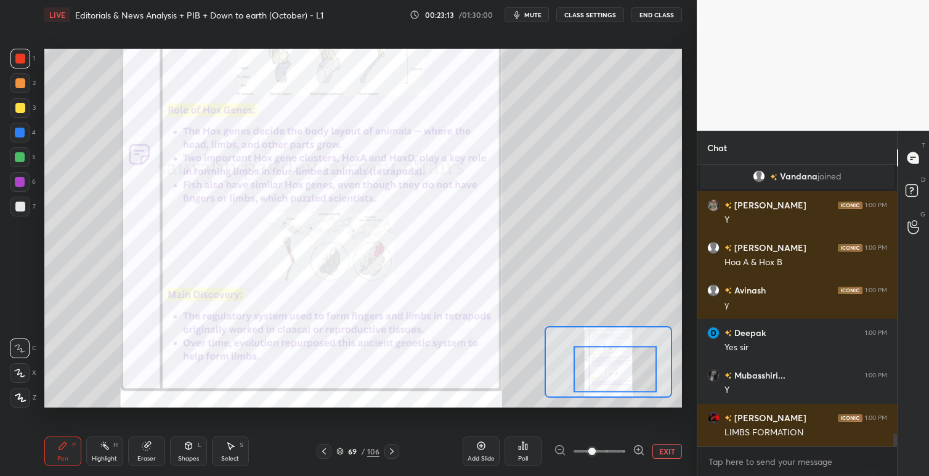
click at [393, 449] on icon at bounding box center [392, 451] width 10 height 10
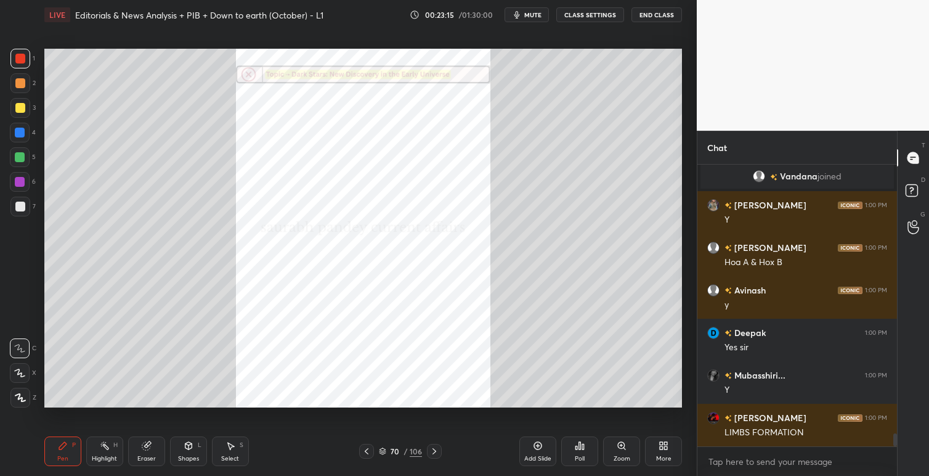
click at [639, 446] on div "Add Slide Poll Zoom More" at bounding box center [600, 450] width 163 height 69
click at [623, 446] on icon at bounding box center [621, 445] width 7 height 7
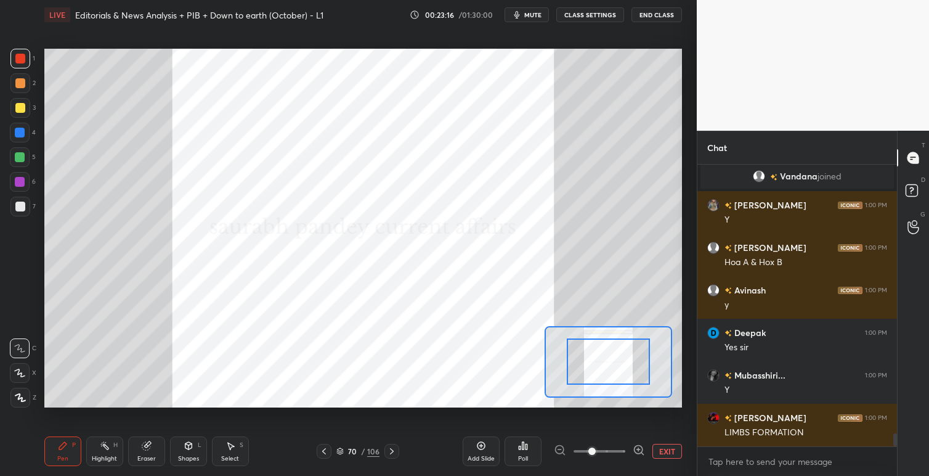
click at [625, 355] on div at bounding box center [609, 361] width 128 height 71
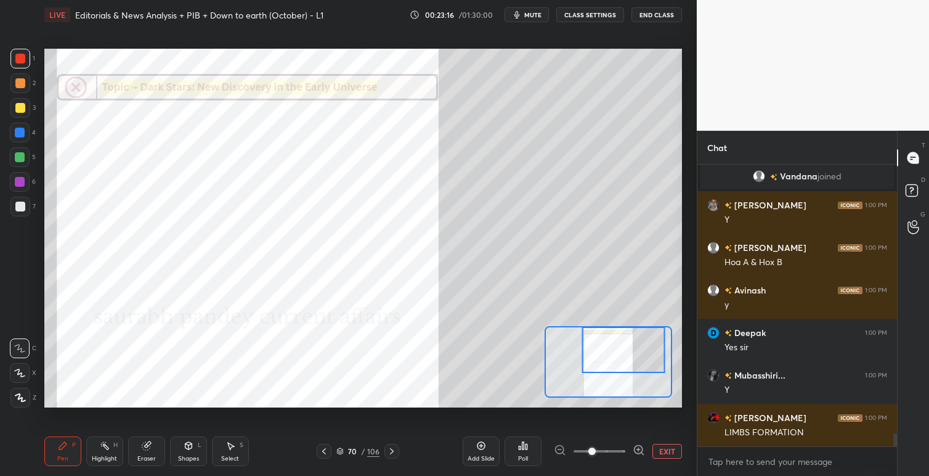
click at [624, 338] on div at bounding box center [622, 349] width 83 height 46
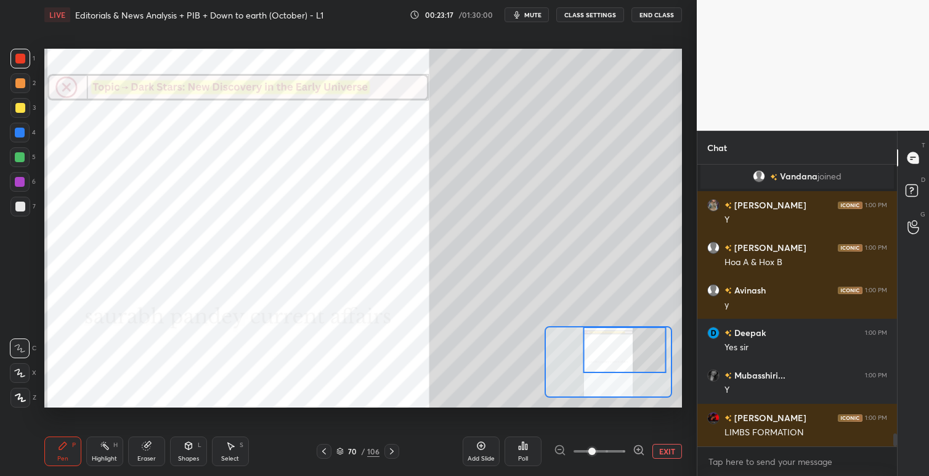
scroll to position [5953, 0]
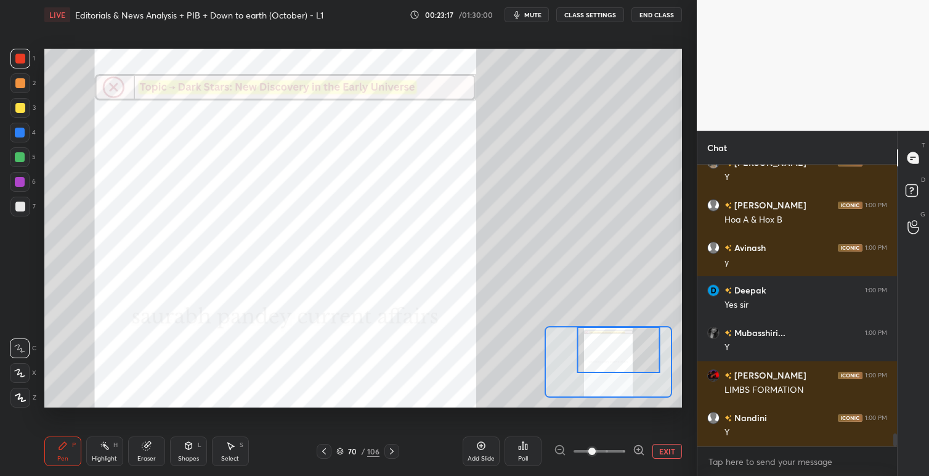
drag, startPoint x: 628, startPoint y: 350, endPoint x: 622, endPoint y: 341, distance: 10.8
click at [622, 341] on div at bounding box center [618, 349] width 83 height 46
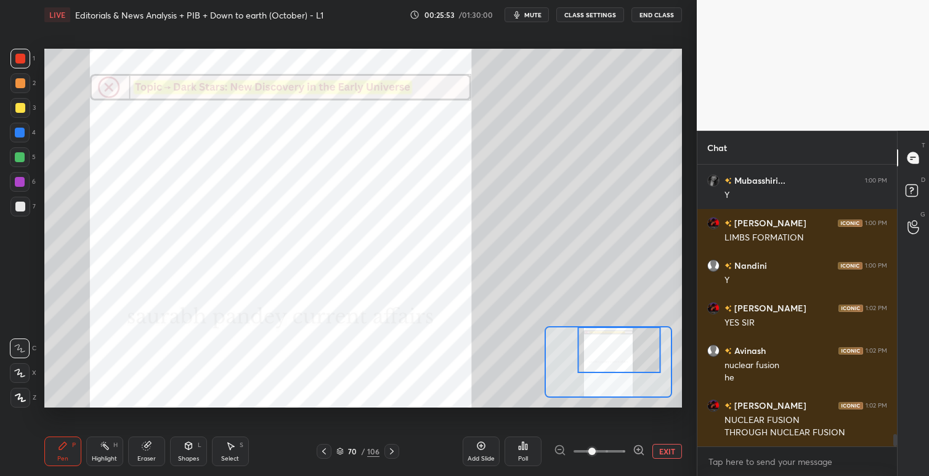
scroll to position [6147, 0]
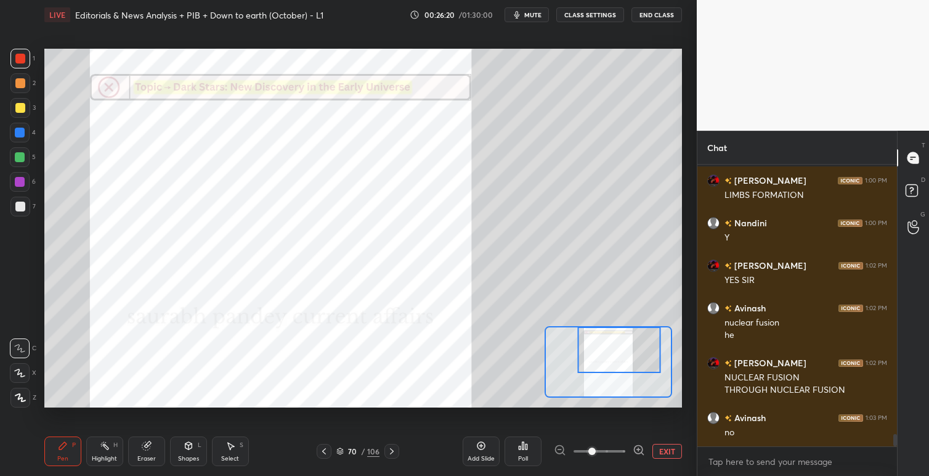
click at [394, 450] on icon at bounding box center [392, 451] width 10 height 10
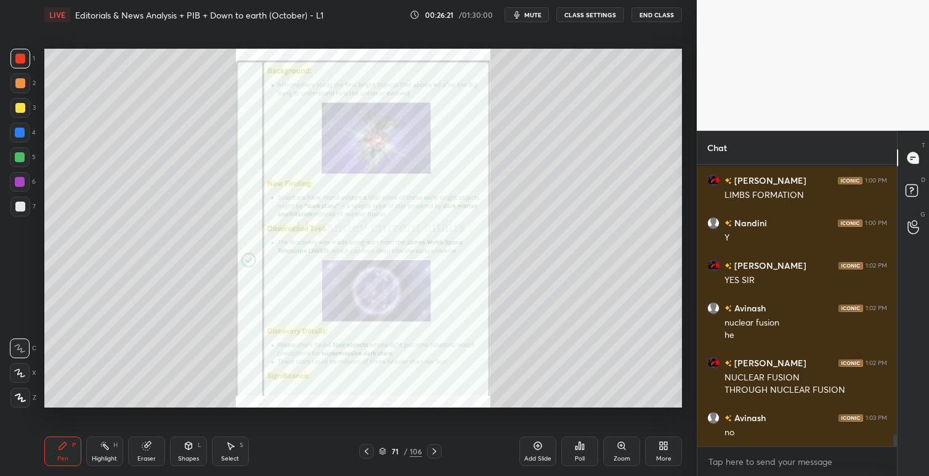
drag, startPoint x: 621, startPoint y: 442, endPoint x: 613, endPoint y: 440, distance: 8.4
click at [620, 443] on icon at bounding box center [621, 445] width 7 height 7
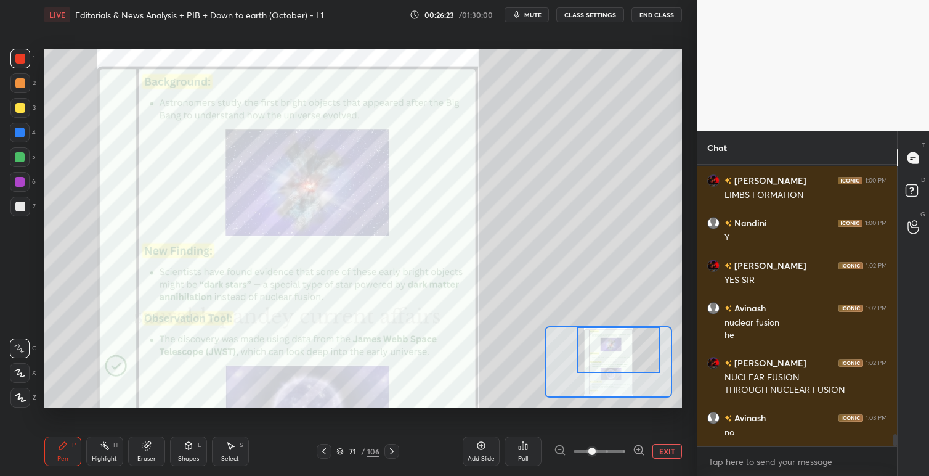
drag, startPoint x: 620, startPoint y: 349, endPoint x: 629, endPoint y: 349, distance: 9.3
click at [629, 349] on div at bounding box center [618, 349] width 83 height 46
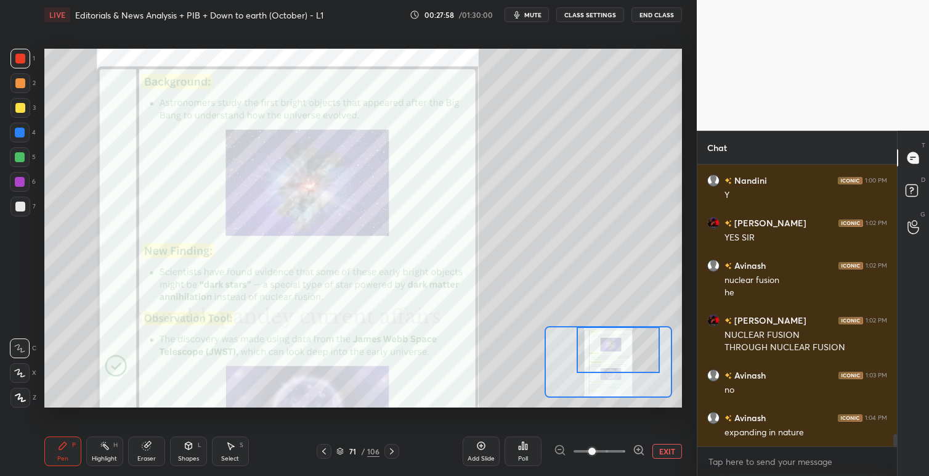
scroll to position [6219, 0]
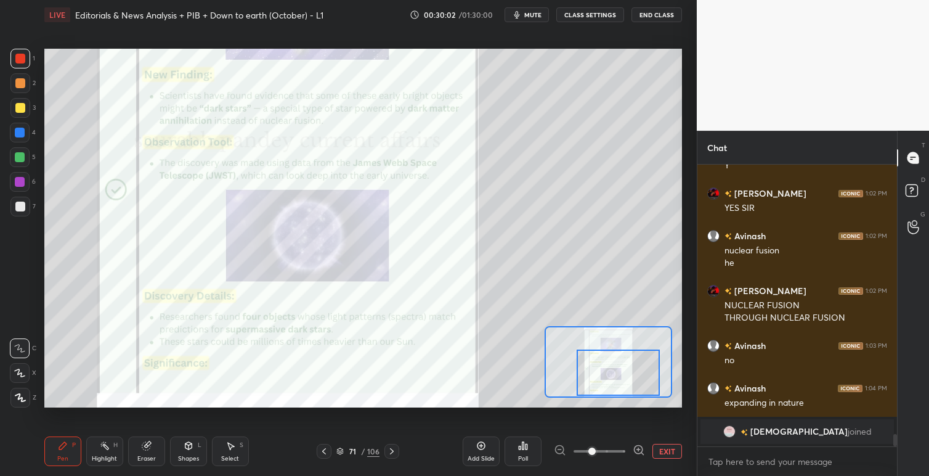
drag, startPoint x: 623, startPoint y: 351, endPoint x: 623, endPoint y: 382, distance: 30.8
click at [623, 382] on div at bounding box center [618, 372] width 83 height 46
click at [395, 450] on icon at bounding box center [392, 451] width 10 height 10
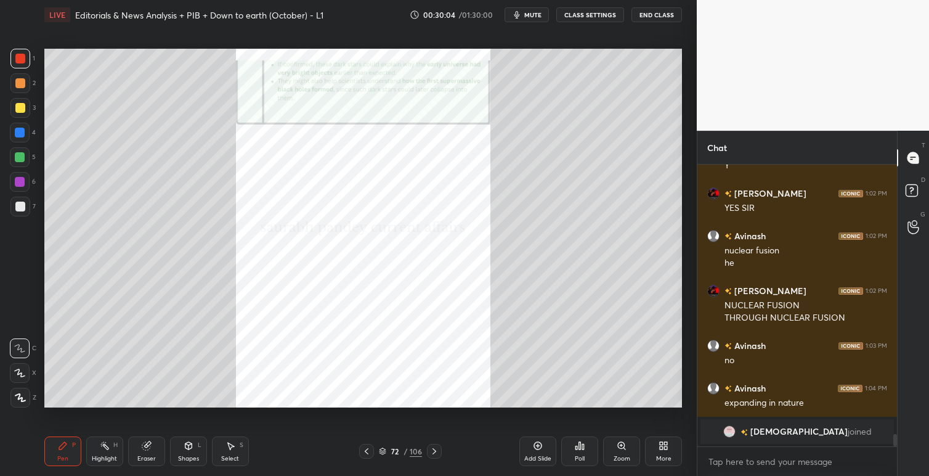
click at [435, 448] on icon at bounding box center [434, 451] width 10 height 10
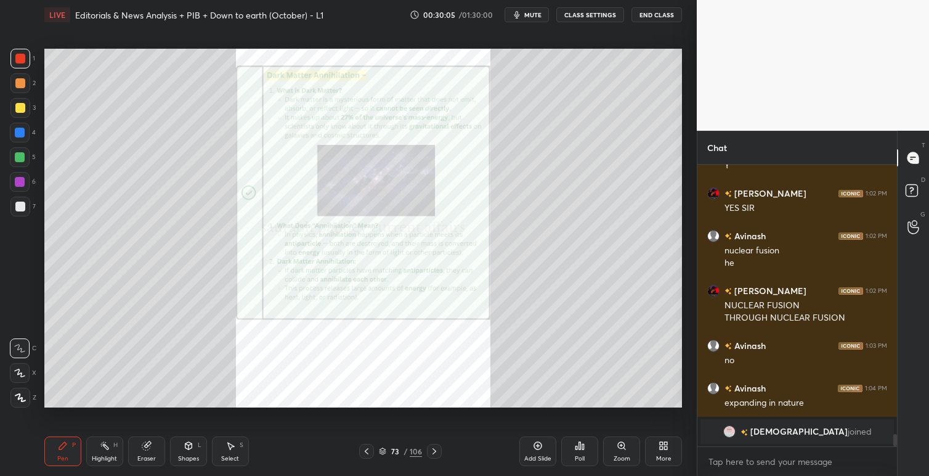
click at [622, 444] on icon at bounding box center [621, 445] width 7 height 7
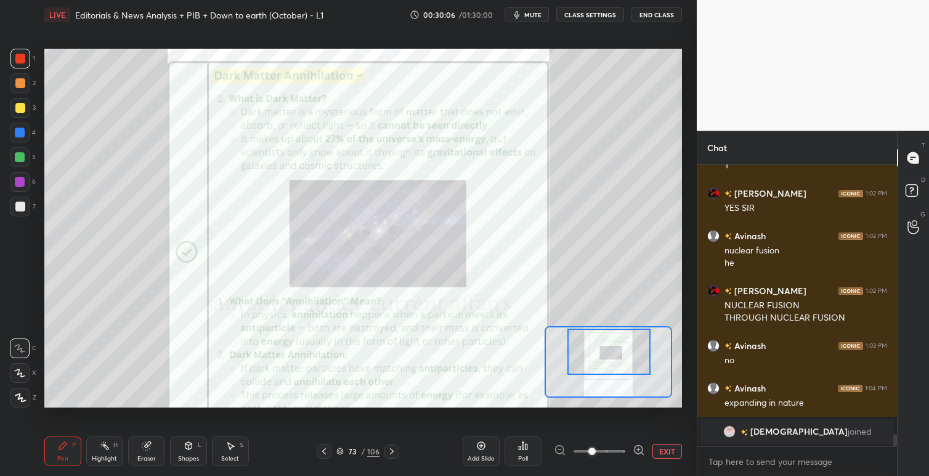
scroll to position [6075, 0]
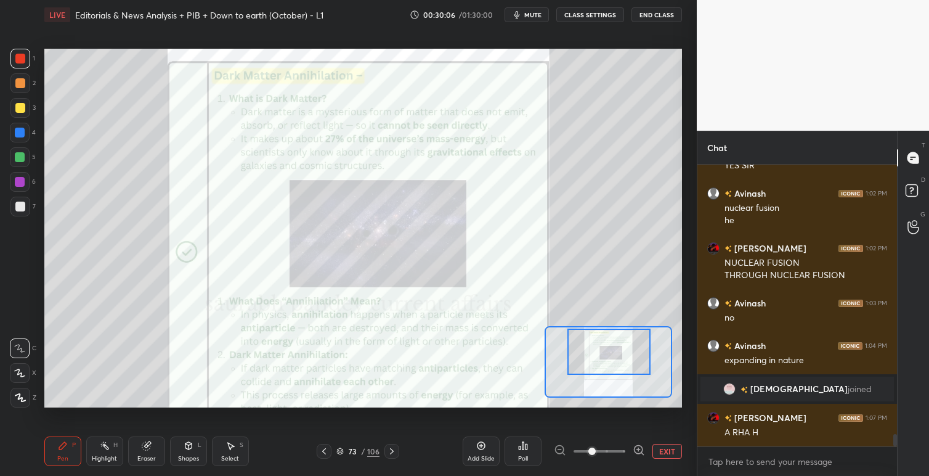
click at [626, 339] on div at bounding box center [608, 351] width 83 height 46
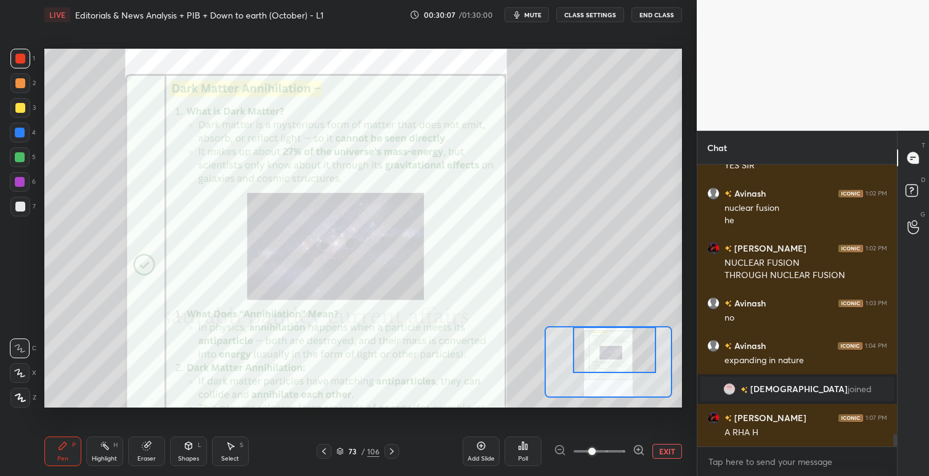
click at [630, 346] on div at bounding box center [614, 349] width 83 height 46
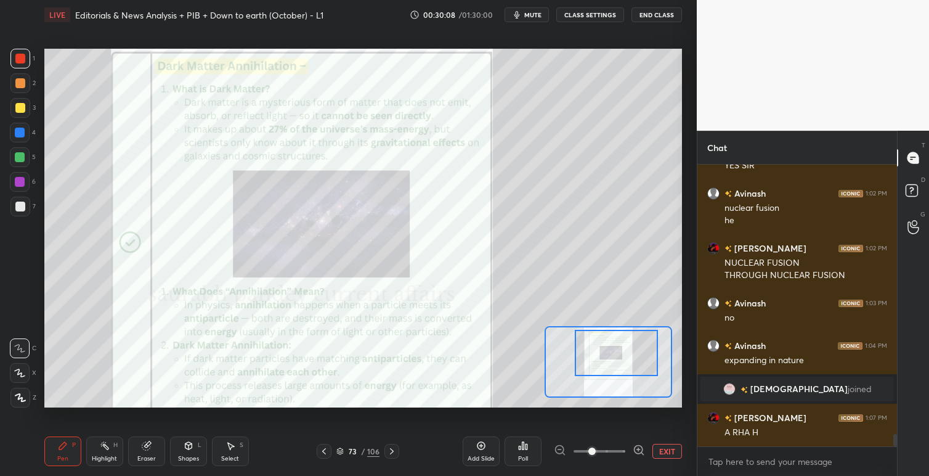
drag, startPoint x: 627, startPoint y: 348, endPoint x: 631, endPoint y: 362, distance: 14.2
click at [629, 351] on div at bounding box center [616, 353] width 83 height 46
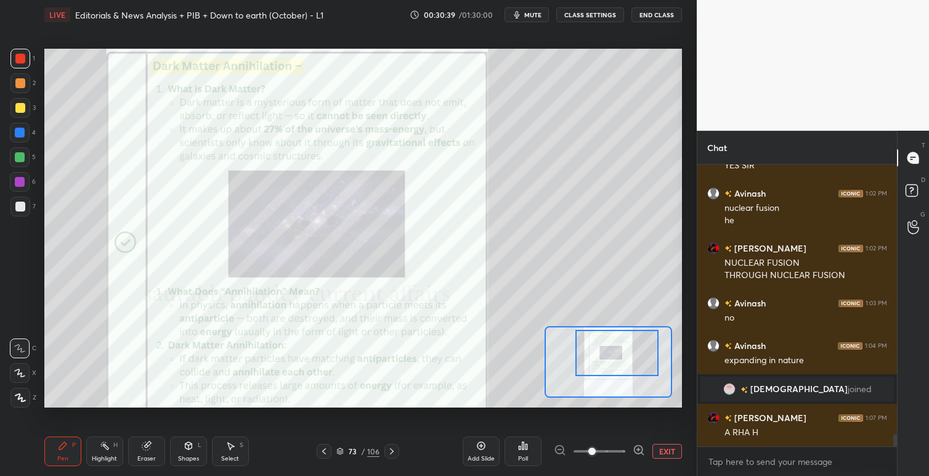
scroll to position [6104, 0]
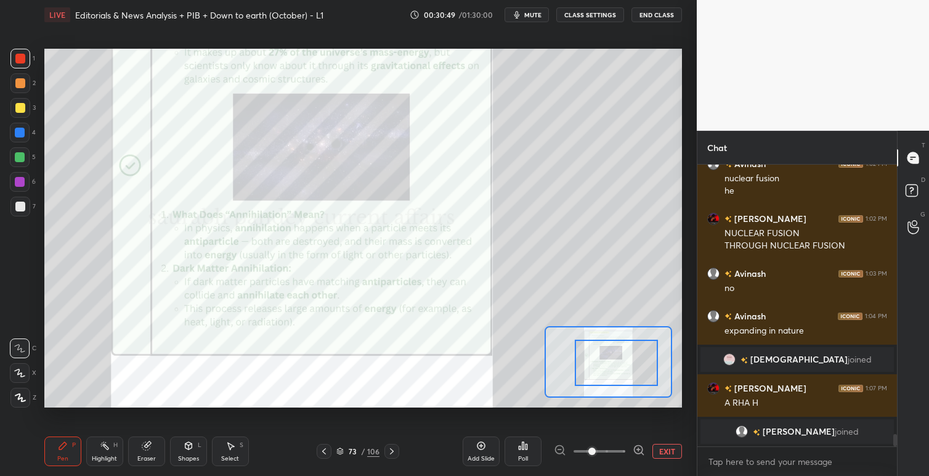
click at [608, 354] on div at bounding box center [616, 362] width 83 height 46
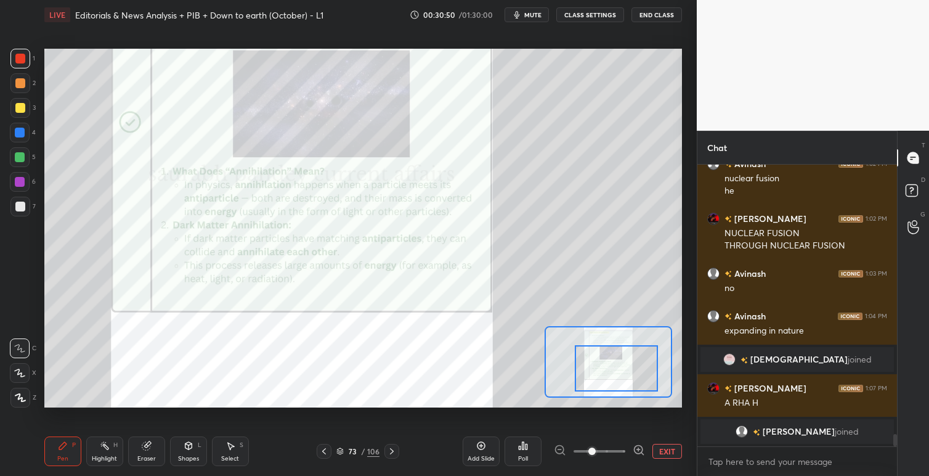
drag, startPoint x: 609, startPoint y: 352, endPoint x: 609, endPoint y: 359, distance: 6.8
click at [609, 360] on div at bounding box center [616, 368] width 83 height 46
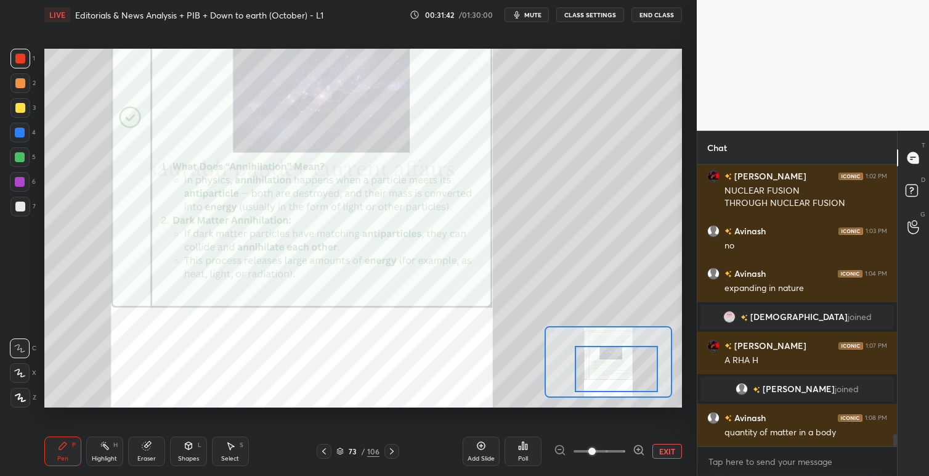
click at [684, 195] on div "Setting up your live class Poll for secs No correct answer Start poll" at bounding box center [362, 228] width 647 height 397
click at [687, 201] on div "1 2 3 4 5 6 7 C X Z C X Z E E Erase all H H LIVE Editorials & News Analysis + P…" at bounding box center [348, 238] width 697 height 476
drag, startPoint x: 688, startPoint y: 197, endPoint x: 682, endPoint y: 199, distance: 6.4
click at [687, 199] on div "1 2 3 4 5 6 7 C X Z C X Z E E Erase all H H LIVE Editorials & News Analysis + P…" at bounding box center [348, 238] width 697 height 476
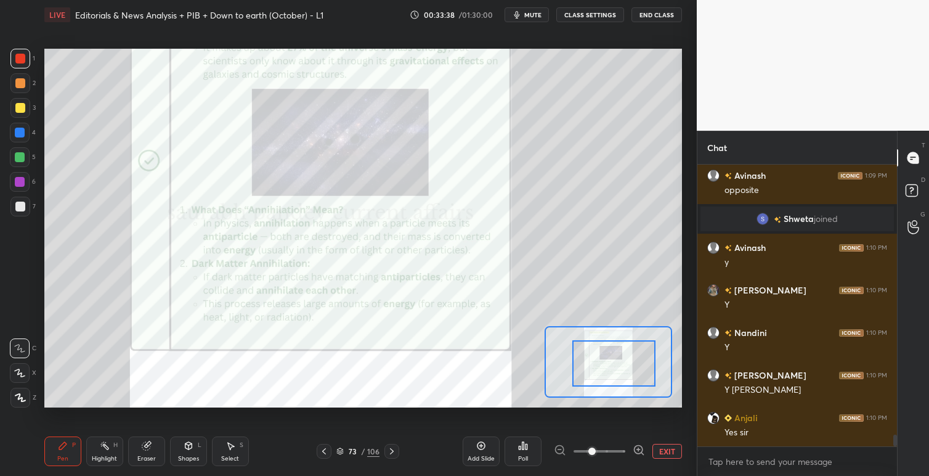
scroll to position [6452, 0]
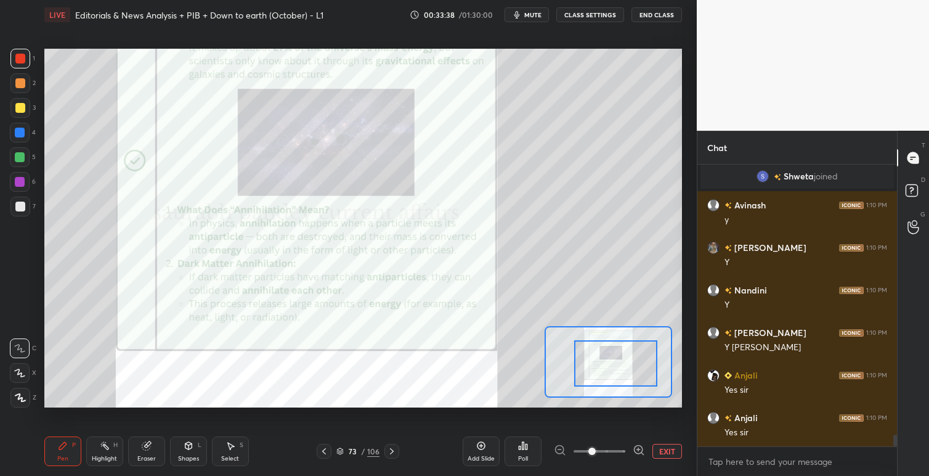
click at [596, 363] on div at bounding box center [615, 363] width 83 height 46
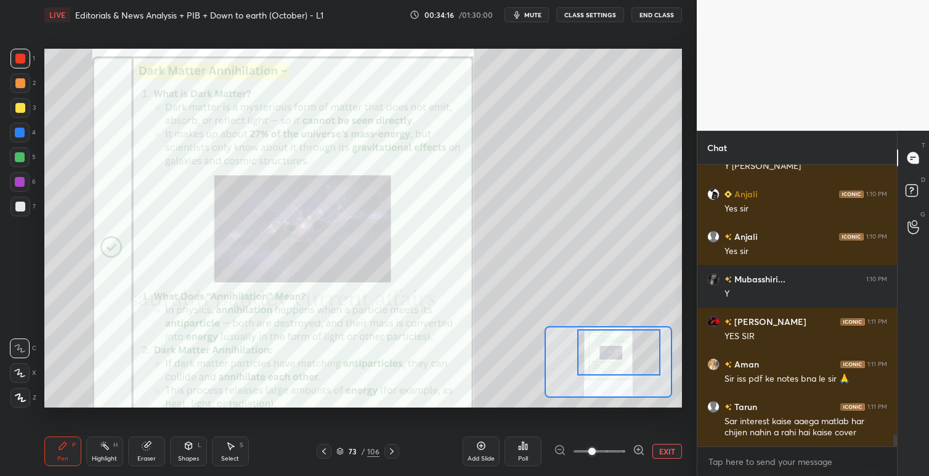
scroll to position [6686, 0]
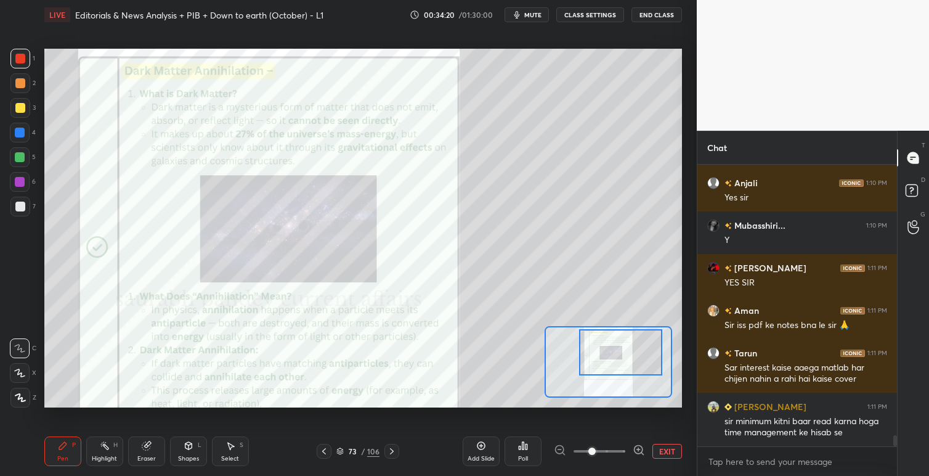
drag, startPoint x: 622, startPoint y: 362, endPoint x: 627, endPoint y: 350, distance: 12.1
click at [627, 350] on div at bounding box center [620, 352] width 83 height 46
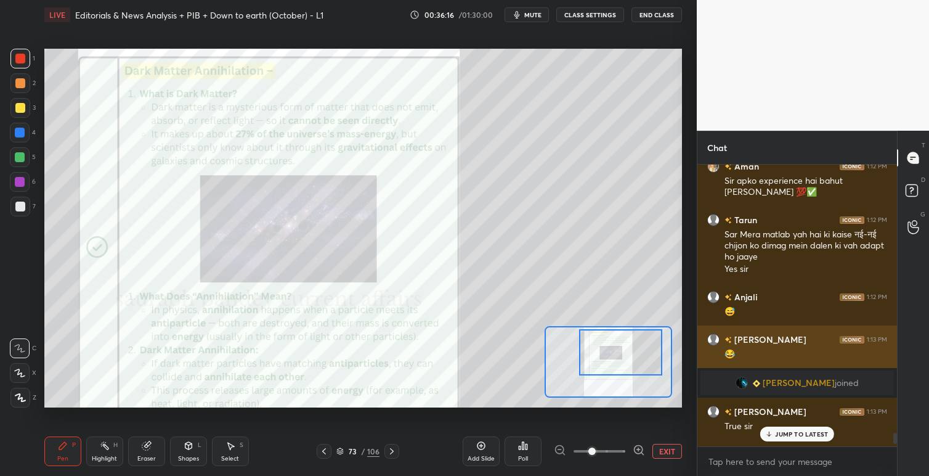
scroll to position [6862, 0]
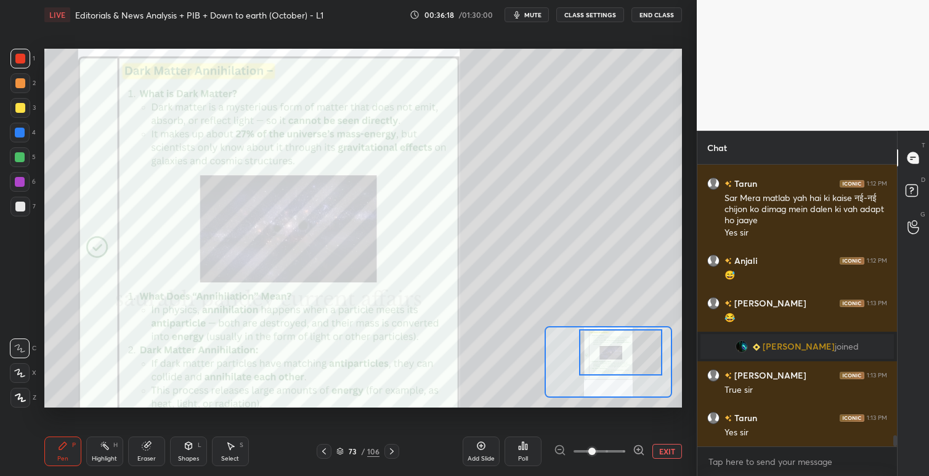
click at [666, 452] on button "EXIT" at bounding box center [667, 450] width 30 height 15
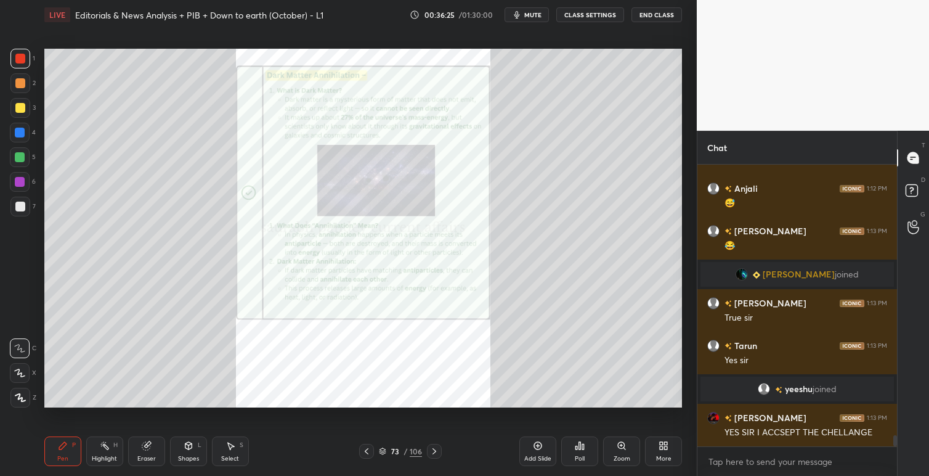
scroll to position [6967, 0]
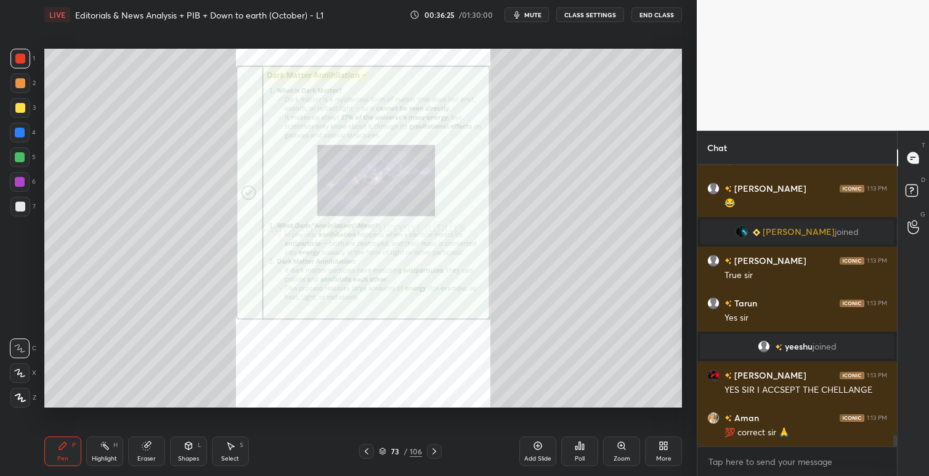
click at [439, 448] on icon at bounding box center [434, 451] width 10 height 10
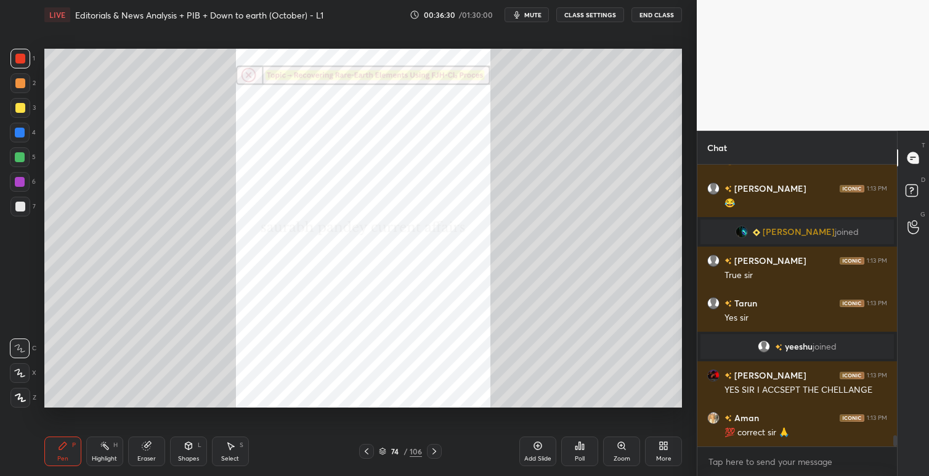
click at [624, 445] on icon at bounding box center [621, 445] width 7 height 7
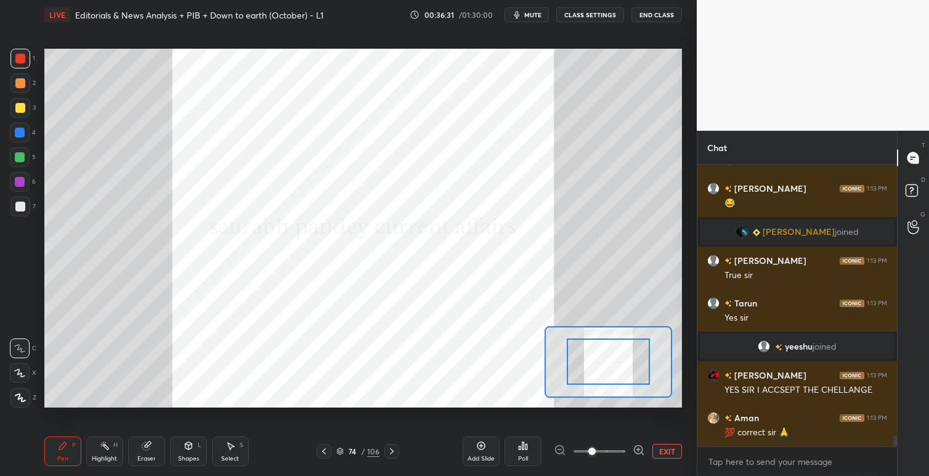
scroll to position [7020, 0]
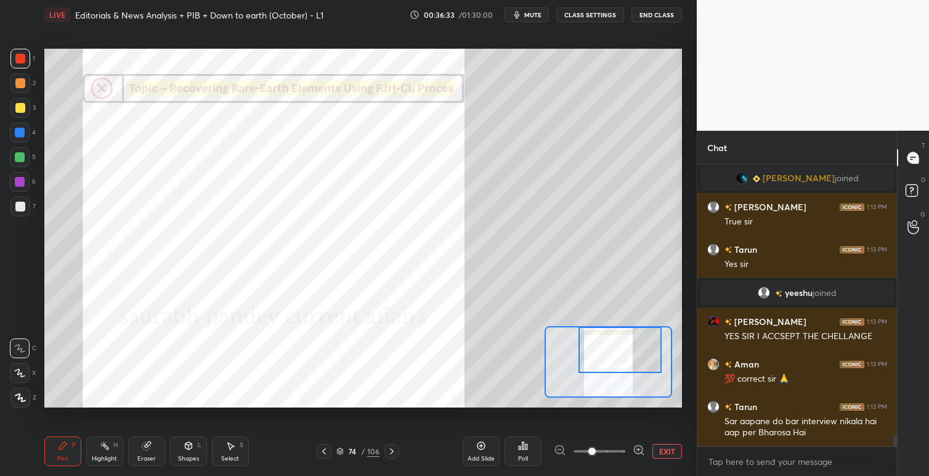
drag, startPoint x: 616, startPoint y: 370, endPoint x: 628, endPoint y: 346, distance: 27.3
click at [628, 346] on div at bounding box center [619, 349] width 83 height 46
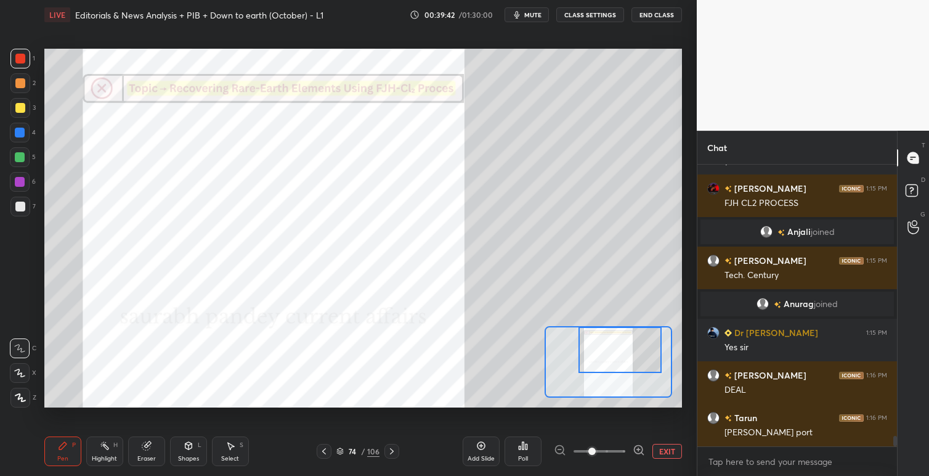
scroll to position [7550, 0]
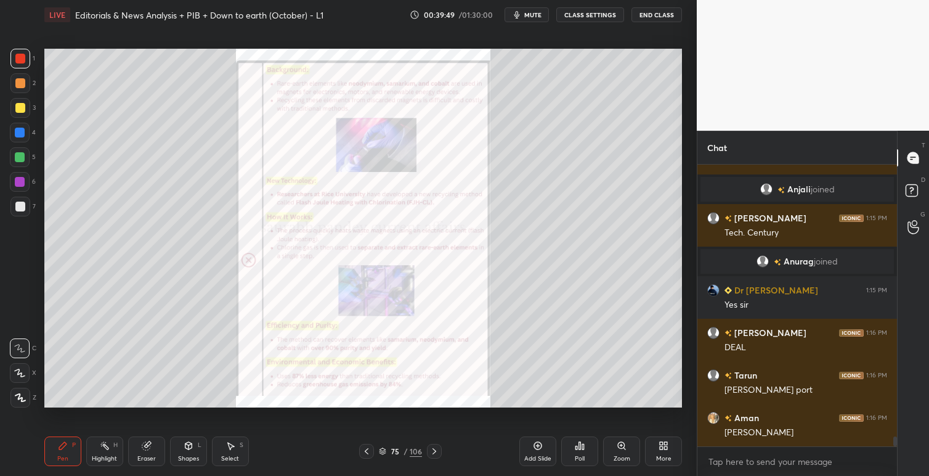
click at [623, 444] on icon at bounding box center [621, 445] width 7 height 7
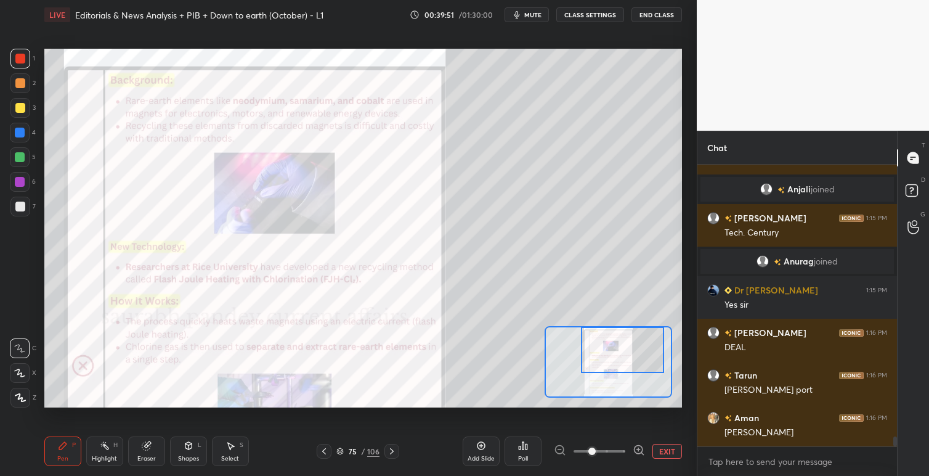
drag, startPoint x: 610, startPoint y: 349, endPoint x: 625, endPoint y: 346, distance: 15.2
click at [625, 346] on div at bounding box center [622, 349] width 83 height 46
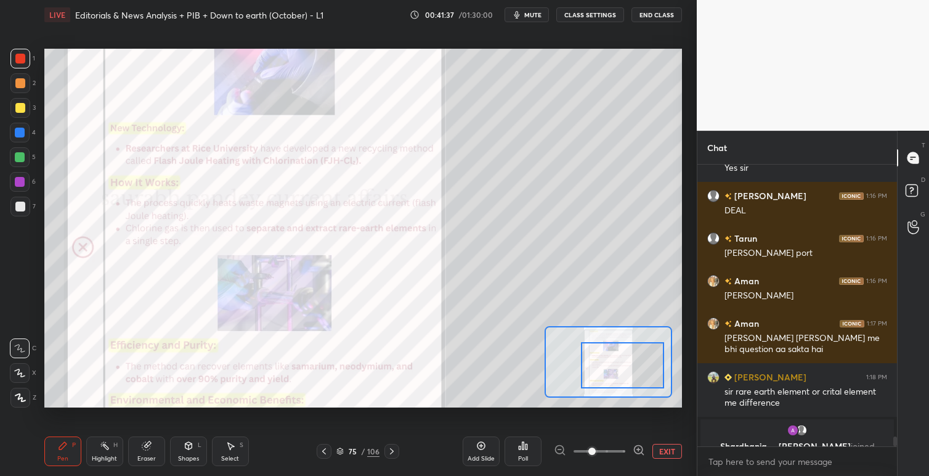
scroll to position [7703, 0]
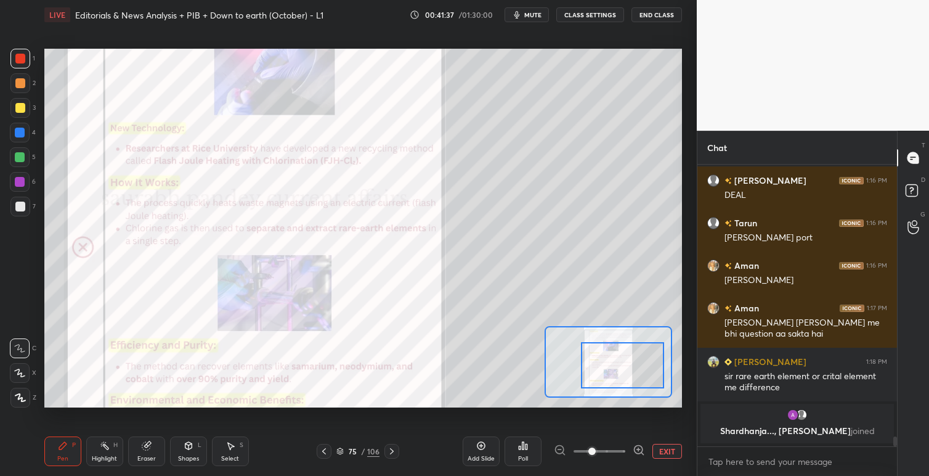
drag, startPoint x: 634, startPoint y: 347, endPoint x: 664, endPoint y: 371, distance: 38.6
click at [634, 363] on div at bounding box center [622, 365] width 83 height 46
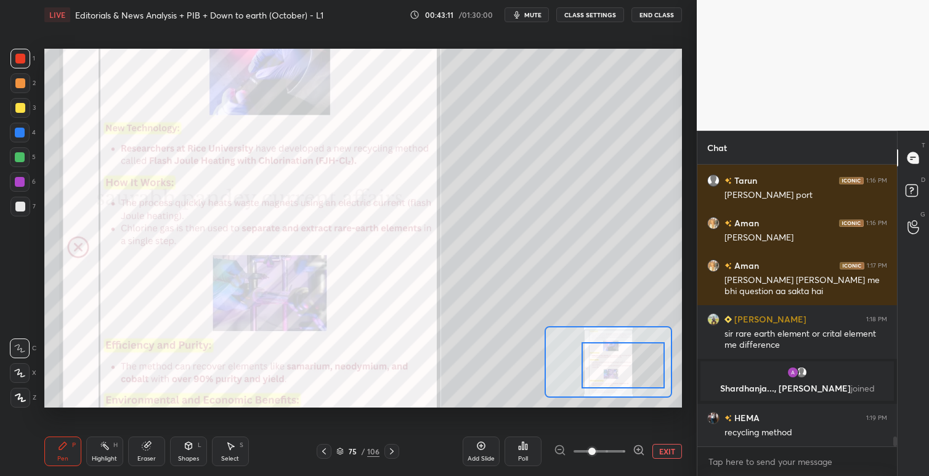
scroll to position [7696, 0]
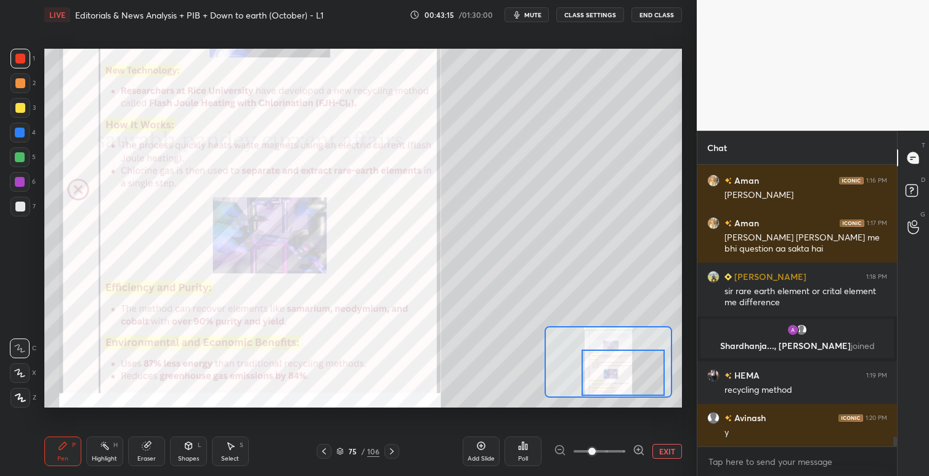
drag, startPoint x: 625, startPoint y: 370, endPoint x: 625, endPoint y: 379, distance: 8.6
click at [625, 379] on div at bounding box center [622, 372] width 83 height 46
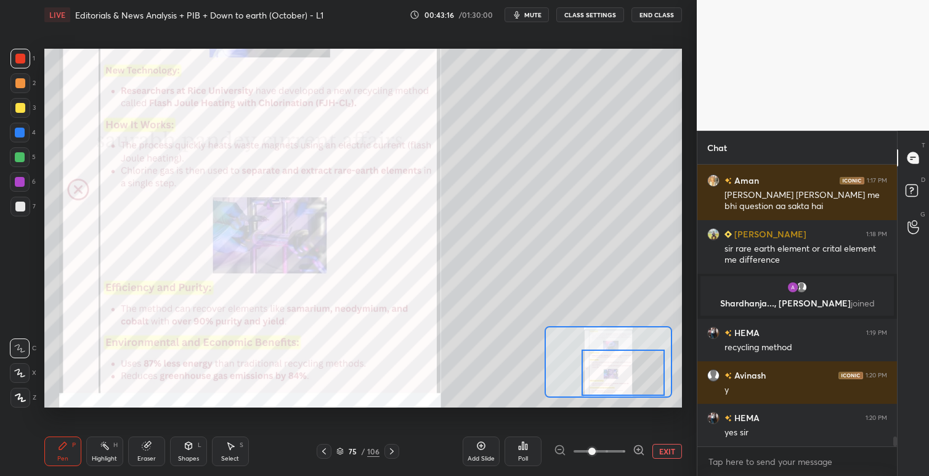
scroll to position [7781, 0]
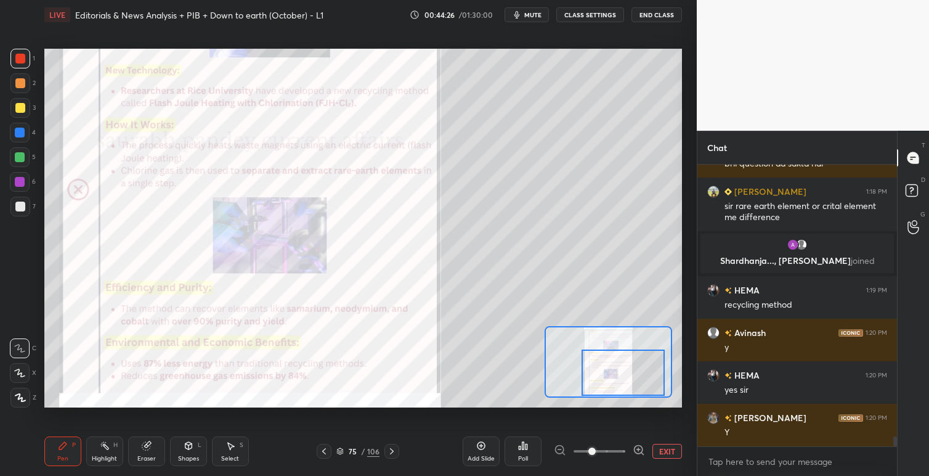
click at [537, 15] on span "mute" at bounding box center [532, 14] width 17 height 9
click at [540, 10] on span "unmute" at bounding box center [532, 14] width 26 height 9
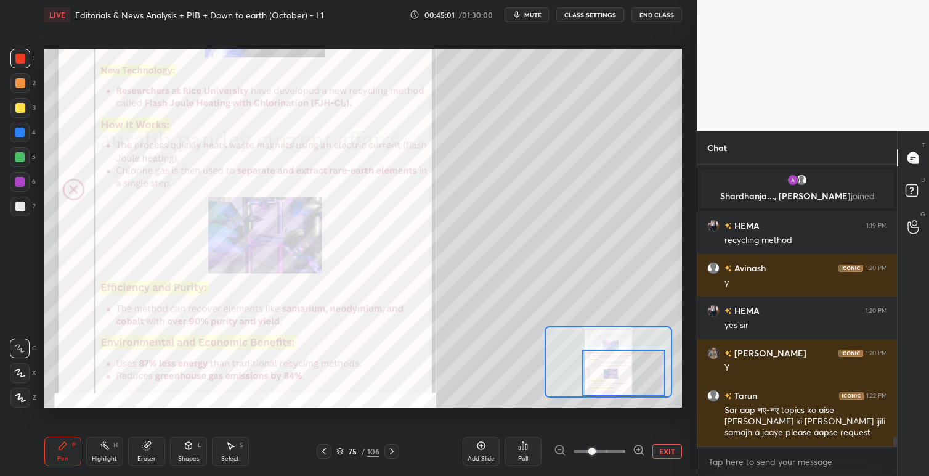
drag, startPoint x: 625, startPoint y: 362, endPoint x: 625, endPoint y: 369, distance: 7.4
click at [625, 369] on div at bounding box center [623, 372] width 83 height 46
click at [529, 17] on span "mute" at bounding box center [532, 14] width 17 height 9
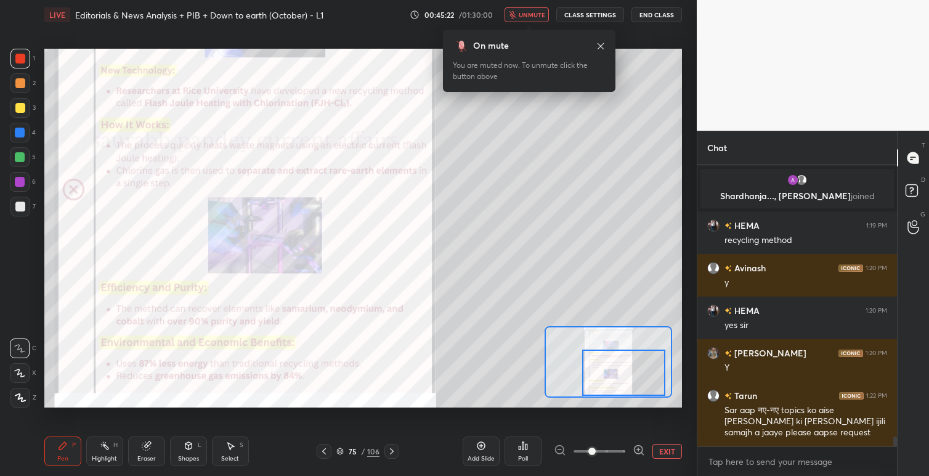
click at [533, 14] on span "unmute" at bounding box center [532, 14] width 26 height 9
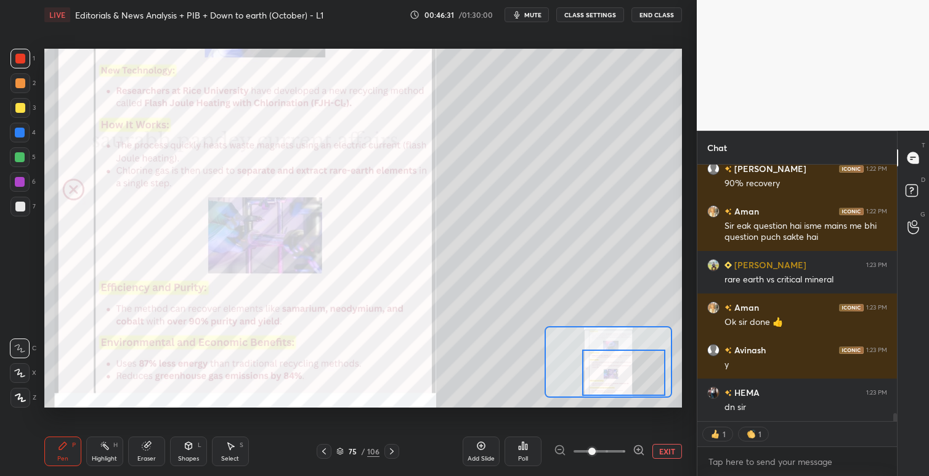
scroll to position [8222, 0]
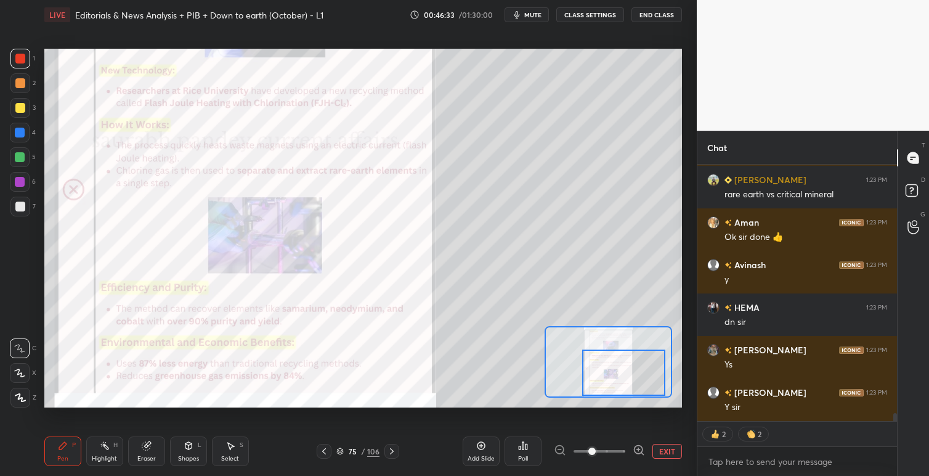
click at [641, 349] on div at bounding box center [623, 372] width 83 height 46
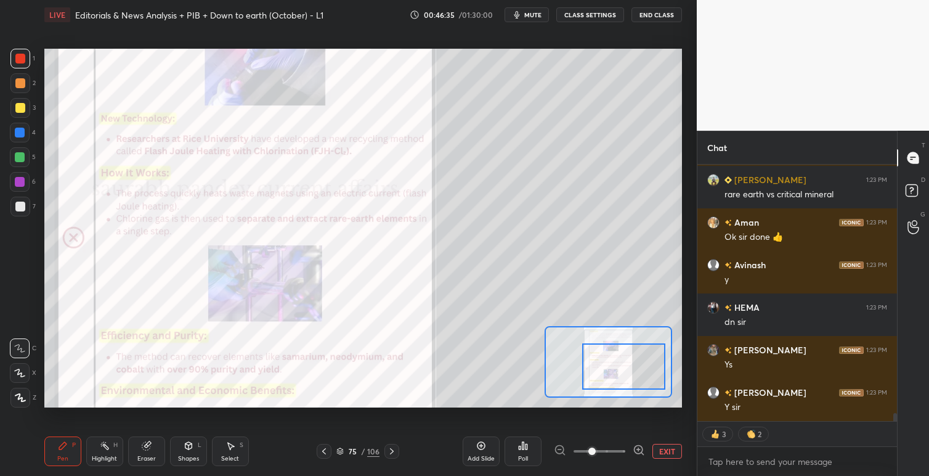
scroll to position [8264, 0]
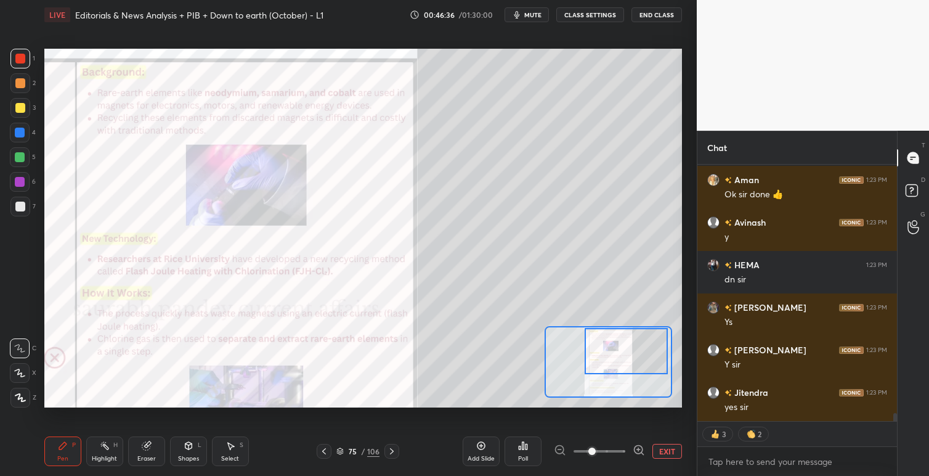
drag, startPoint x: 632, startPoint y: 355, endPoint x: 631, endPoint y: 349, distance: 6.3
click at [630, 349] on div at bounding box center [626, 351] width 83 height 46
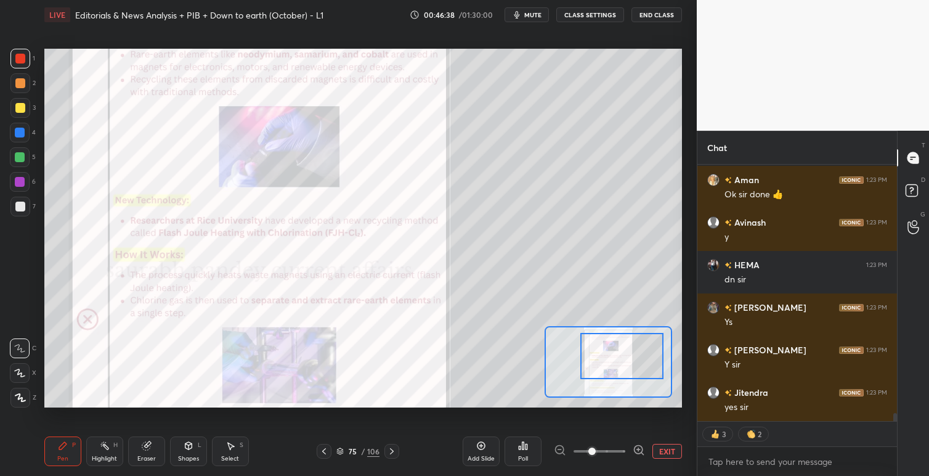
click at [632, 357] on div at bounding box center [621, 356] width 83 height 46
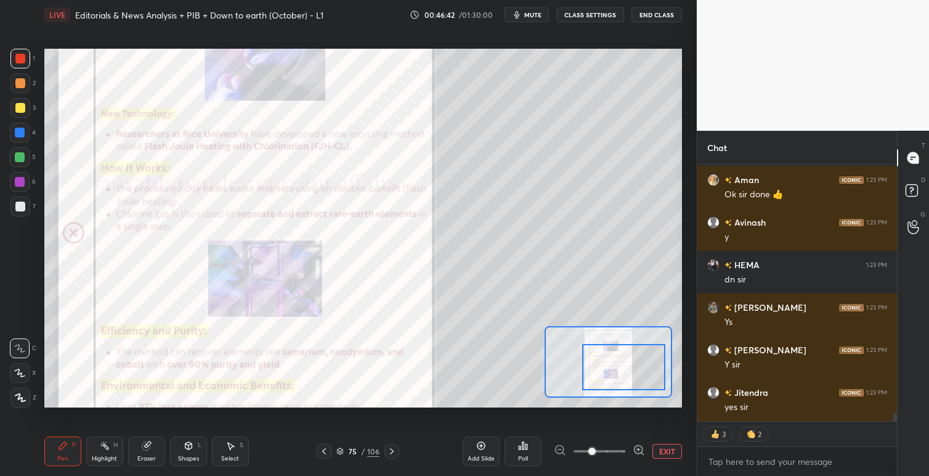
drag, startPoint x: 628, startPoint y: 359, endPoint x: 655, endPoint y: 362, distance: 27.9
click at [630, 370] on div at bounding box center [623, 367] width 83 height 46
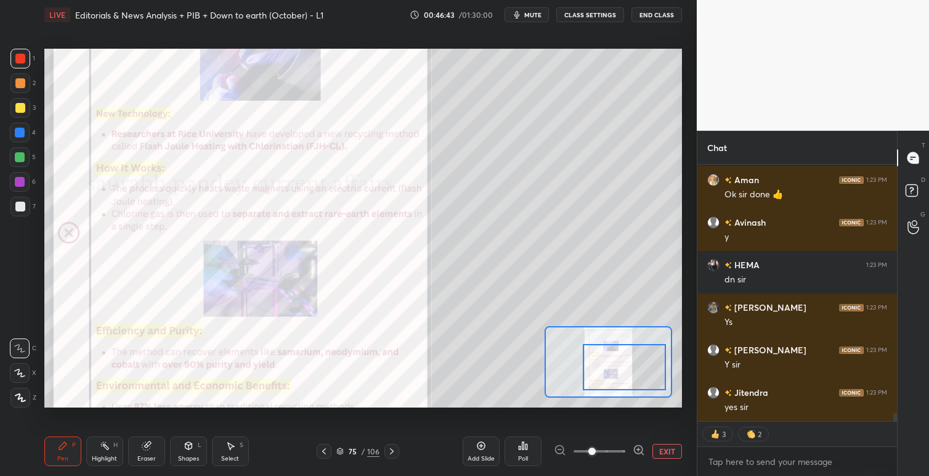
click at [395, 452] on icon at bounding box center [392, 451] width 10 height 10
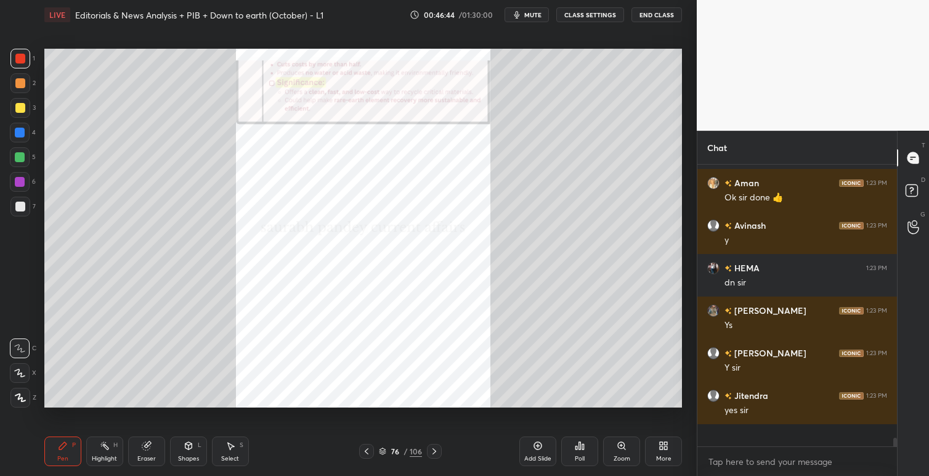
scroll to position [8239, 0]
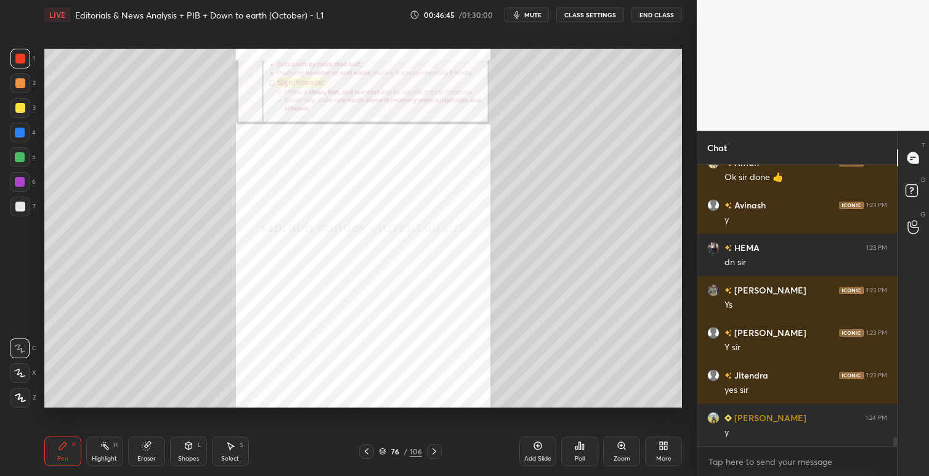
click at [435, 450] on icon at bounding box center [434, 451] width 4 height 6
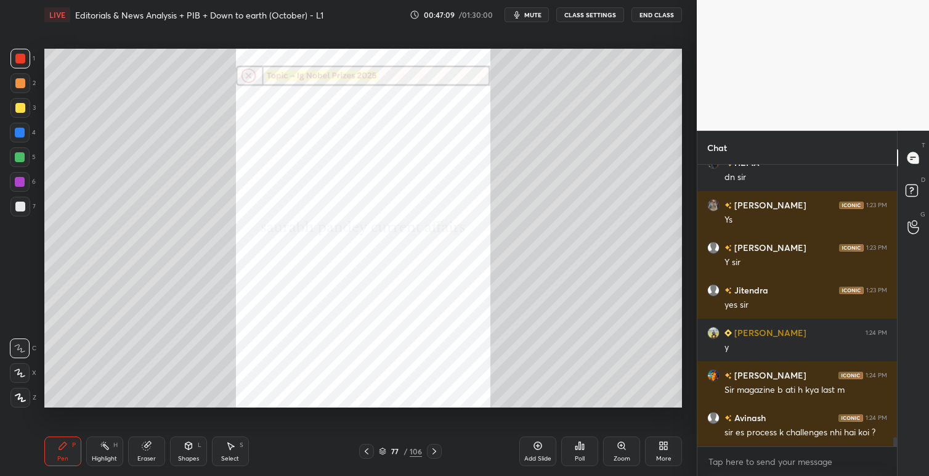
scroll to position [8409, 0]
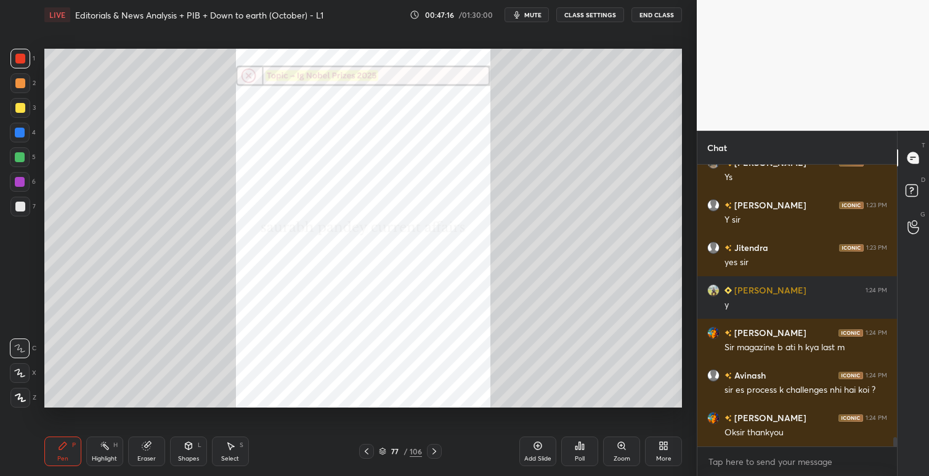
click at [370, 450] on icon at bounding box center [367, 451] width 10 height 10
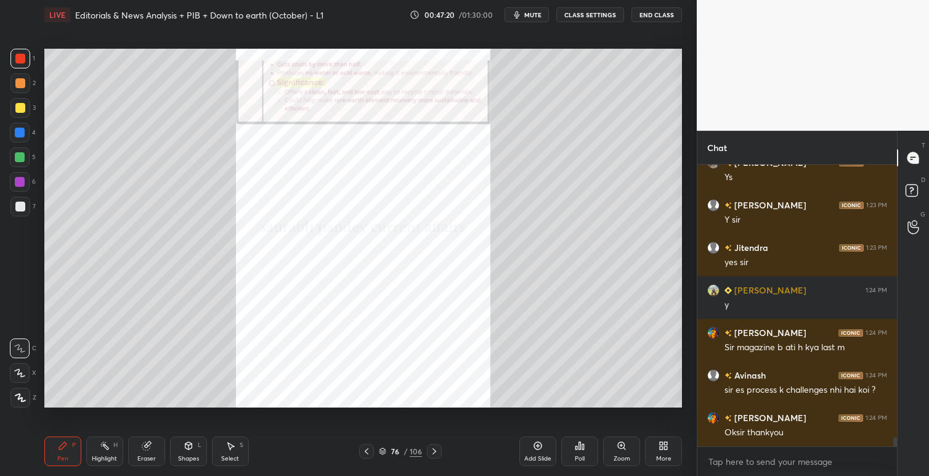
scroll to position [8439, 0]
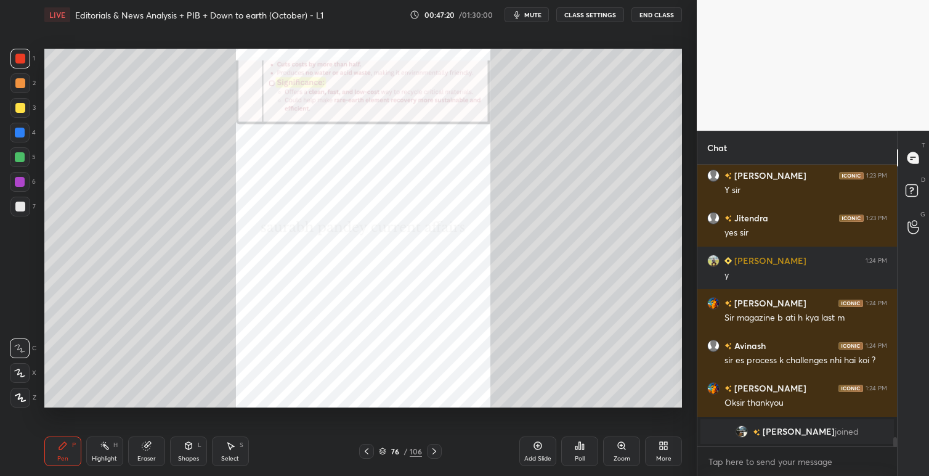
click at [434, 451] on icon at bounding box center [434, 451] width 10 height 10
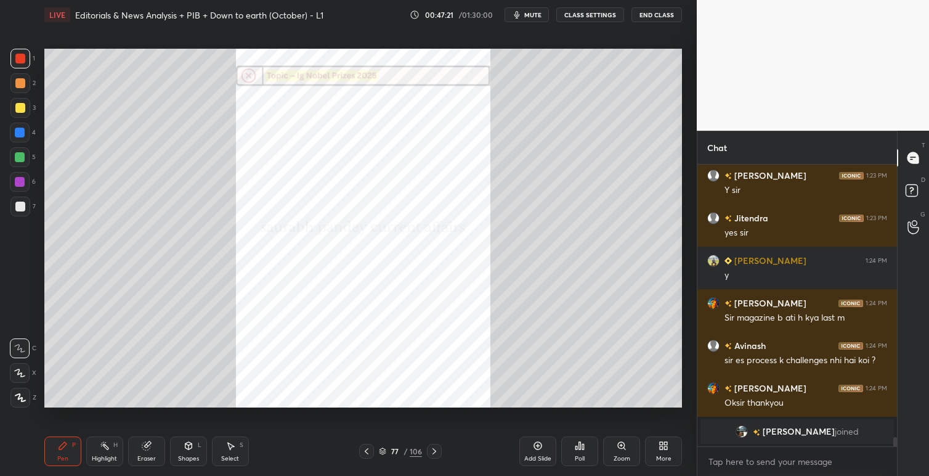
click at [434, 452] on icon at bounding box center [434, 451] width 4 height 6
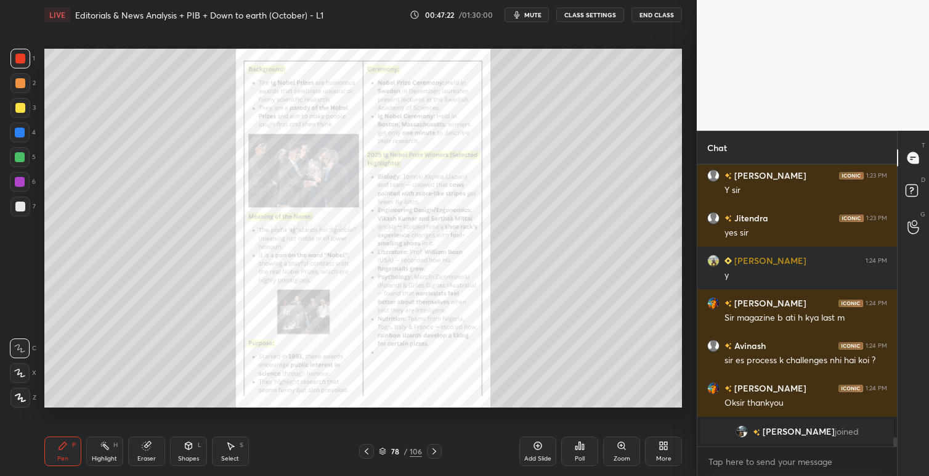
click at [369, 454] on icon at bounding box center [367, 451] width 10 height 10
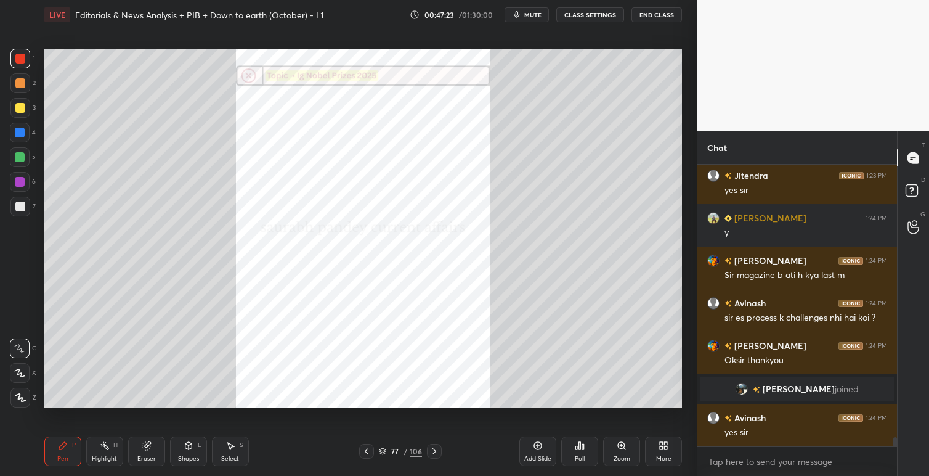
scroll to position [8241, 0]
click at [623, 445] on icon at bounding box center [621, 445] width 7 height 7
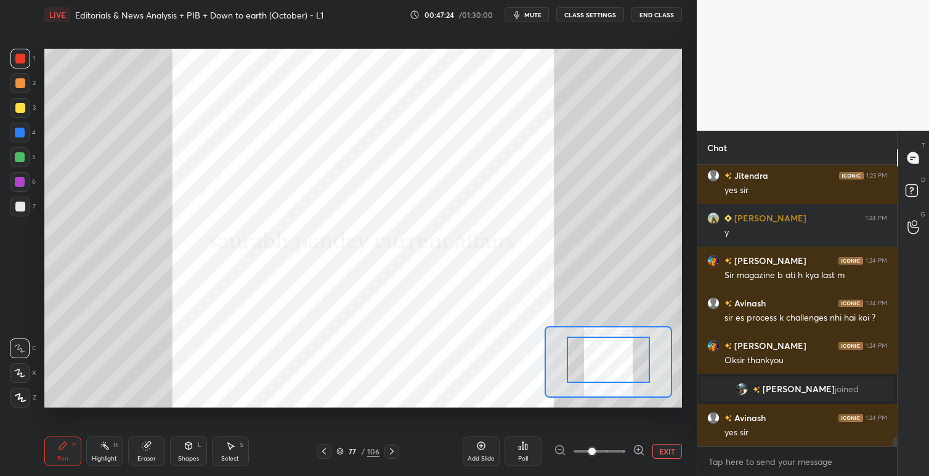
drag, startPoint x: 608, startPoint y: 361, endPoint x: 612, endPoint y: 352, distance: 9.4
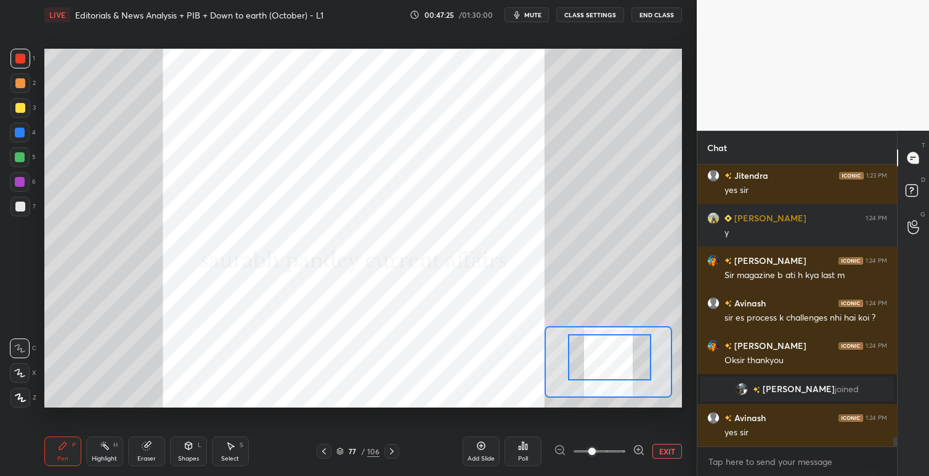
drag, startPoint x: 611, startPoint y: 355, endPoint x: 617, endPoint y: 347, distance: 9.7
click at [617, 347] on div at bounding box center [609, 357] width 83 height 46
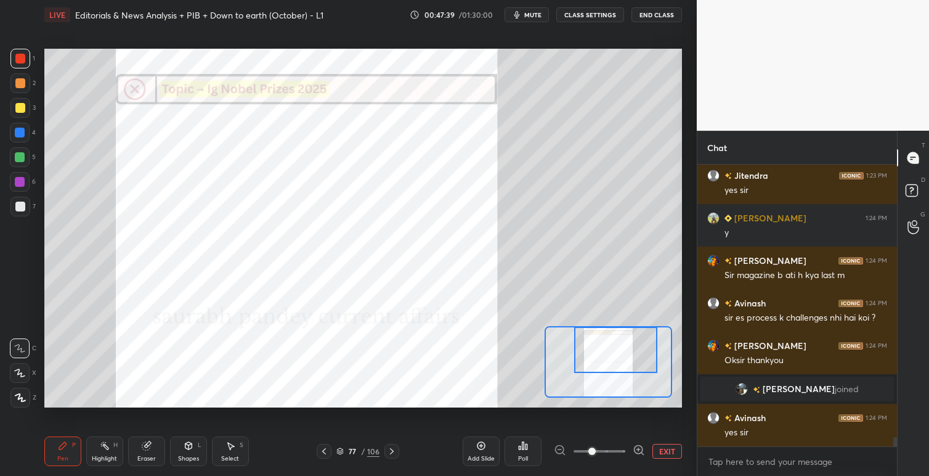
click at [492, 7] on div "LIVE Editorials & News Analysis + PIB + Down to earth (October) - L1 00:47:39 /…" at bounding box center [363, 15] width 638 height 30
click at [525, 12] on button "mute" at bounding box center [526, 14] width 44 height 15
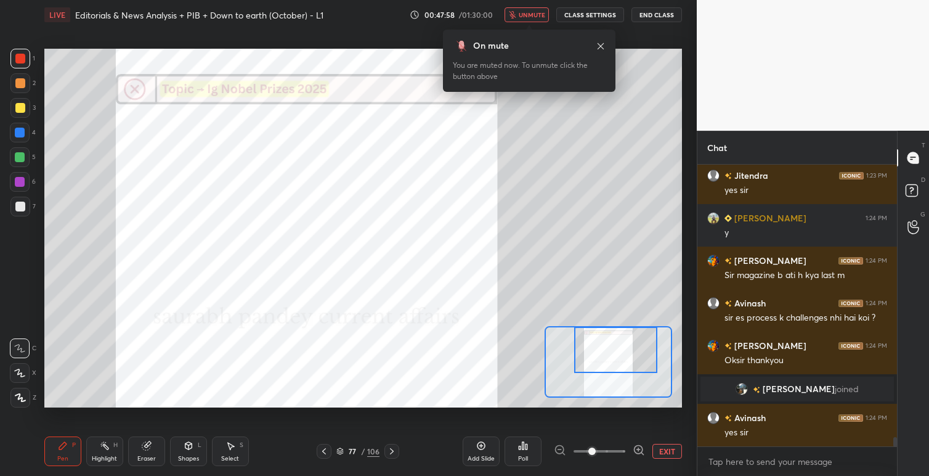
click at [535, 9] on button "unmute" at bounding box center [526, 14] width 44 height 15
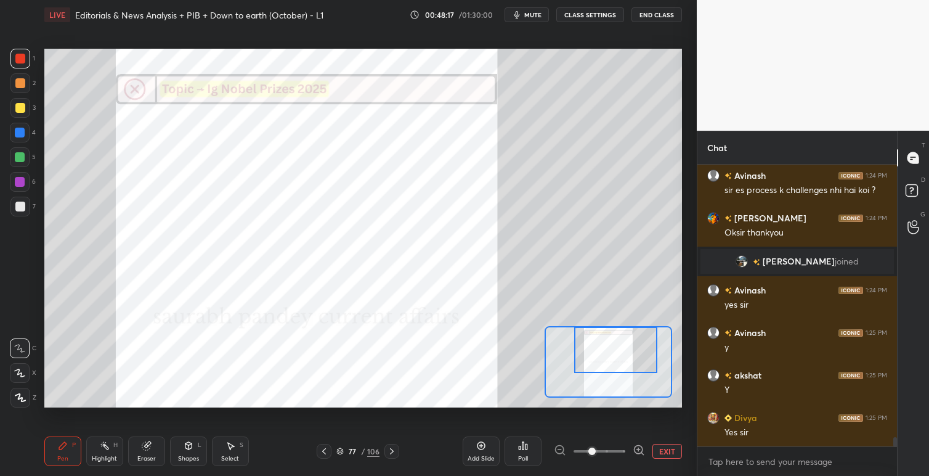
scroll to position [8411, 0]
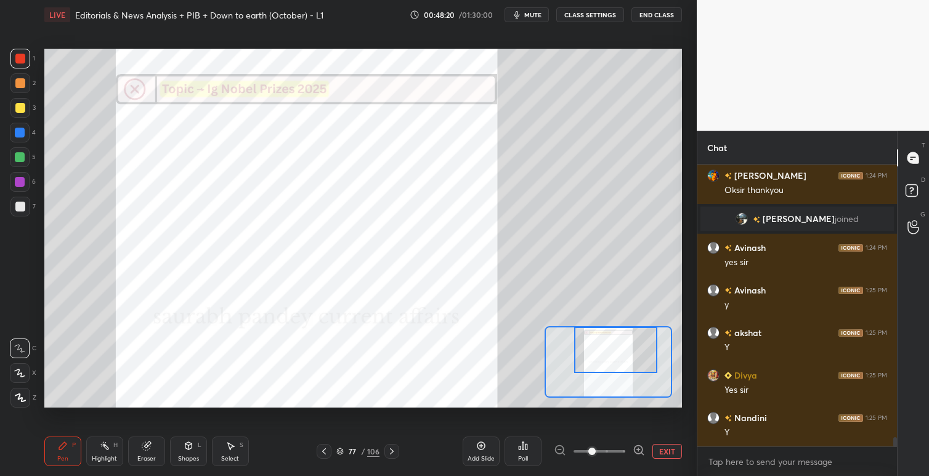
click at [397, 453] on div at bounding box center [391, 450] width 15 height 15
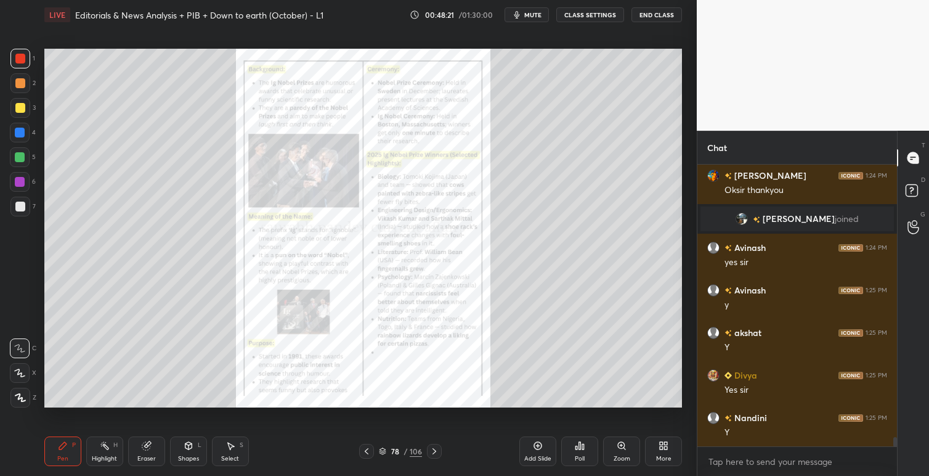
click at [565, 454] on div "Add Slide Poll Zoom More" at bounding box center [600, 450] width 163 height 69
click at [626, 451] on div "Zoom" at bounding box center [621, 451] width 37 height 30
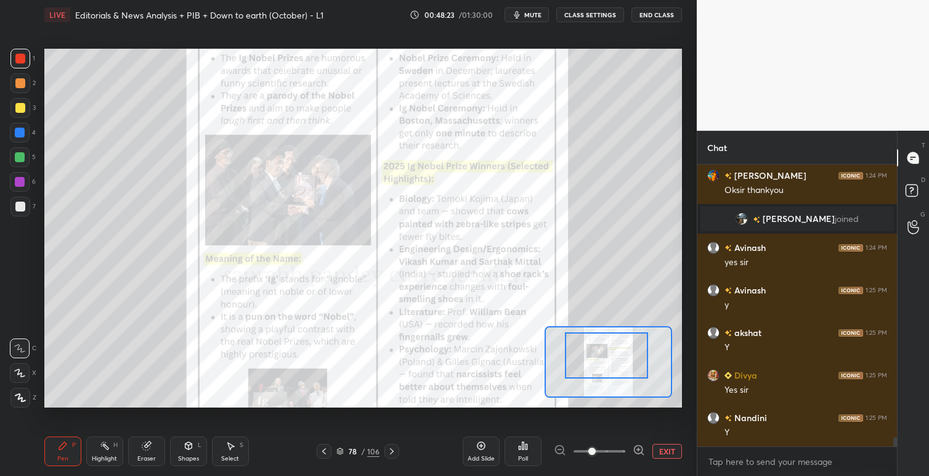
click at [627, 338] on div at bounding box center [606, 355] width 83 height 46
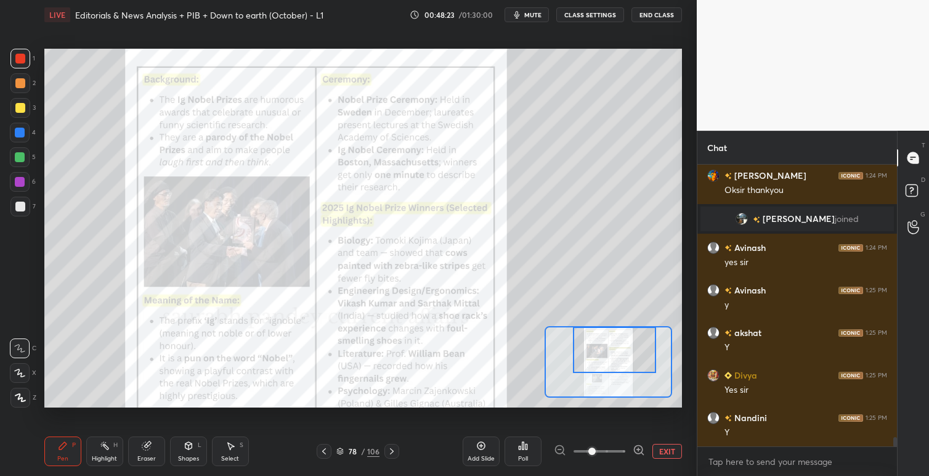
click at [629, 344] on div at bounding box center [614, 349] width 83 height 46
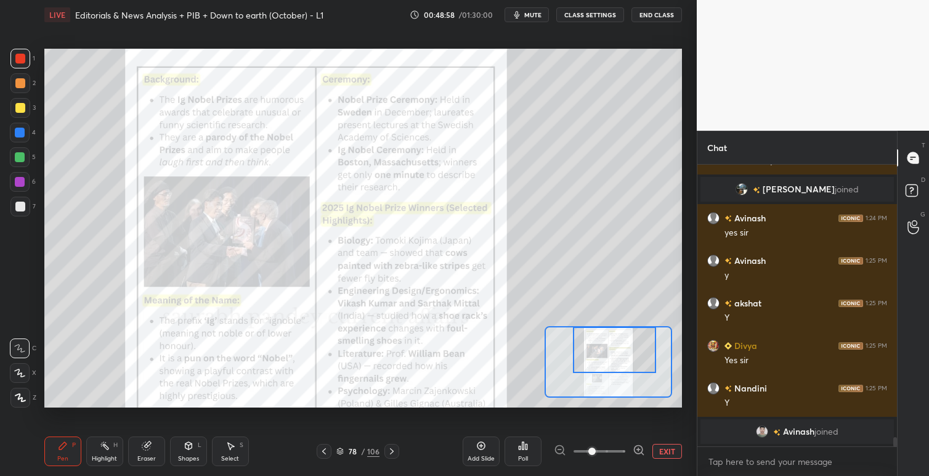
scroll to position [8456, 0]
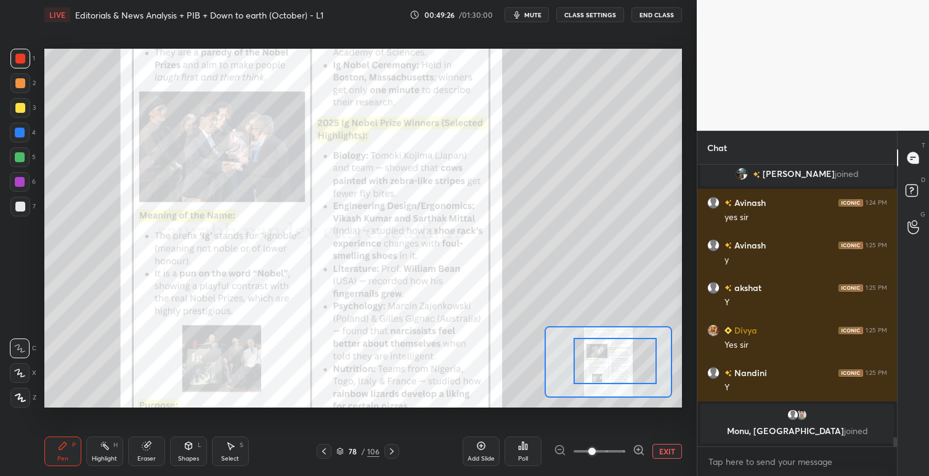
drag, startPoint x: 607, startPoint y: 357, endPoint x: 597, endPoint y: 357, distance: 9.2
click at [604, 361] on div at bounding box center [614, 361] width 83 height 46
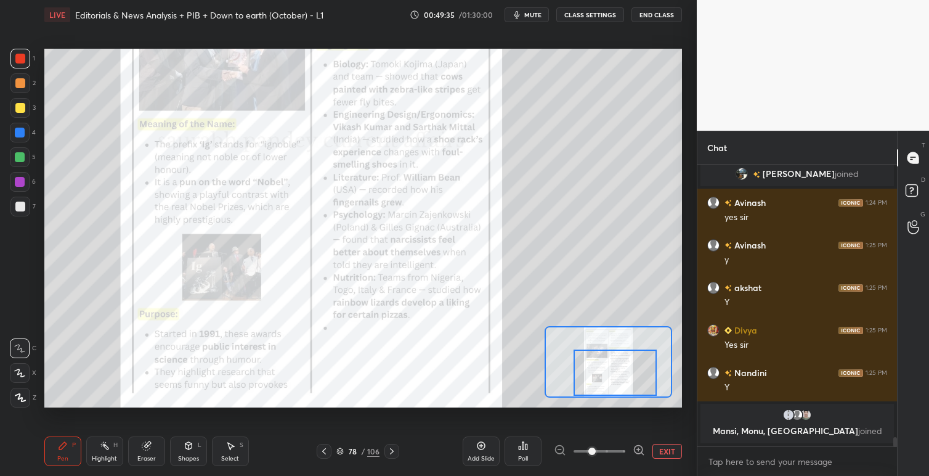
drag, startPoint x: 642, startPoint y: 356, endPoint x: 646, endPoint y: 375, distance: 19.0
click at [646, 375] on div at bounding box center [614, 372] width 83 height 46
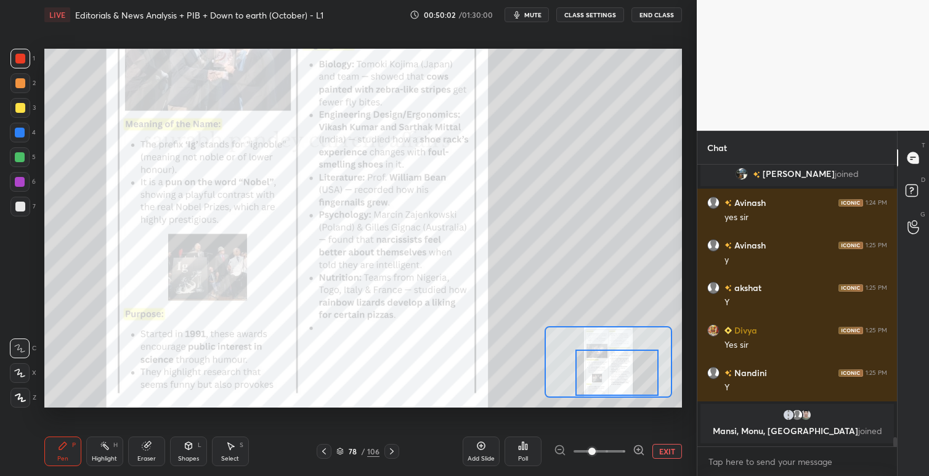
click at [620, 368] on div at bounding box center [616, 372] width 83 height 46
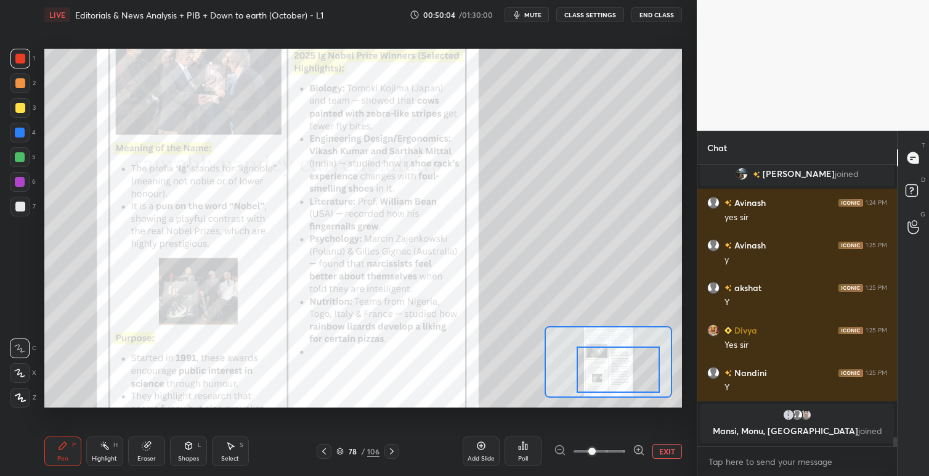
click at [621, 362] on div at bounding box center [618, 369] width 83 height 46
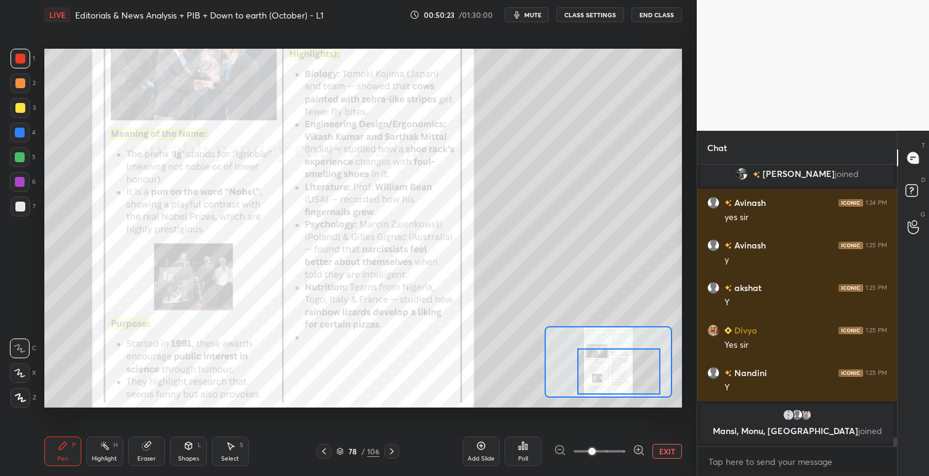
click at [620, 365] on div at bounding box center [618, 371] width 83 height 46
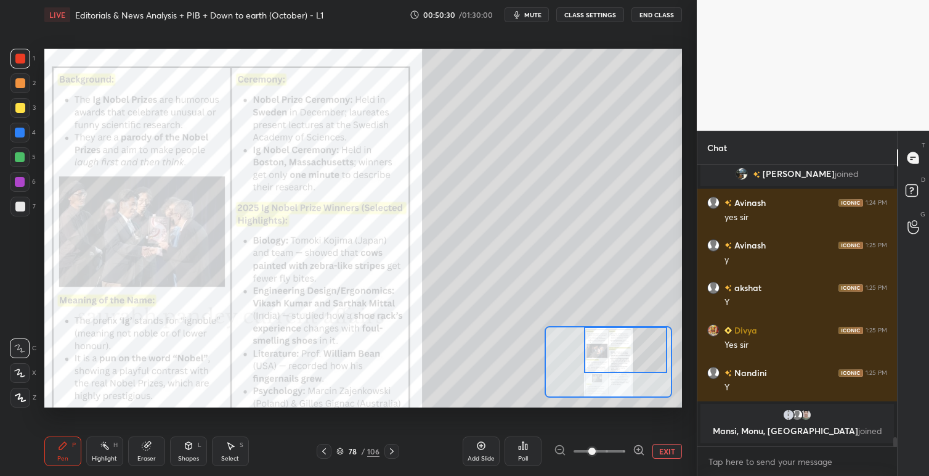
drag, startPoint x: 631, startPoint y: 363, endPoint x: 638, endPoint y: 348, distance: 16.6
click at [638, 347] on div at bounding box center [625, 349] width 83 height 46
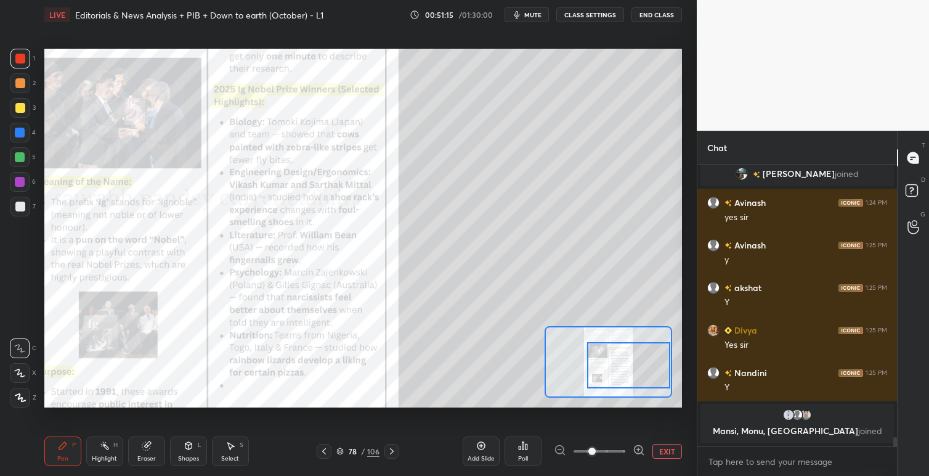
drag, startPoint x: 606, startPoint y: 356, endPoint x: 591, endPoint y: 357, distance: 14.8
click at [607, 362] on div at bounding box center [628, 365] width 83 height 46
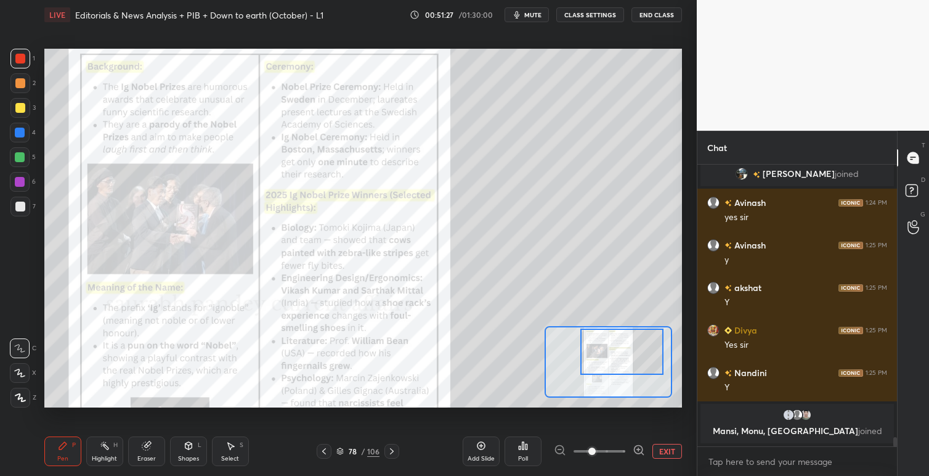
drag, startPoint x: 615, startPoint y: 353, endPoint x: 609, endPoint y: 338, distance: 16.0
click at [609, 339] on div at bounding box center [621, 351] width 83 height 46
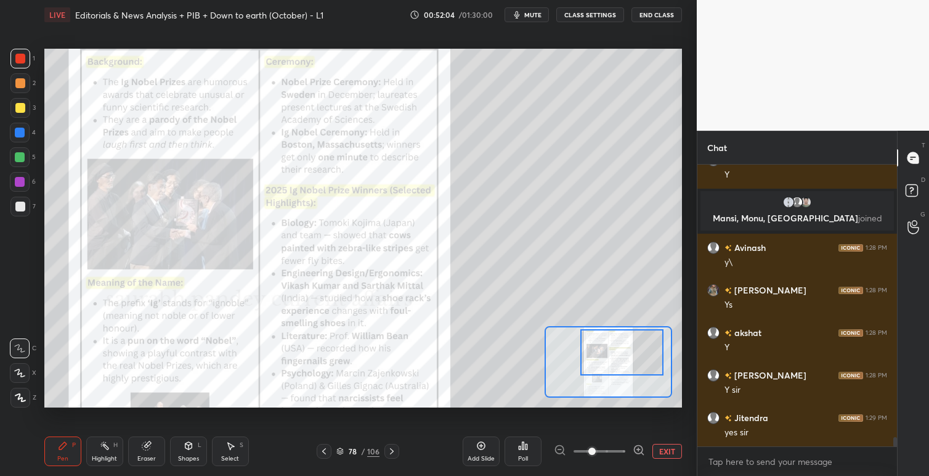
scroll to position [8604, 0]
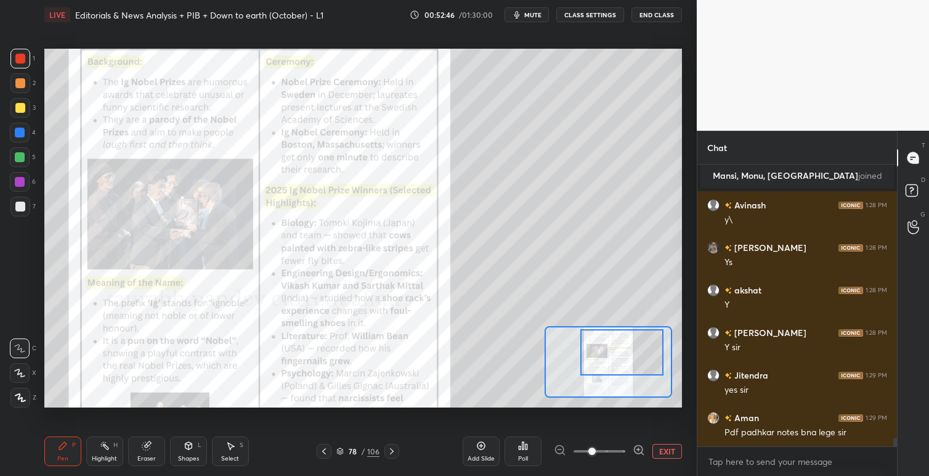
click at [396, 450] on icon at bounding box center [392, 451] width 10 height 10
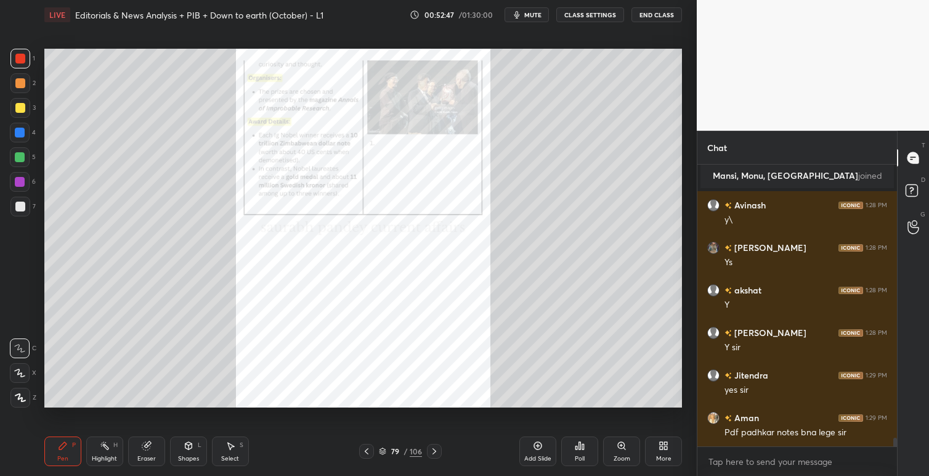
scroll to position [8647, 0]
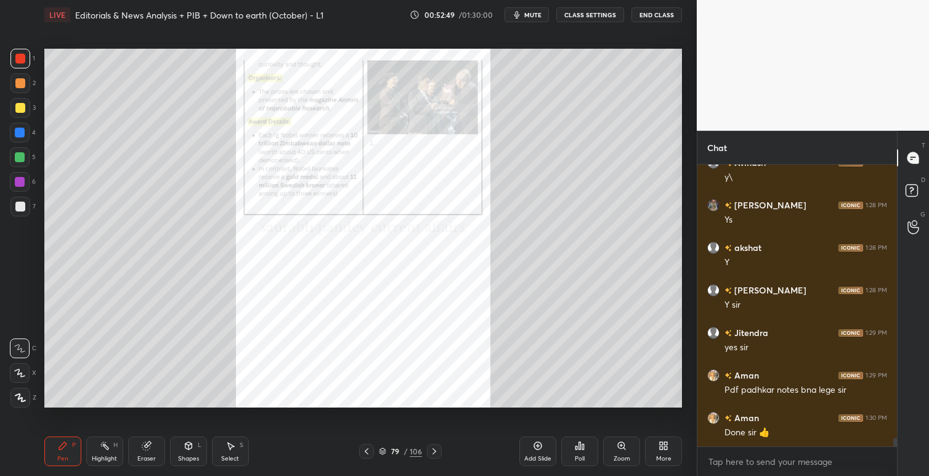
click at [623, 447] on icon at bounding box center [624, 448] width 2 height 2
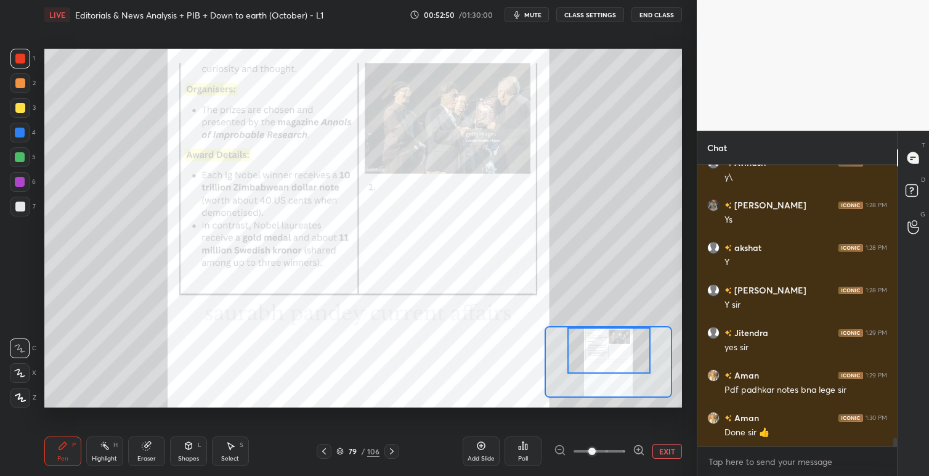
click at [617, 335] on div at bounding box center [608, 350] width 83 height 46
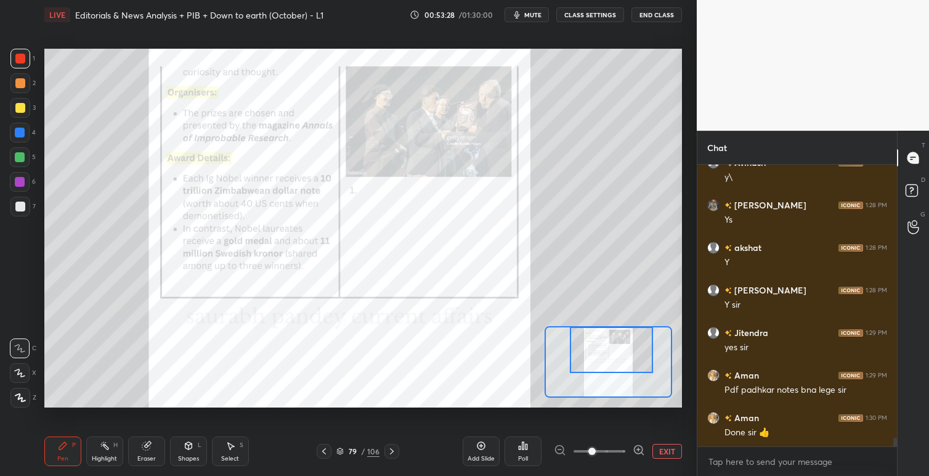
click at [390, 450] on icon at bounding box center [392, 451] width 10 height 10
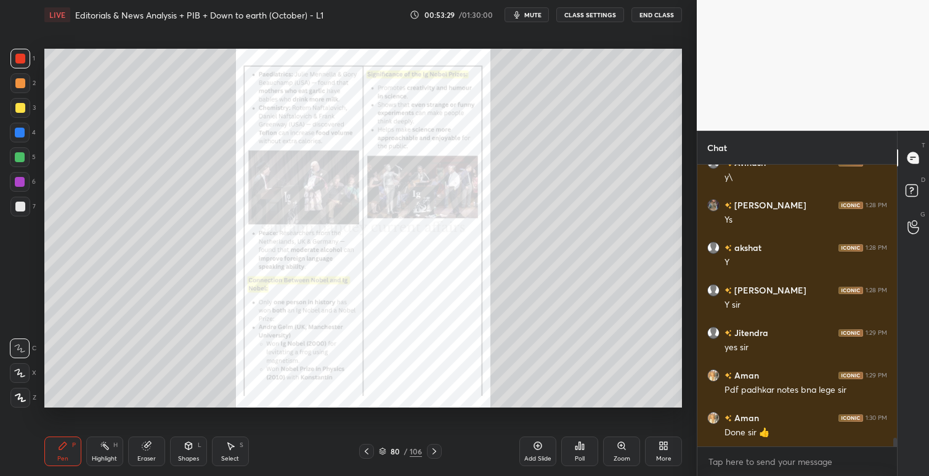
click at [392, 450] on div "80" at bounding box center [395, 450] width 12 height 7
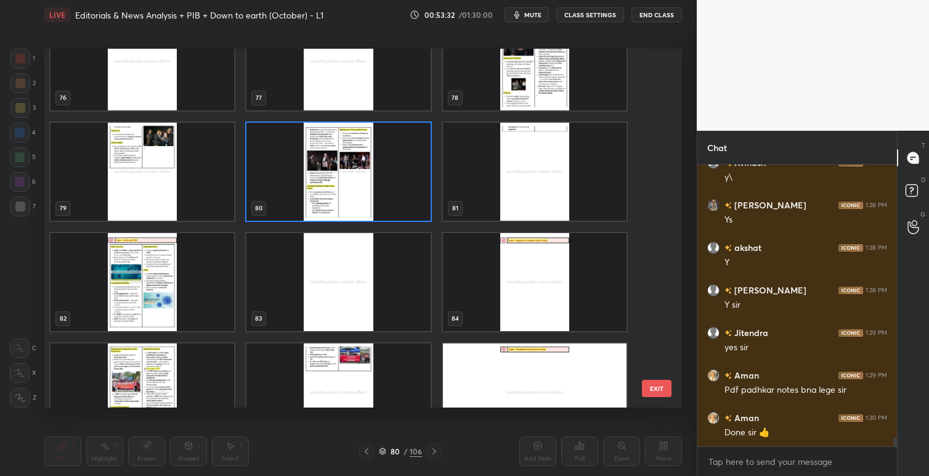
scroll to position [2828, 0]
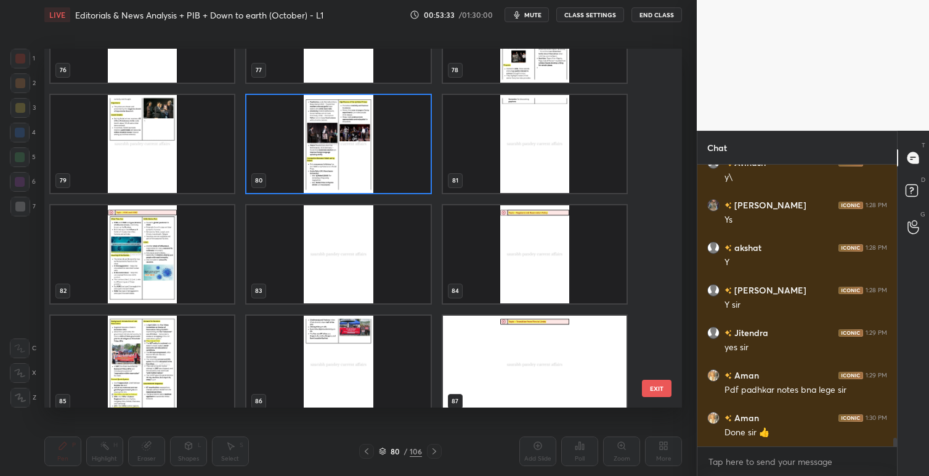
click at [144, 271] on img "grid" at bounding box center [143, 254] width 184 height 98
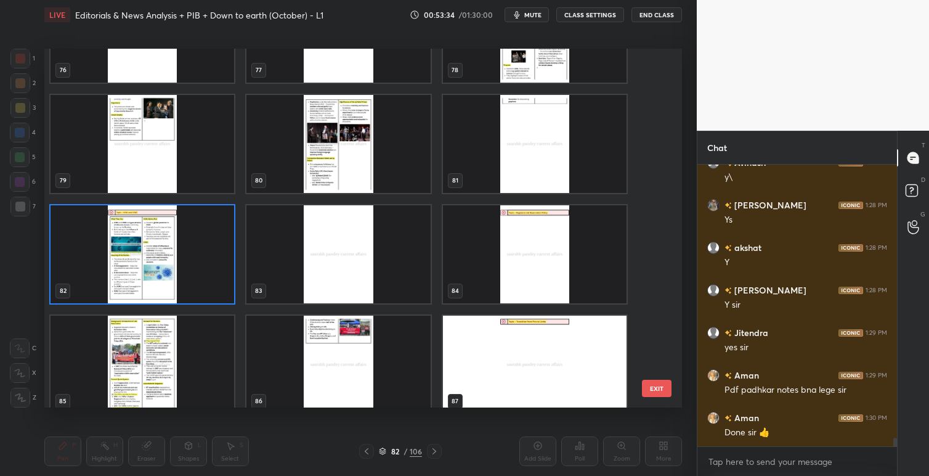
click at [145, 271] on img "grid" at bounding box center [143, 254] width 184 height 98
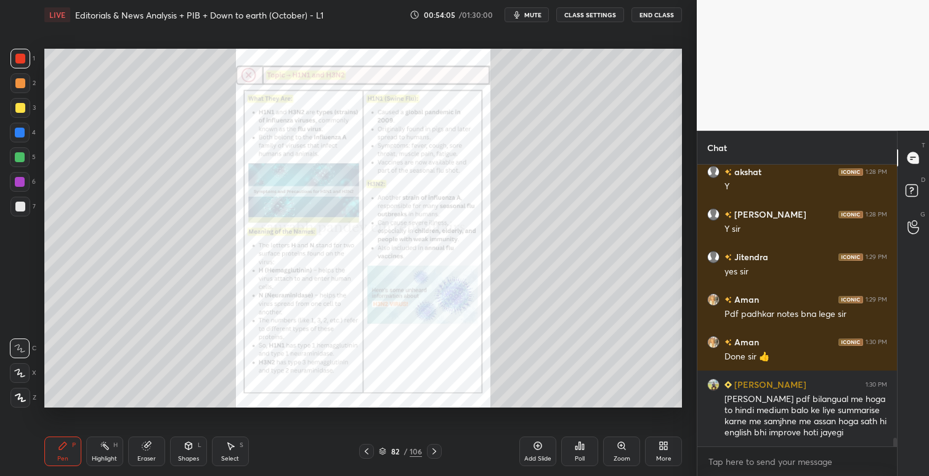
scroll to position [8752, 0]
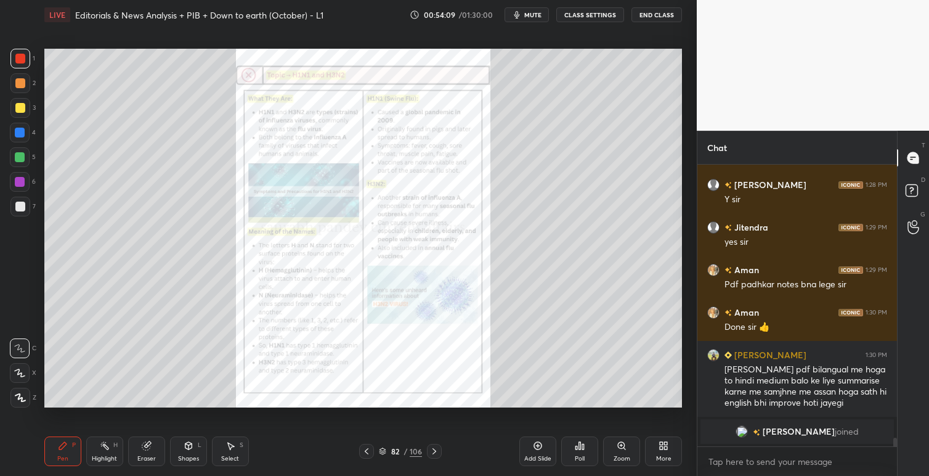
click at [622, 442] on icon at bounding box center [621, 445] width 7 height 7
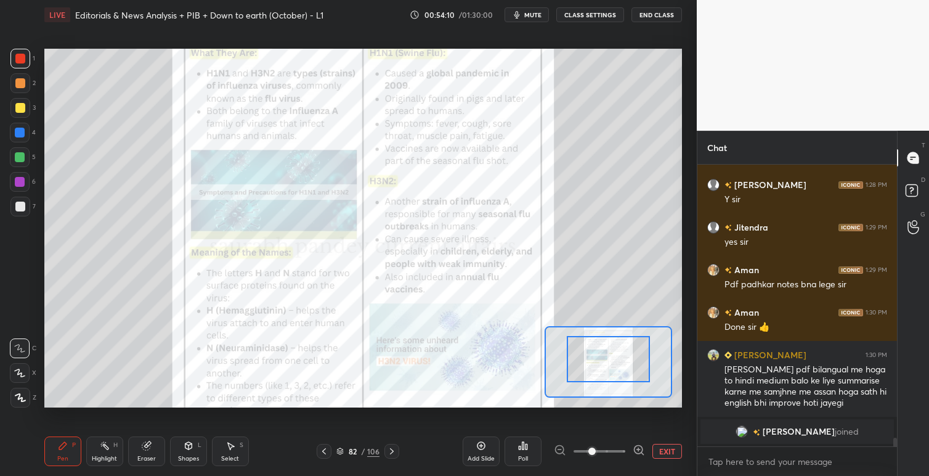
click at [622, 358] on div at bounding box center [608, 359] width 83 height 46
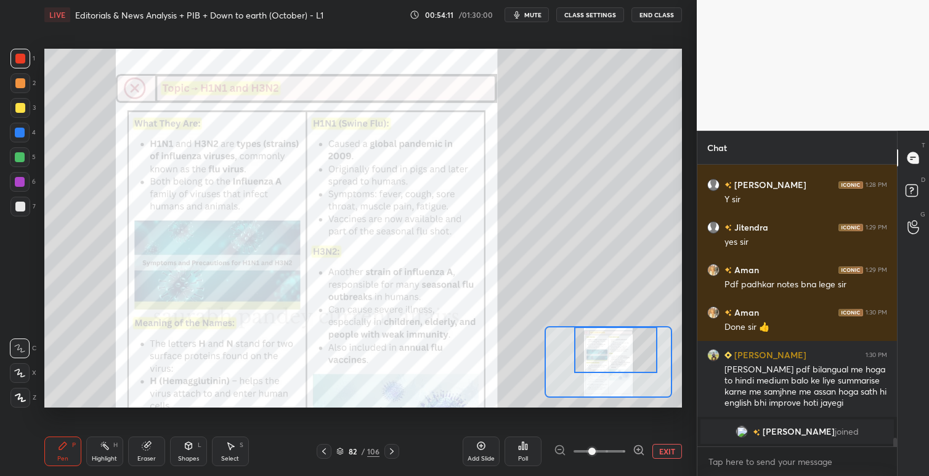
click at [626, 361] on div at bounding box center [615, 349] width 83 height 46
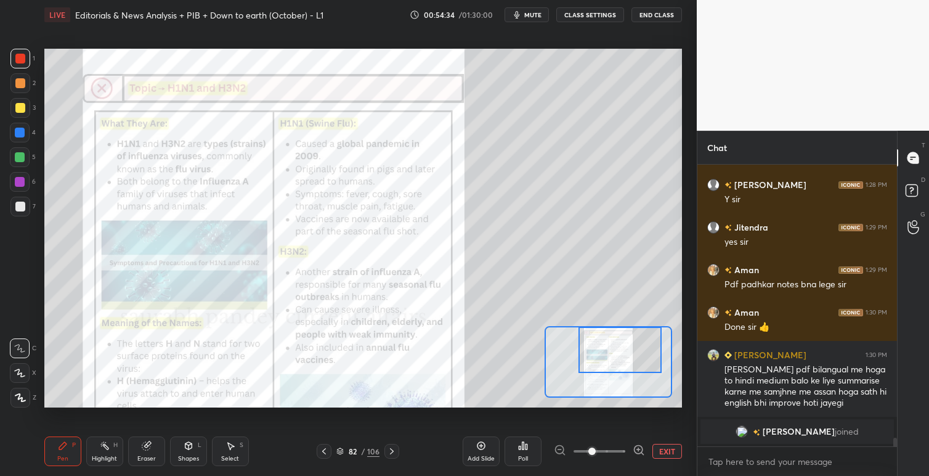
click at [634, 360] on div at bounding box center [619, 349] width 83 height 46
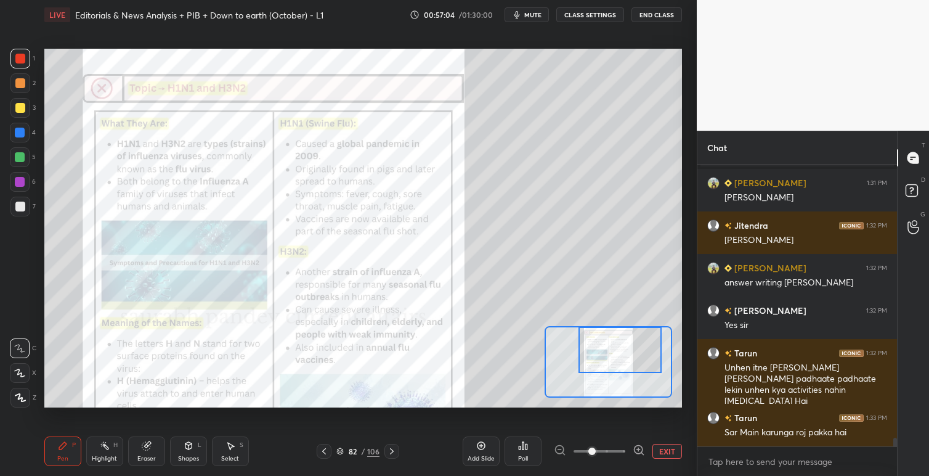
scroll to position [8944, 0]
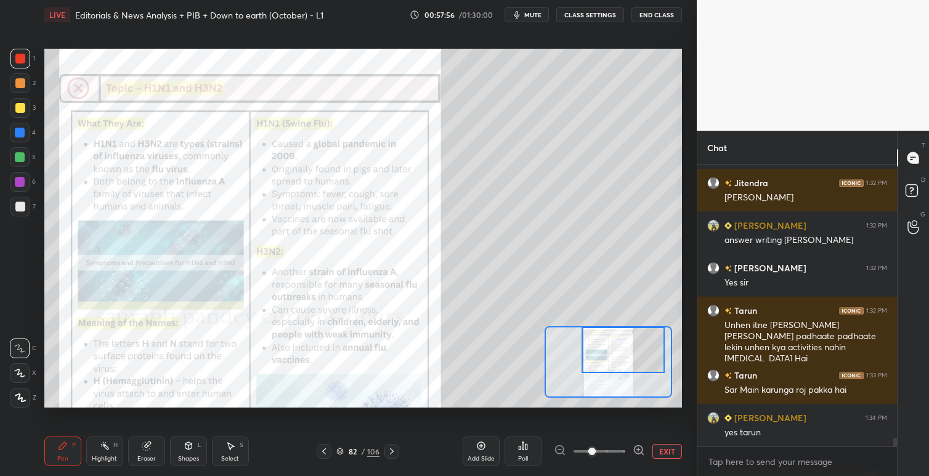
click at [612, 351] on div at bounding box center [622, 349] width 83 height 46
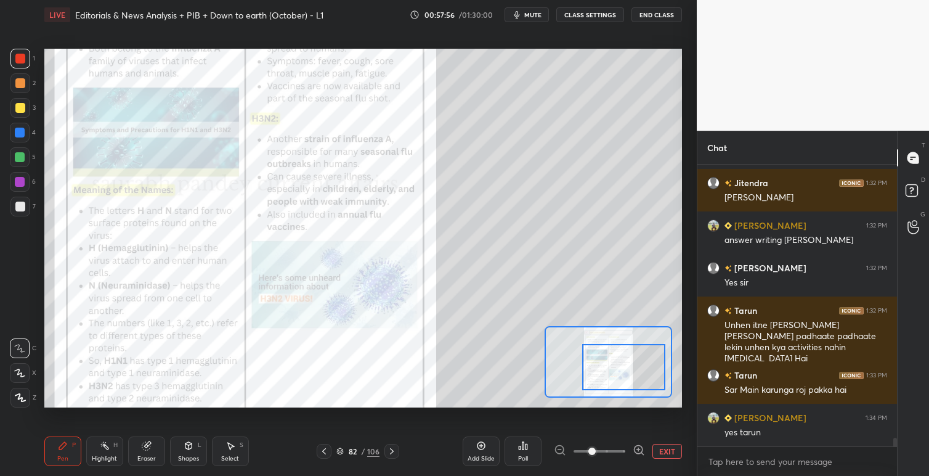
drag, startPoint x: 613, startPoint y: 350, endPoint x: 613, endPoint y: 367, distance: 17.2
click at [613, 367] on div at bounding box center [623, 367] width 83 height 46
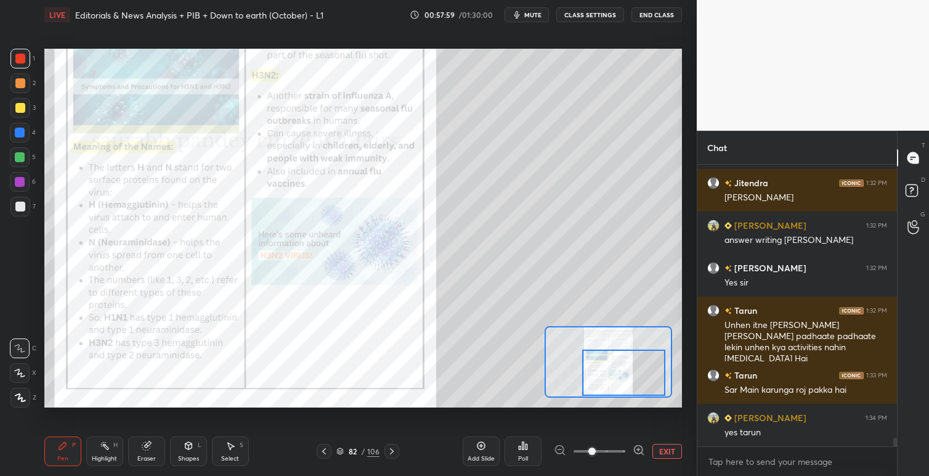
click at [618, 366] on div at bounding box center [623, 372] width 83 height 46
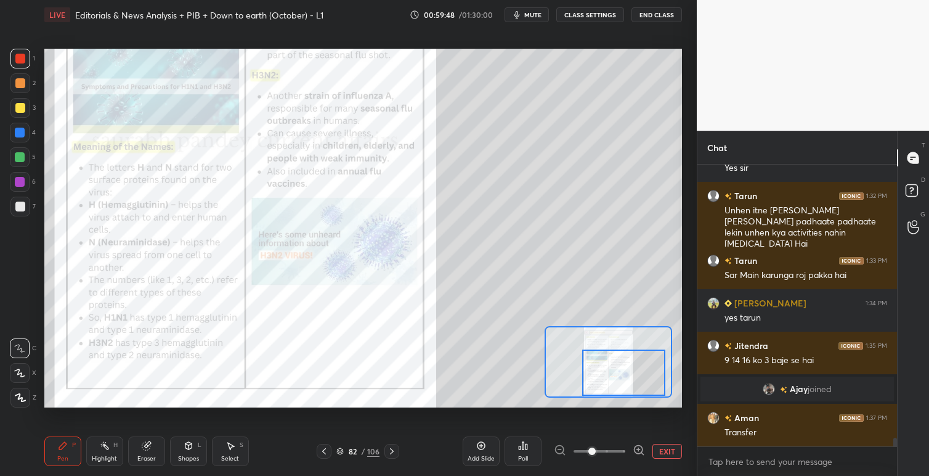
scroll to position [8978, 0]
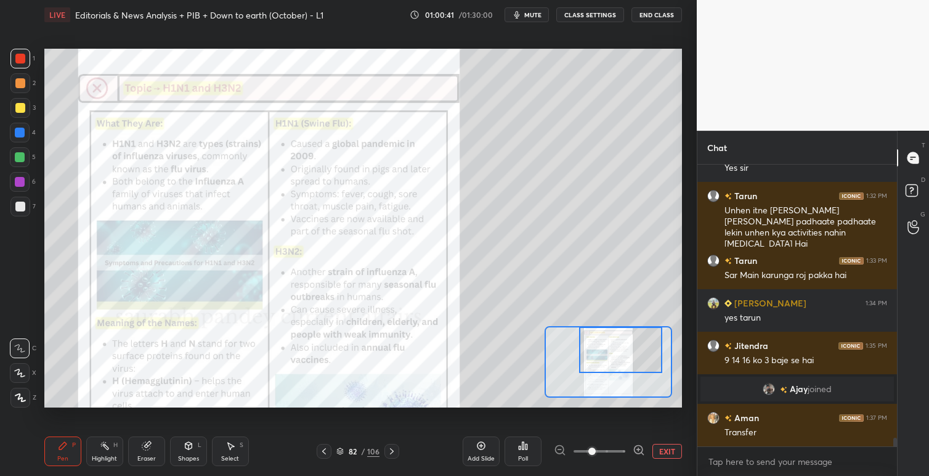
drag, startPoint x: 610, startPoint y: 368, endPoint x: 605, endPoint y: 344, distance: 25.1
click at [605, 344] on div at bounding box center [620, 349] width 83 height 46
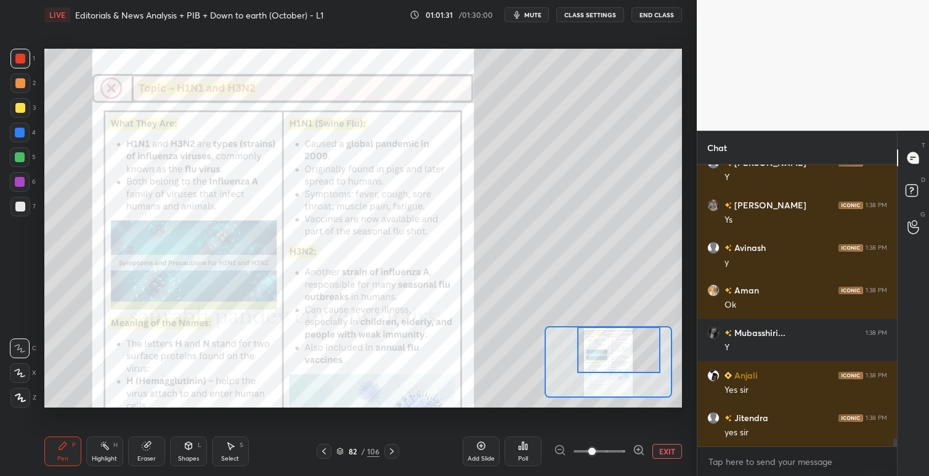
scroll to position [9318, 0]
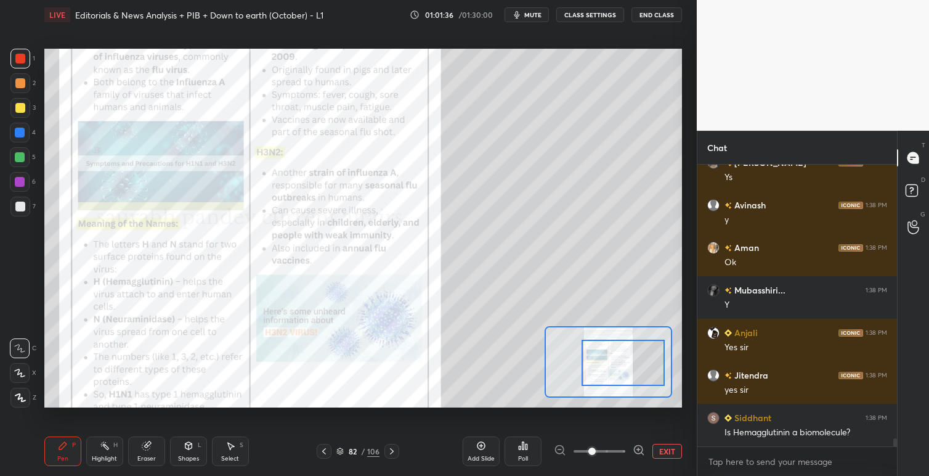
drag, startPoint x: 597, startPoint y: 341, endPoint x: 602, endPoint y: 354, distance: 13.8
click at [602, 354] on div at bounding box center [622, 362] width 83 height 46
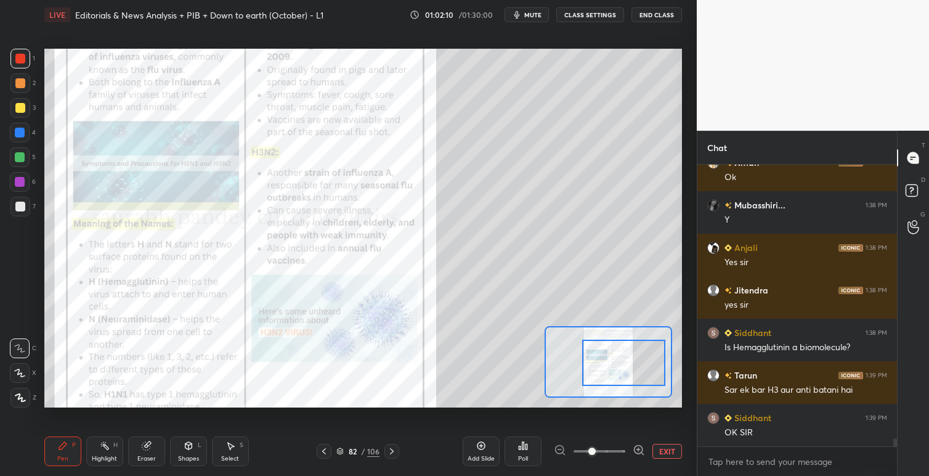
scroll to position [9445, 0]
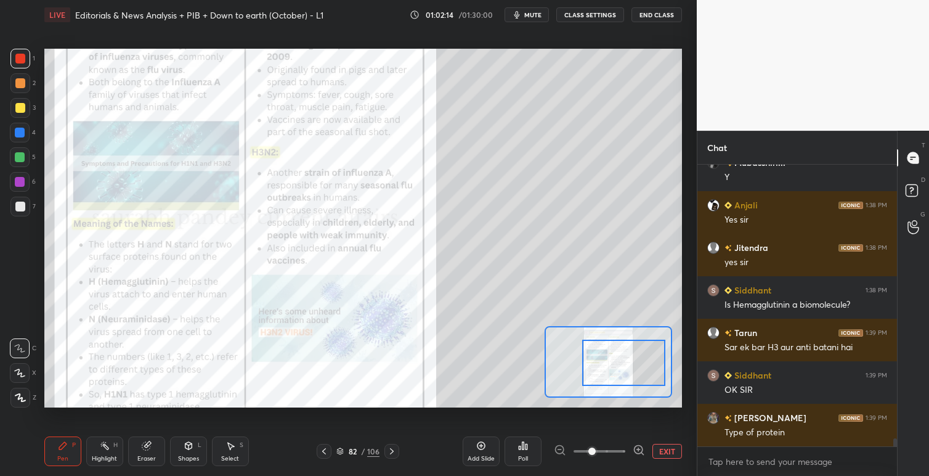
click at [394, 448] on icon at bounding box center [392, 451] width 10 height 10
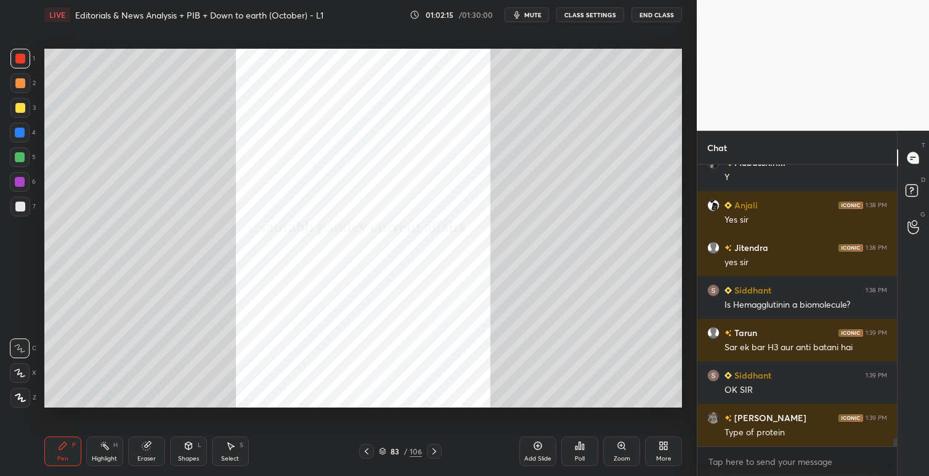
click at [429, 448] on icon at bounding box center [434, 451] width 10 height 10
click at [574, 429] on div "Poll" at bounding box center [579, 450] width 37 height 69
click at [627, 441] on div "Zoom" at bounding box center [621, 451] width 37 height 30
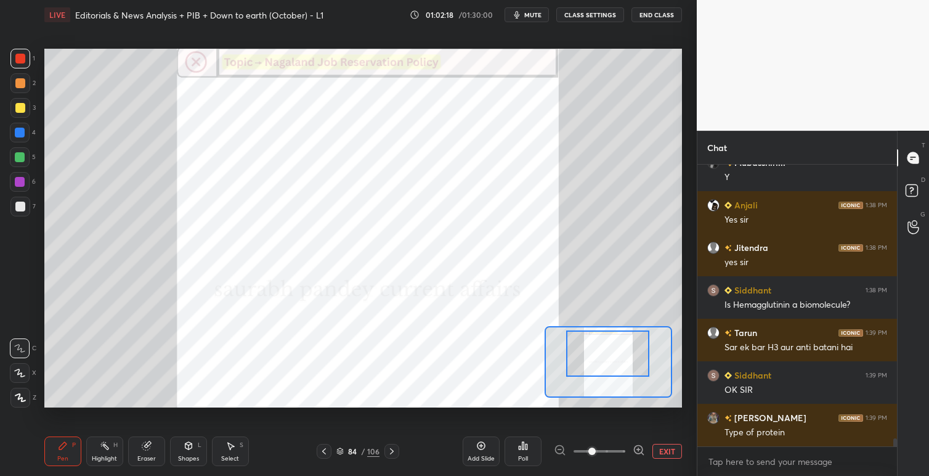
drag, startPoint x: 622, startPoint y: 357, endPoint x: 630, endPoint y: 341, distance: 17.1
click at [630, 341] on div at bounding box center [607, 353] width 83 height 46
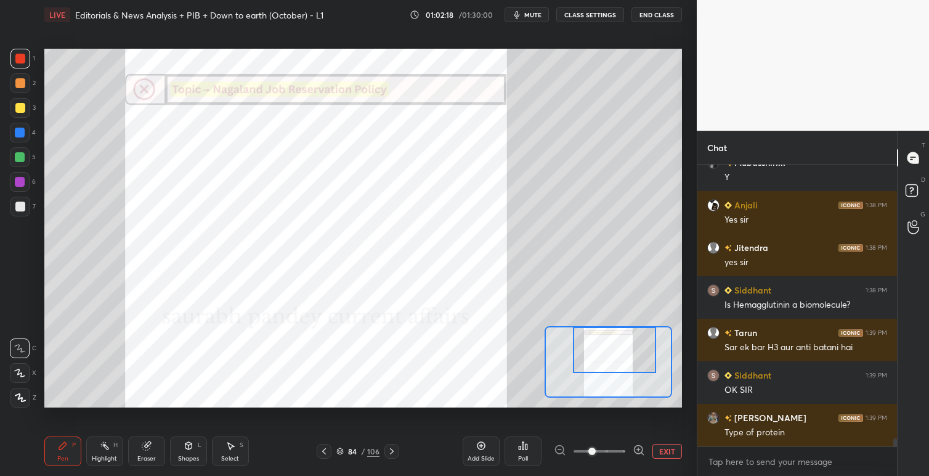
click at [634, 346] on div at bounding box center [614, 349] width 83 height 46
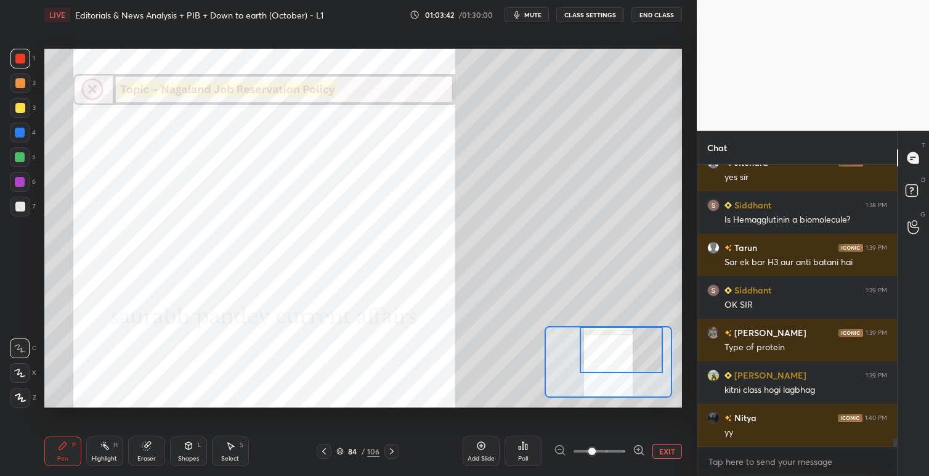
scroll to position [9560, 0]
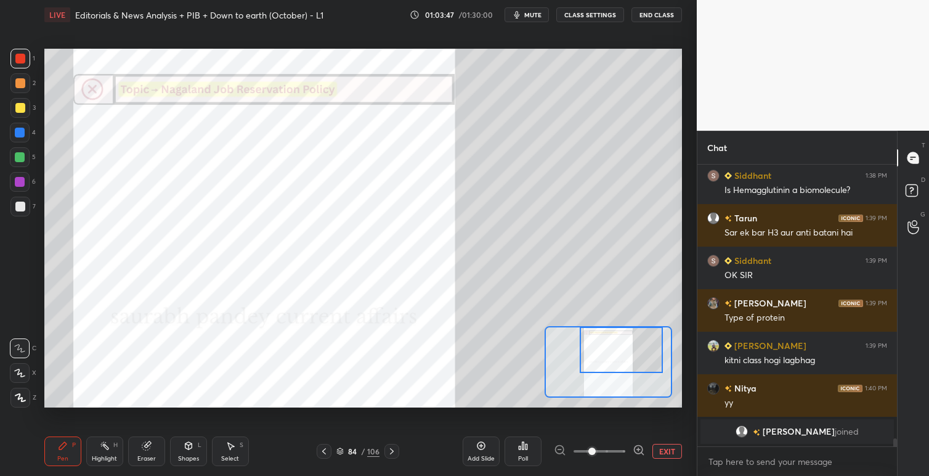
click at [393, 452] on icon at bounding box center [392, 451] width 10 height 10
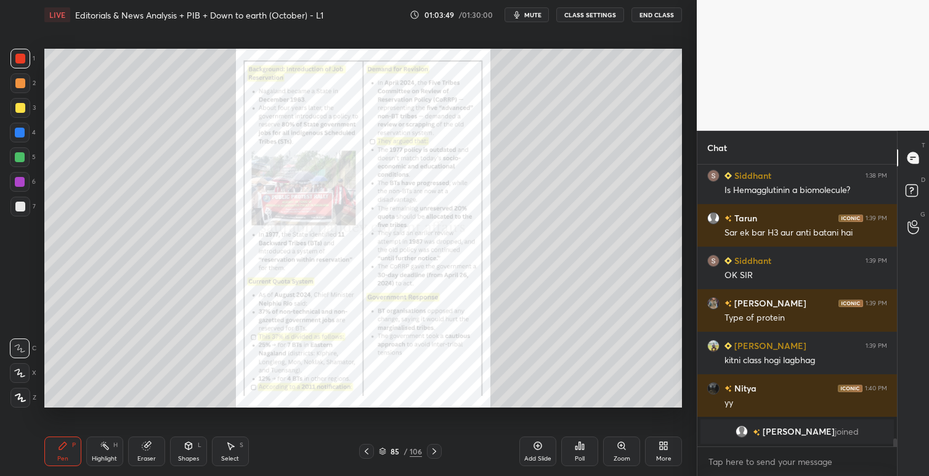
click at [627, 445] on div "Zoom" at bounding box center [621, 451] width 37 height 30
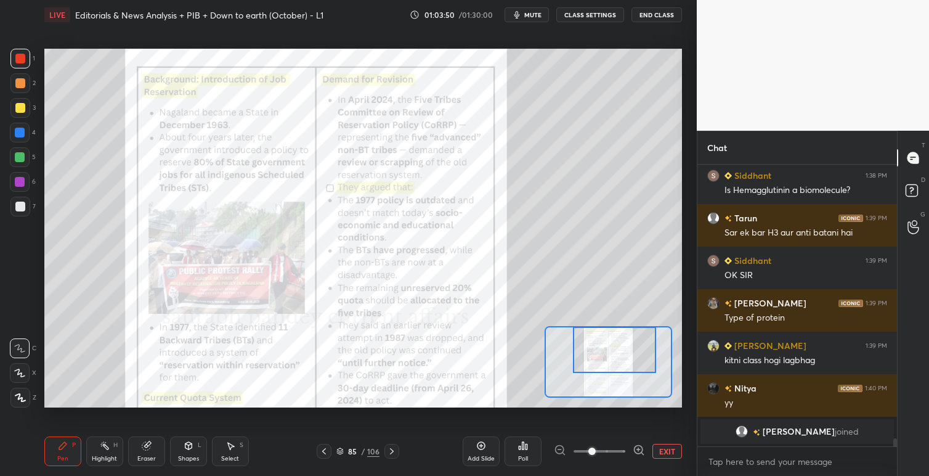
drag, startPoint x: 621, startPoint y: 351, endPoint x: 635, endPoint y: 373, distance: 25.8
click at [626, 351] on div at bounding box center [614, 349] width 83 height 46
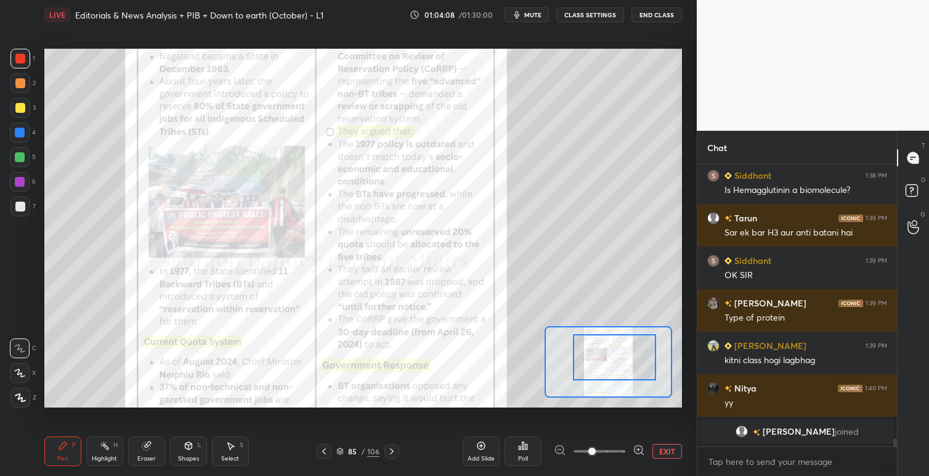
drag, startPoint x: 630, startPoint y: 358, endPoint x: 634, endPoint y: 367, distance: 9.4
click at [630, 366] on div at bounding box center [614, 357] width 83 height 46
drag, startPoint x: 612, startPoint y: 348, endPoint x: 614, endPoint y: 357, distance: 8.7
click at [614, 357] on div at bounding box center [614, 357] width 83 height 46
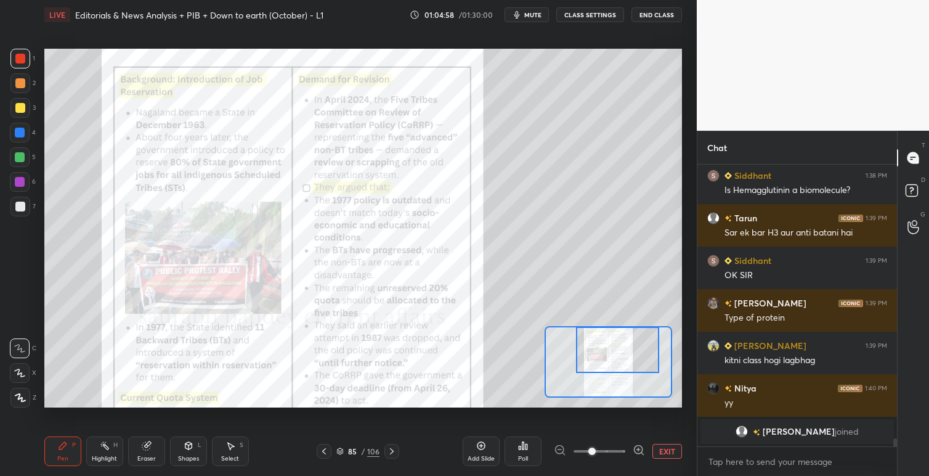
drag, startPoint x: 607, startPoint y: 354, endPoint x: 609, endPoint y: 338, distance: 16.2
click at [609, 338] on div at bounding box center [617, 349] width 83 height 46
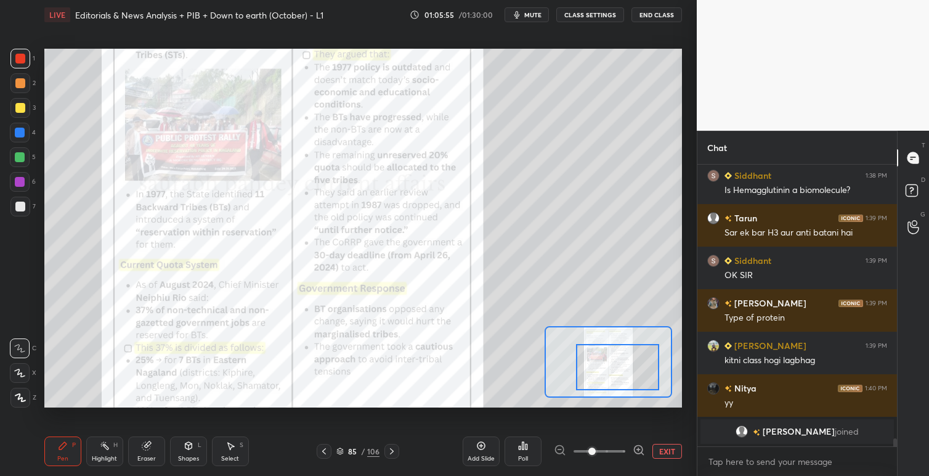
drag, startPoint x: 613, startPoint y: 338, endPoint x: 613, endPoint y: 356, distance: 18.5
click at [614, 357] on div at bounding box center [617, 367] width 83 height 46
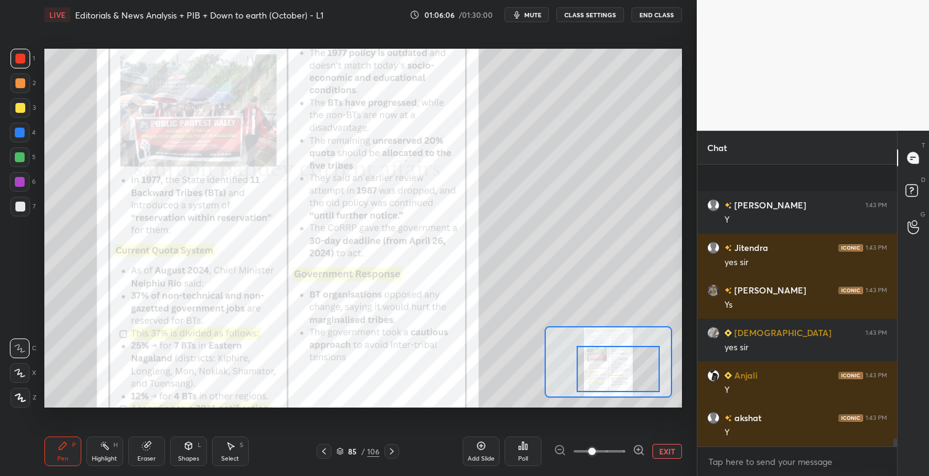
scroll to position [9722, 0]
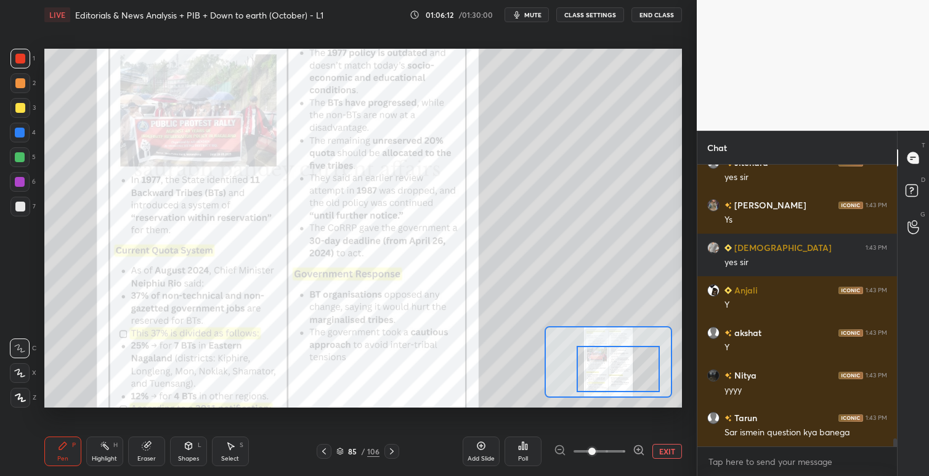
click at [394, 450] on icon at bounding box center [392, 451] width 10 height 10
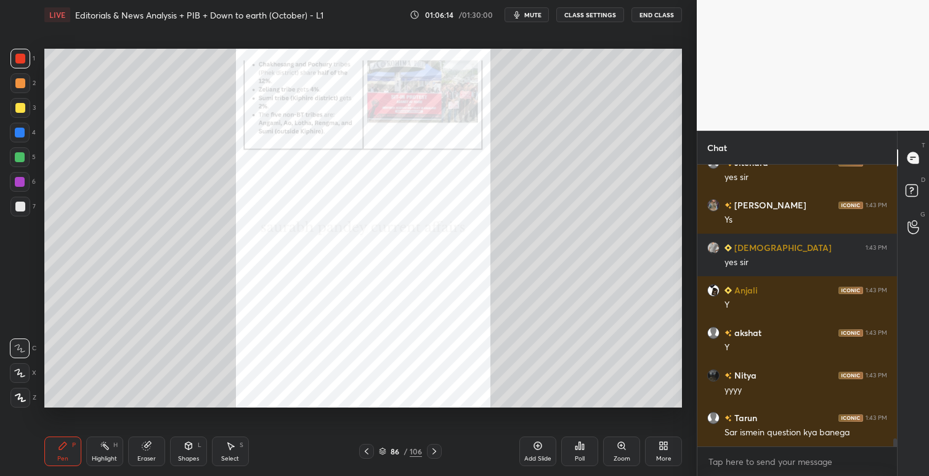
click at [368, 450] on icon at bounding box center [367, 451] width 10 height 10
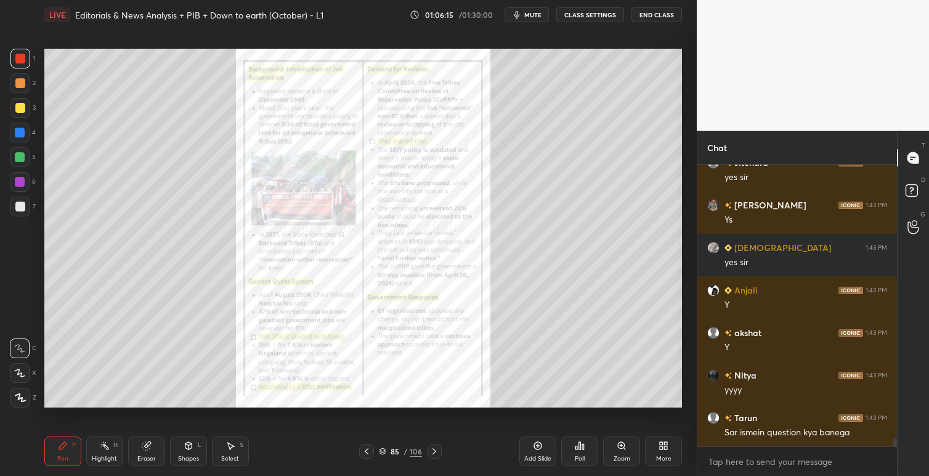
scroll to position [9764, 0]
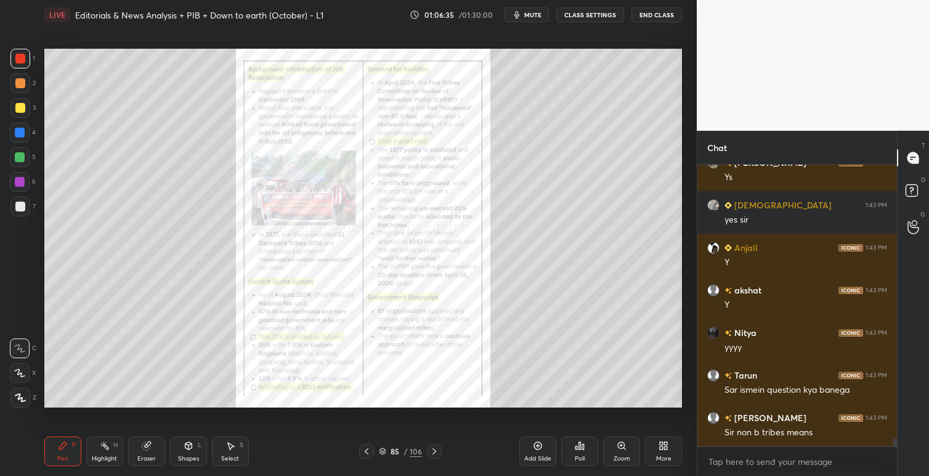
click at [622, 447] on icon at bounding box center [621, 445] width 7 height 7
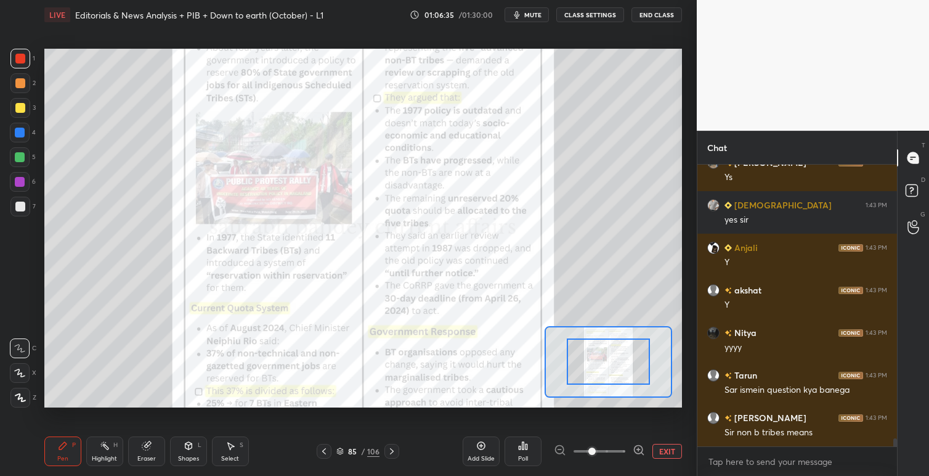
scroll to position [9777, 0]
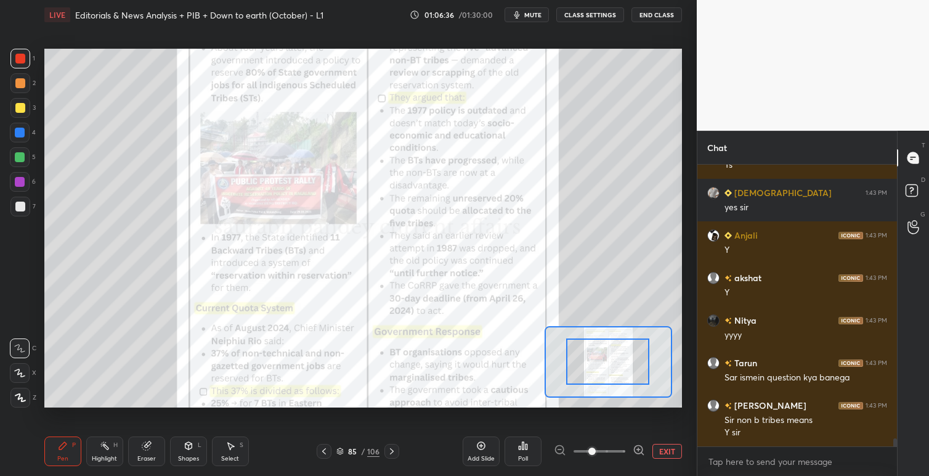
drag, startPoint x: 609, startPoint y: 349, endPoint x: 613, endPoint y: 339, distance: 10.8
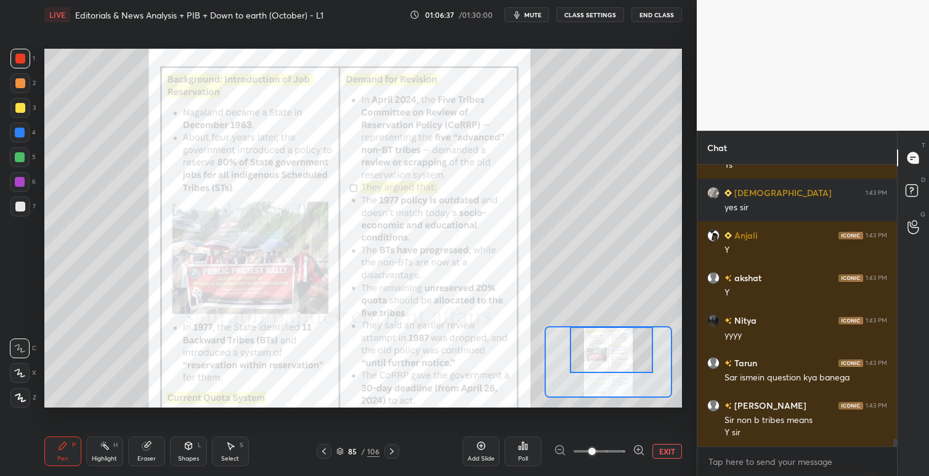
drag, startPoint x: 614, startPoint y: 363, endPoint x: 620, endPoint y: 355, distance: 10.3
click at [620, 355] on div at bounding box center [611, 349] width 83 height 46
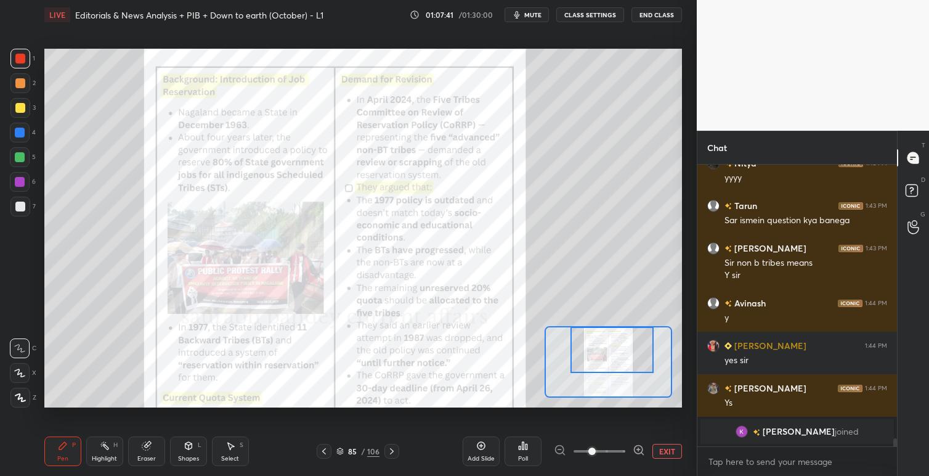
scroll to position [9814, 0]
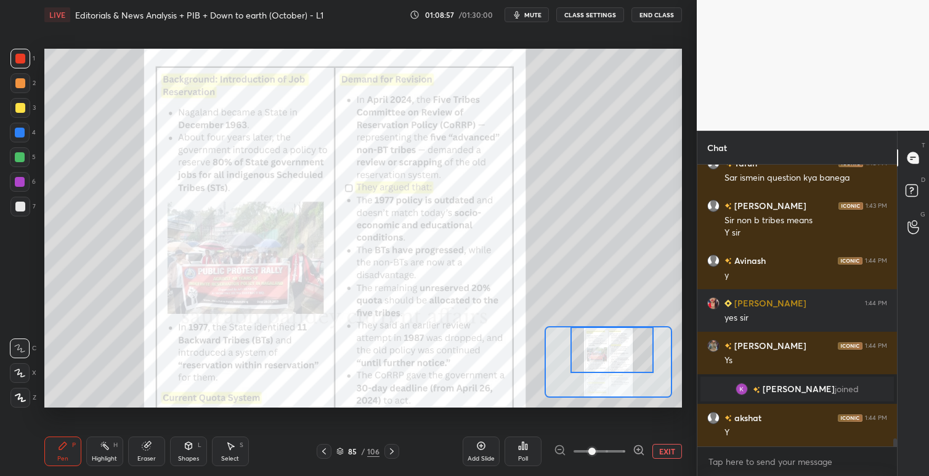
click at [670, 454] on button "EXIT" at bounding box center [667, 450] width 30 height 15
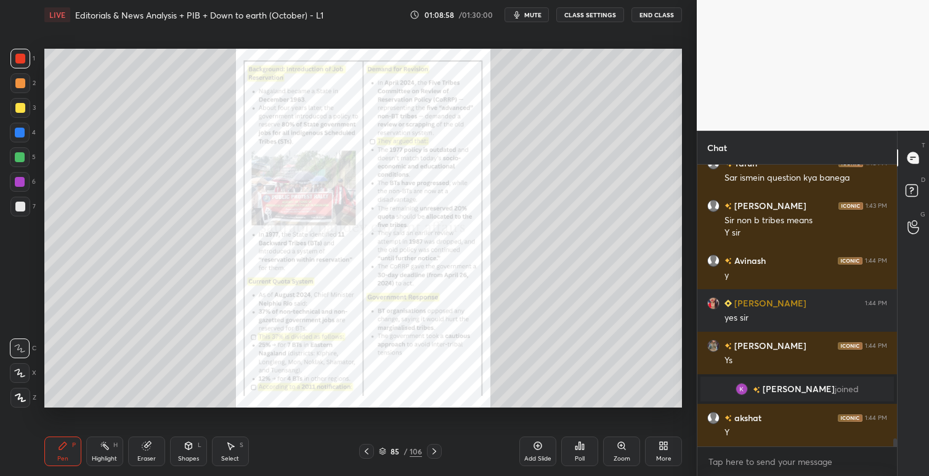
scroll to position [9856, 0]
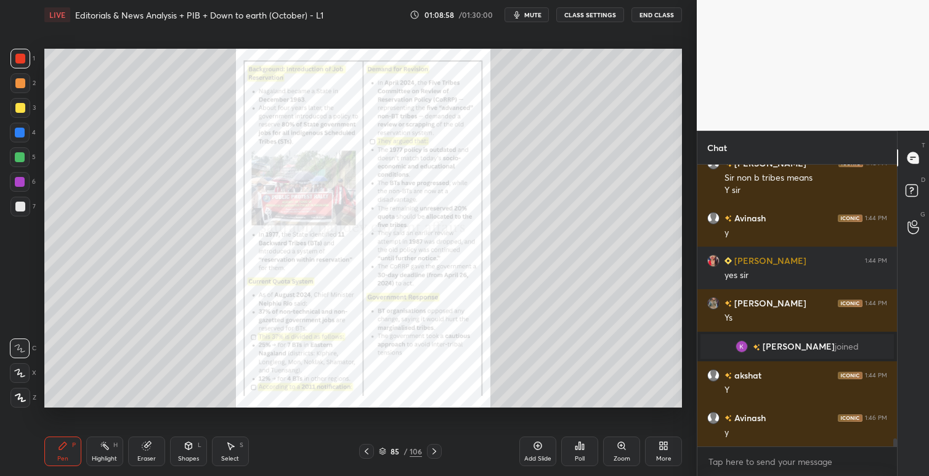
click at [438, 448] on icon at bounding box center [434, 451] width 10 height 10
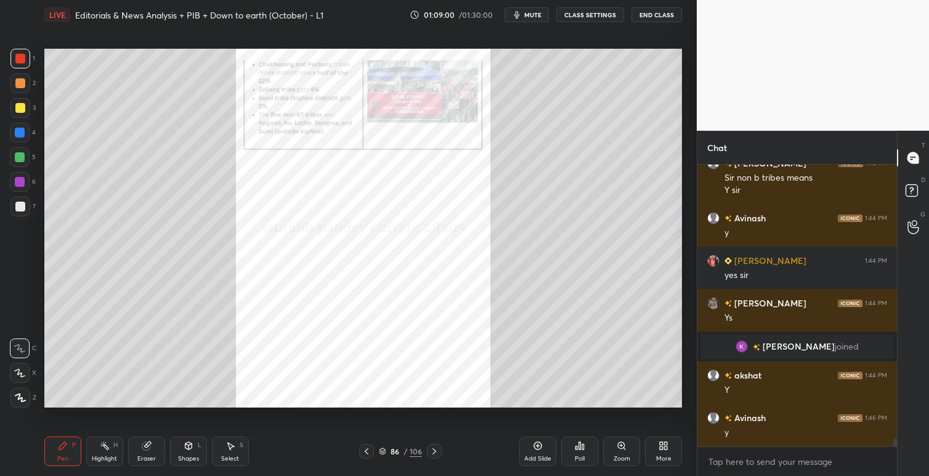
click at [368, 450] on icon at bounding box center [367, 451] width 10 height 10
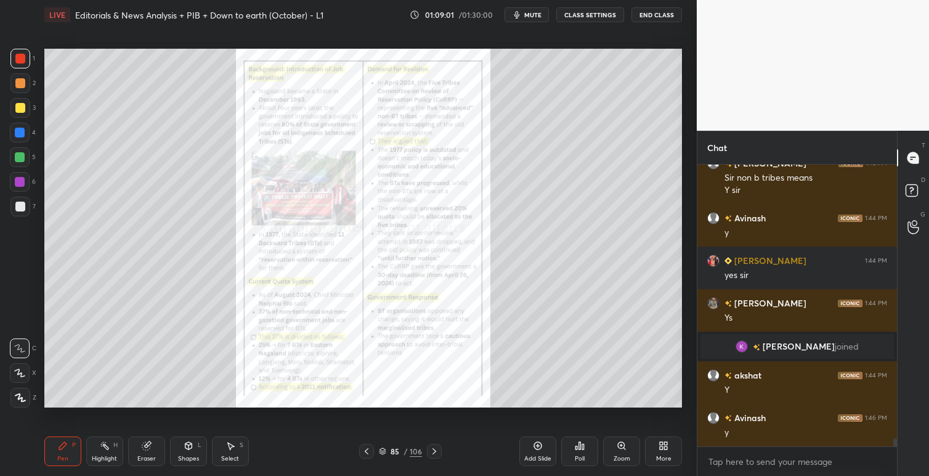
click at [435, 447] on icon at bounding box center [434, 451] width 10 height 10
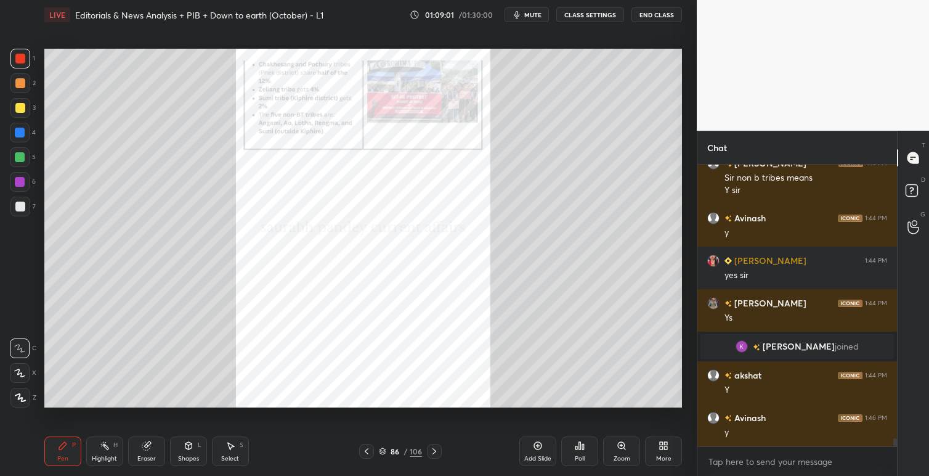
click at [435, 447] on icon at bounding box center [434, 451] width 10 height 10
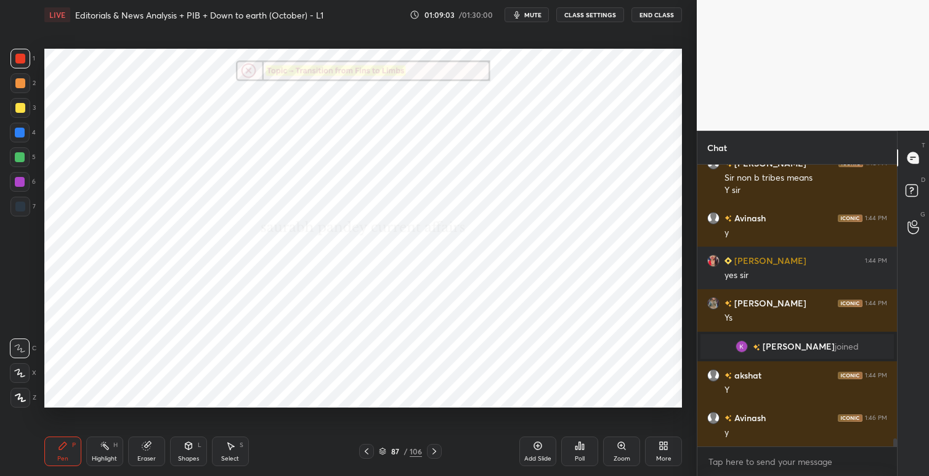
click at [366, 452] on icon at bounding box center [367, 451] width 4 height 6
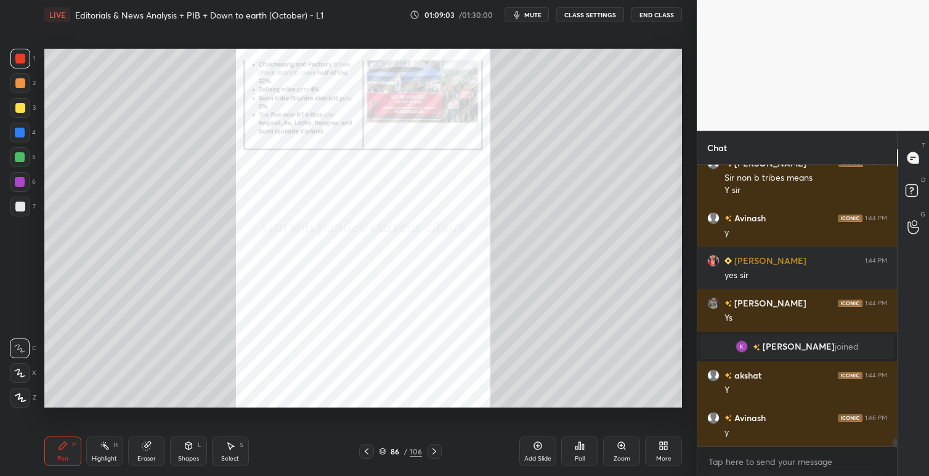
click at [366, 452] on icon at bounding box center [367, 451] width 4 height 6
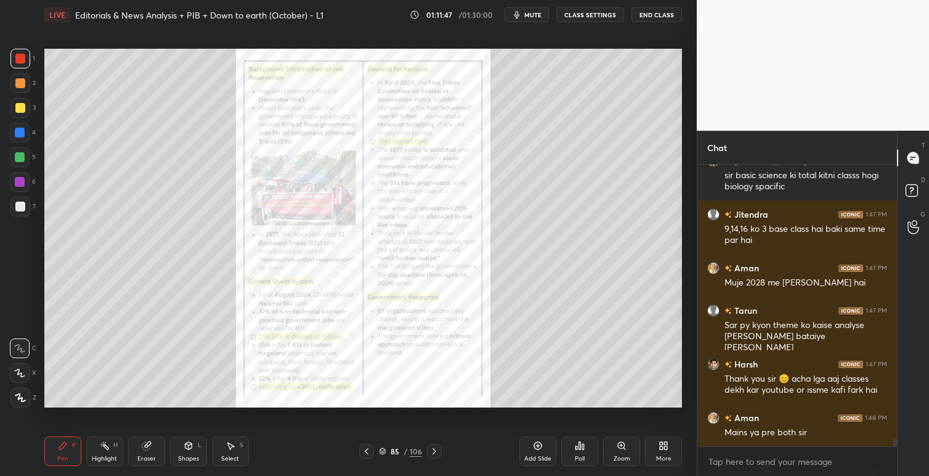
scroll to position [10316, 0]
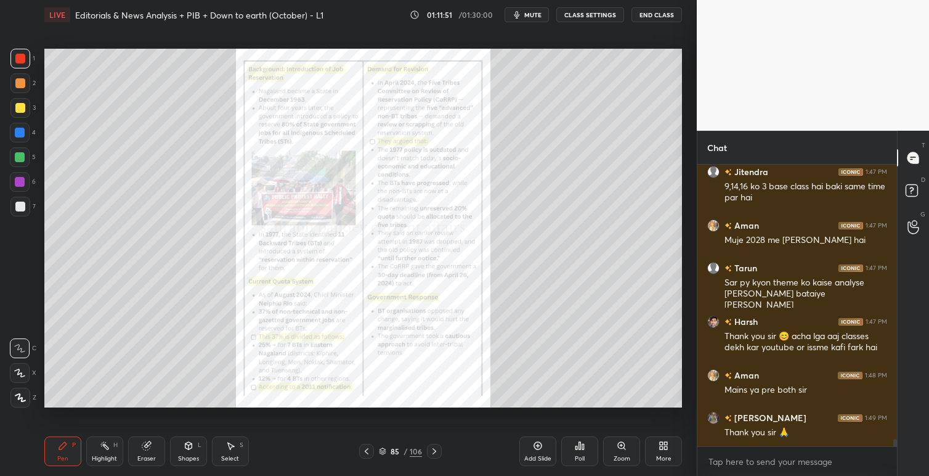
click at [658, 12] on button "End Class" at bounding box center [656, 14] width 51 height 15
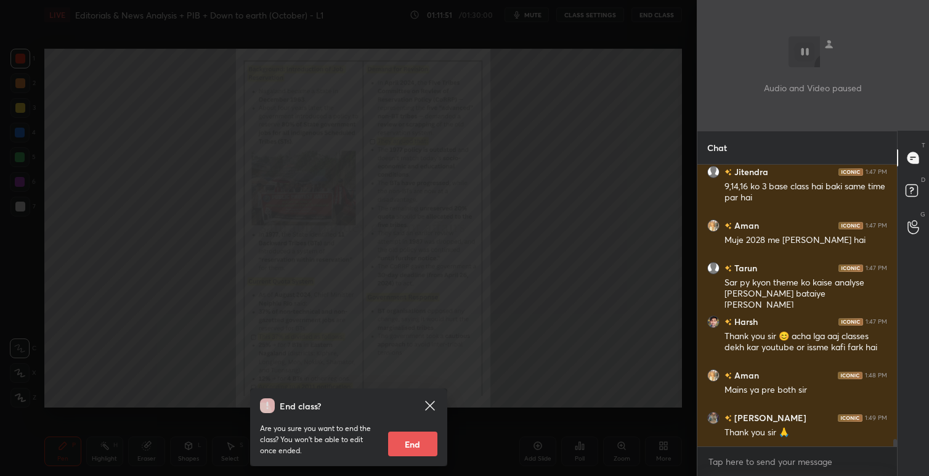
scroll to position [10359, 0]
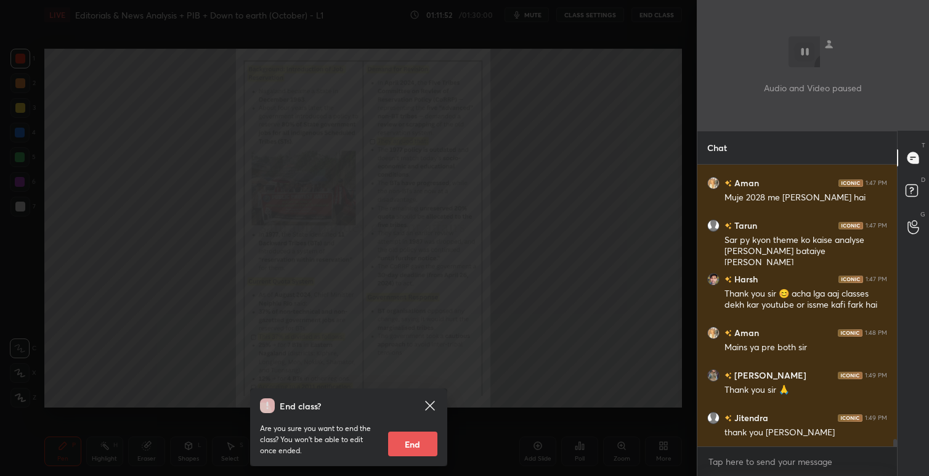
click at [419, 445] on button "End" at bounding box center [412, 443] width 49 height 25
type textarea "x"
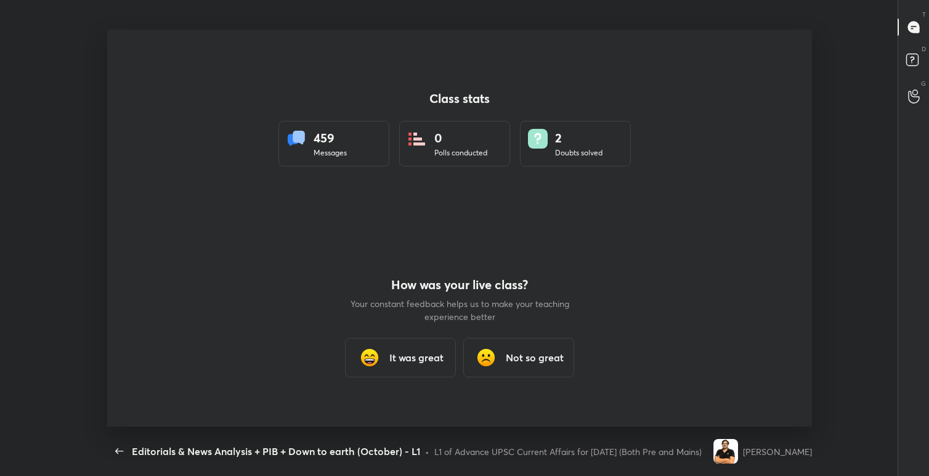
scroll to position [397, 889]
click at [419, 355] on h3 "It was great" at bounding box center [416, 357] width 54 height 15
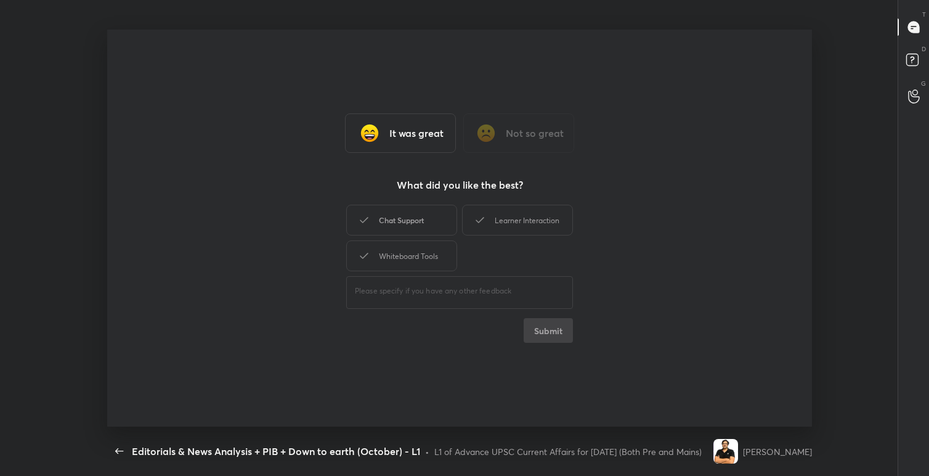
click at [403, 217] on div "Chat Support" at bounding box center [401, 220] width 111 height 31
click at [495, 221] on div "Learner Interaction" at bounding box center [517, 220] width 111 height 31
click at [412, 249] on div "Whiteboard Tools" at bounding box center [401, 255] width 111 height 31
click at [562, 331] on button "Submit" at bounding box center [548, 330] width 49 height 25
